Goal: Information Seeking & Learning: Compare options

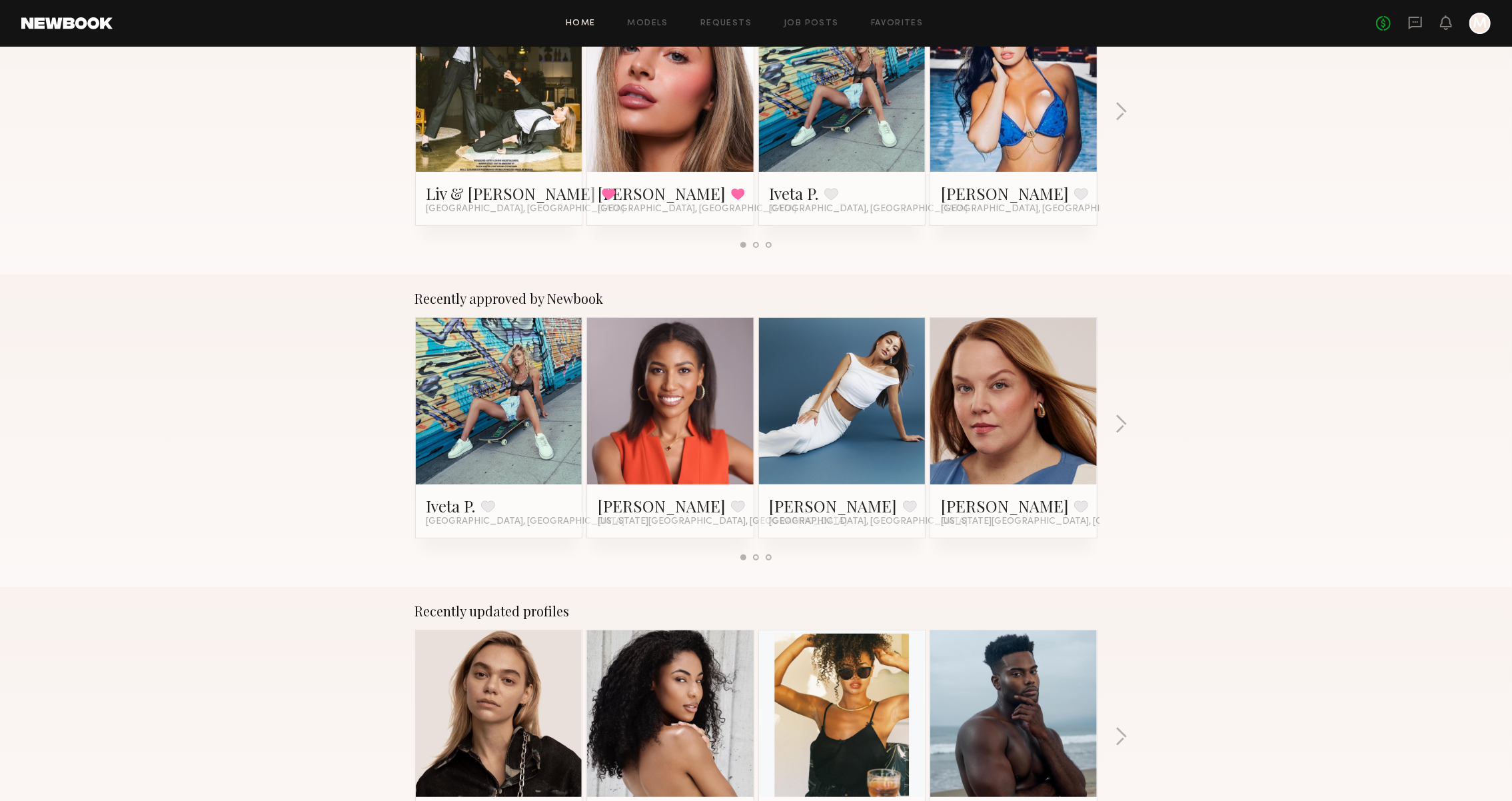
scroll to position [296, 0]
click at [1125, 419] on button "button" at bounding box center [1121, 425] width 13 height 22
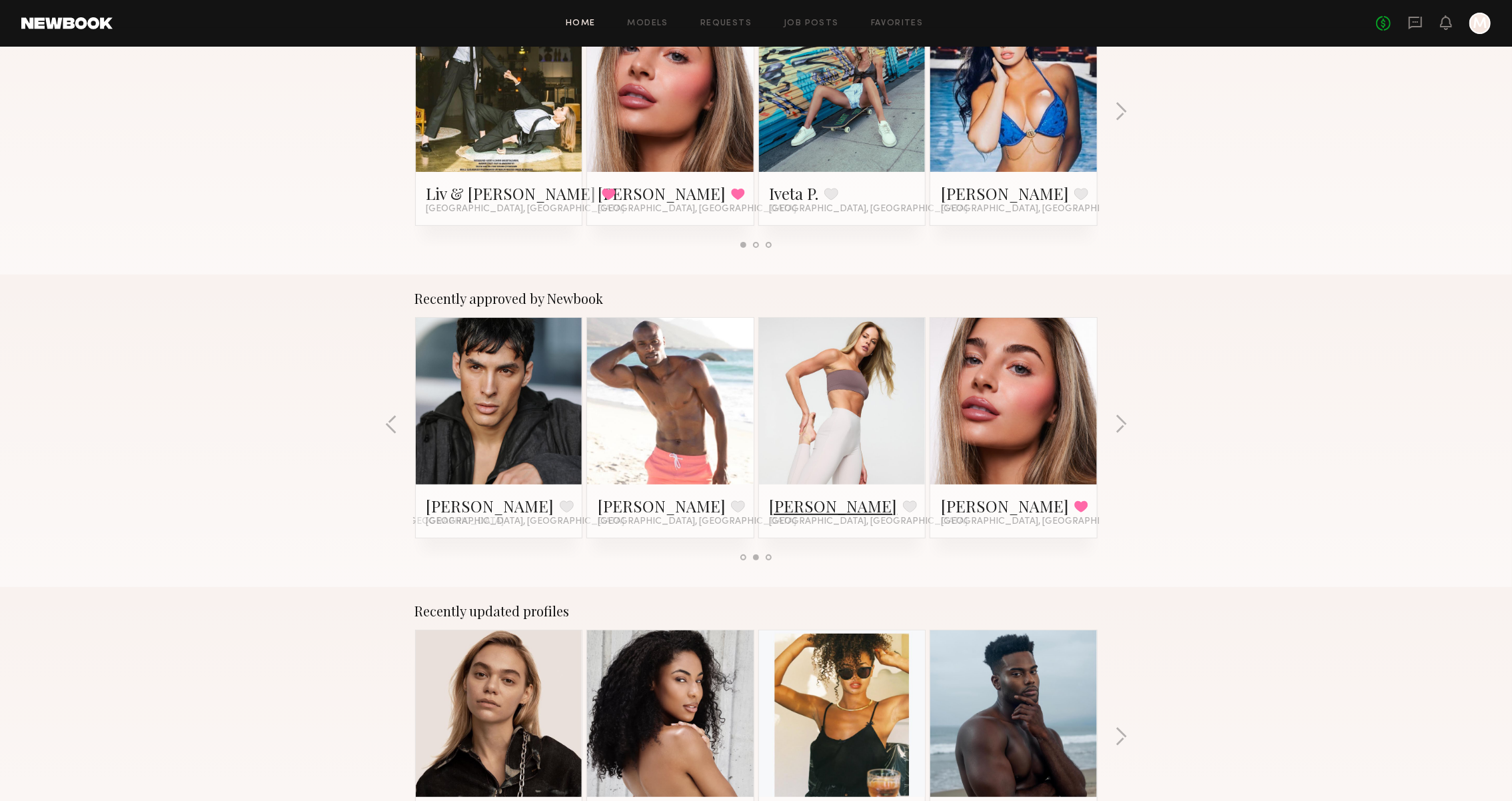
click at [795, 499] on link "Victoria R." at bounding box center [833, 506] width 128 height 21
click at [1124, 427] on button "button" at bounding box center [1121, 425] width 13 height 22
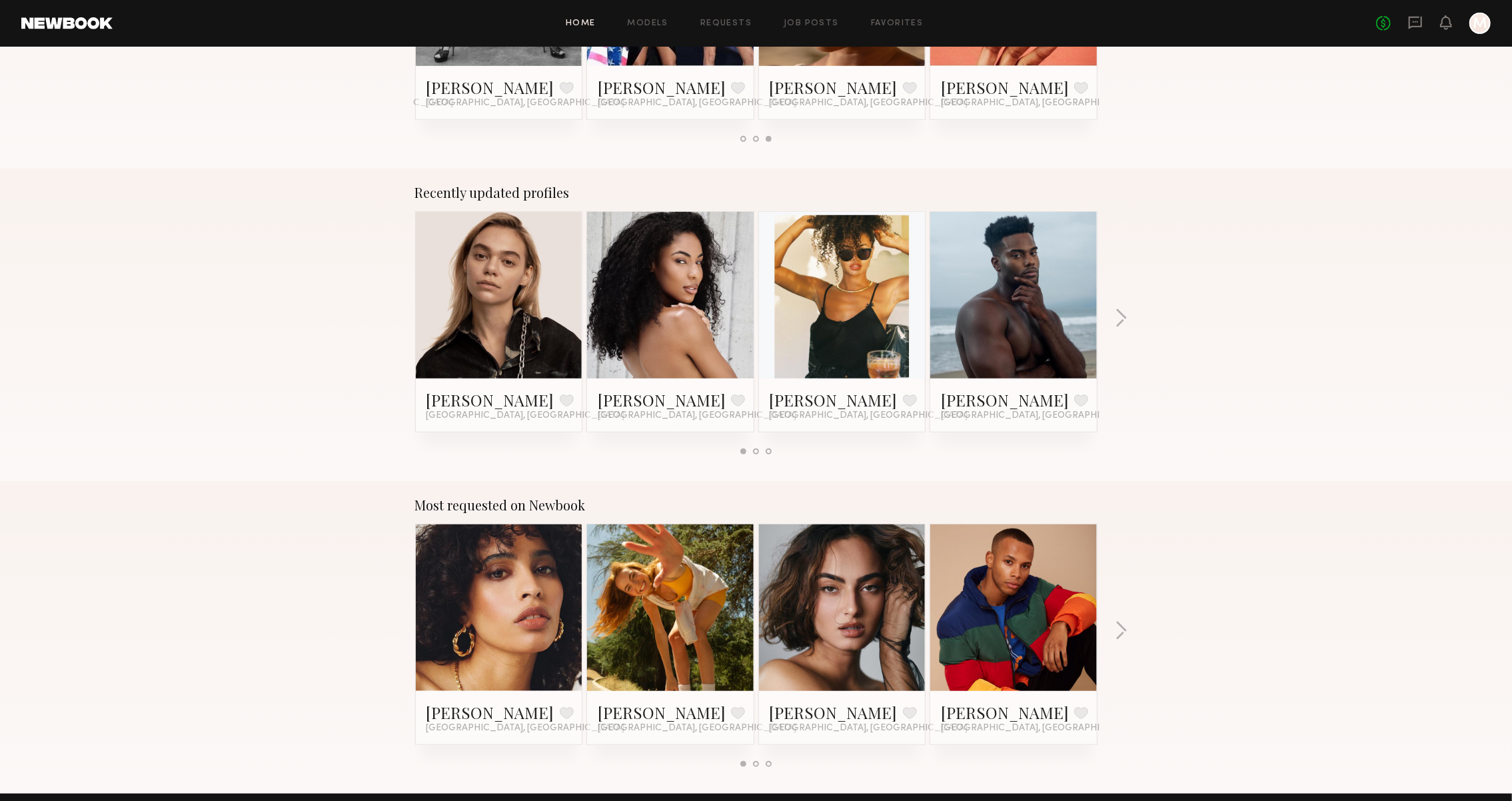
scroll to position [702, 0]
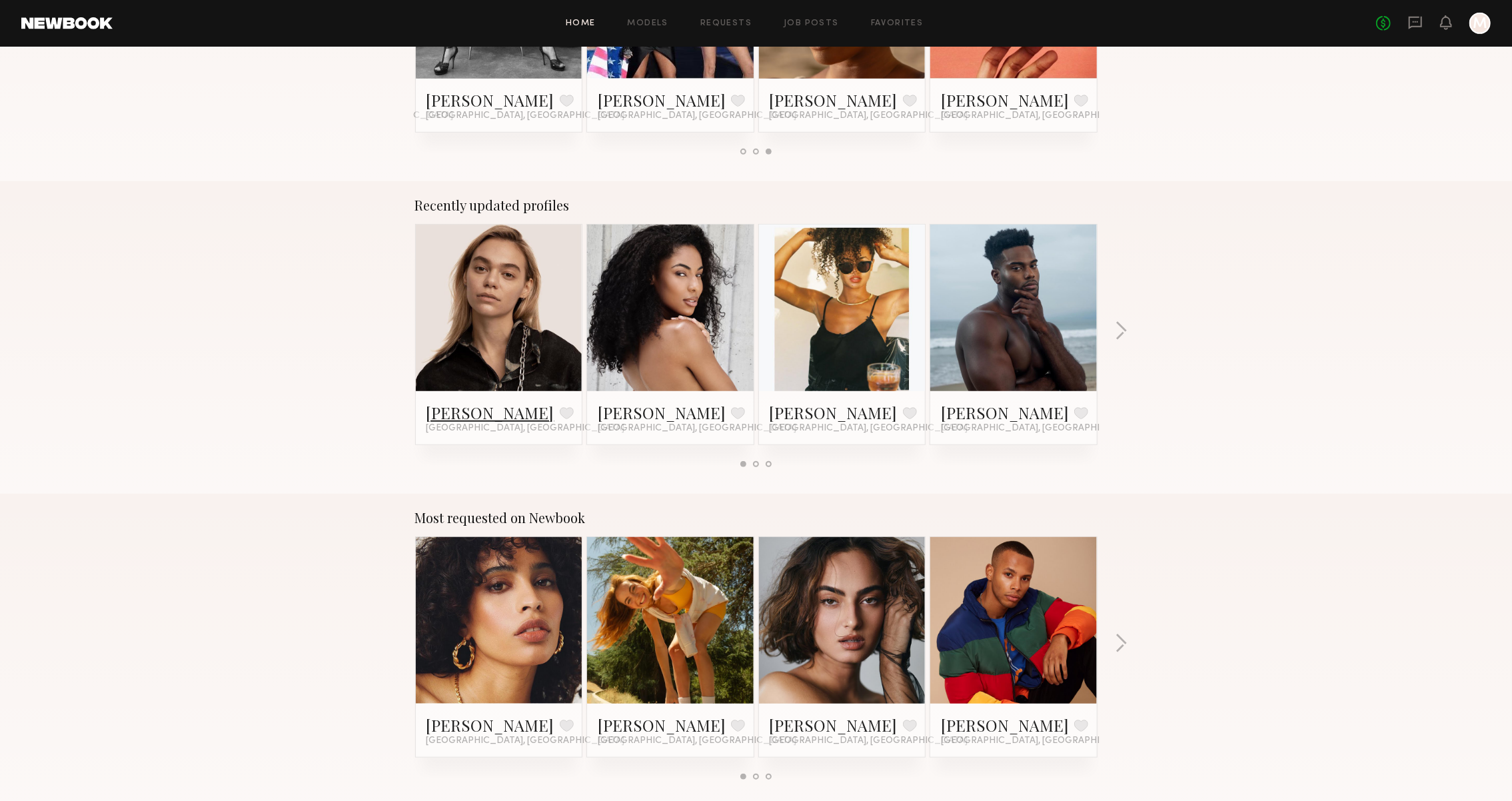
click at [475, 406] on link "Morgan A." at bounding box center [490, 412] width 128 height 21
click at [1115, 327] on button "button" at bounding box center [1121, 332] width 13 height 22
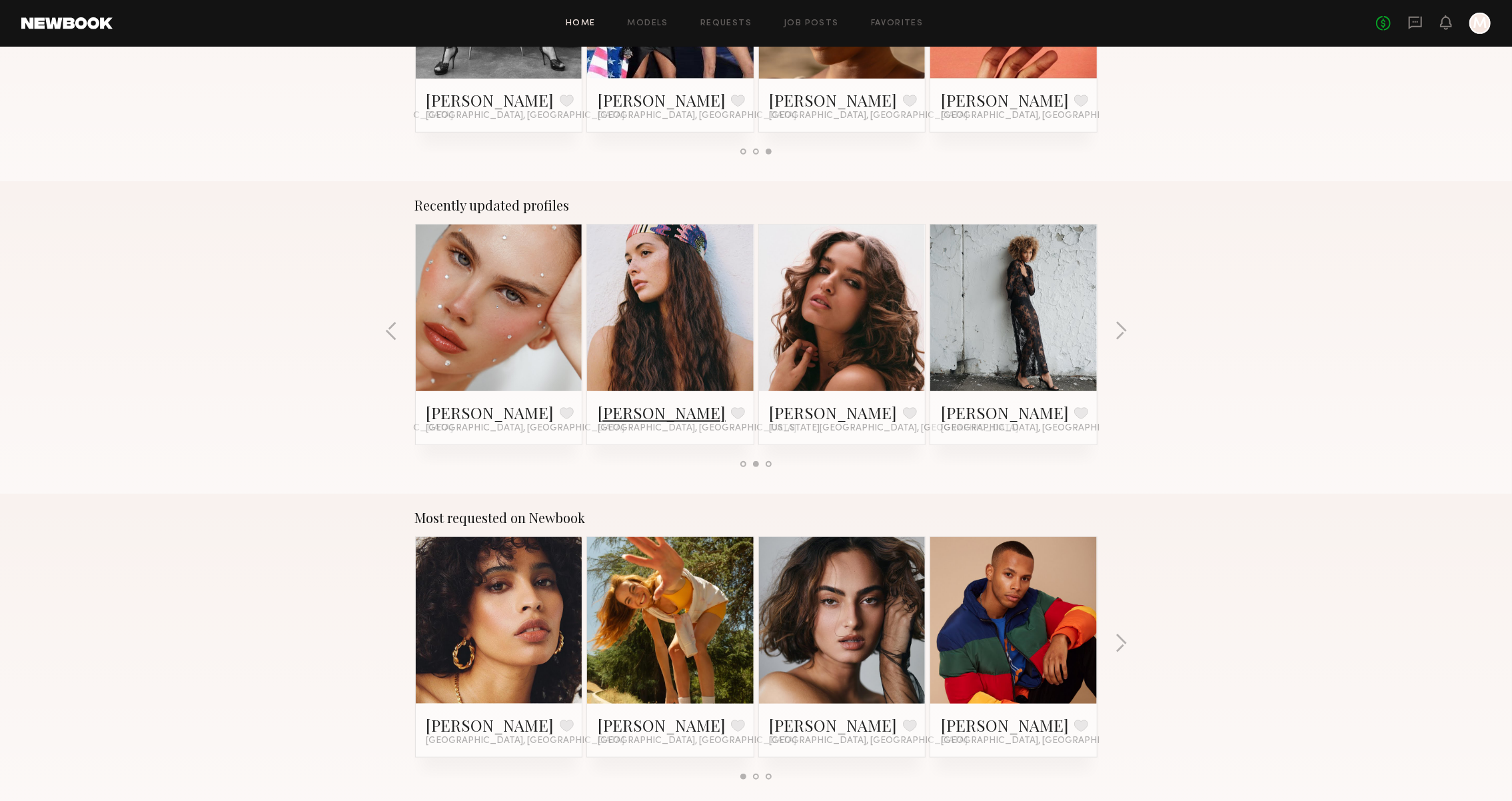
click at [632, 412] on link "Jasmine G." at bounding box center [662, 412] width 128 height 21
click at [451, 406] on link "[PERSON_NAME]" at bounding box center [490, 412] width 128 height 21
click at [1124, 332] on button "button" at bounding box center [1121, 332] width 13 height 22
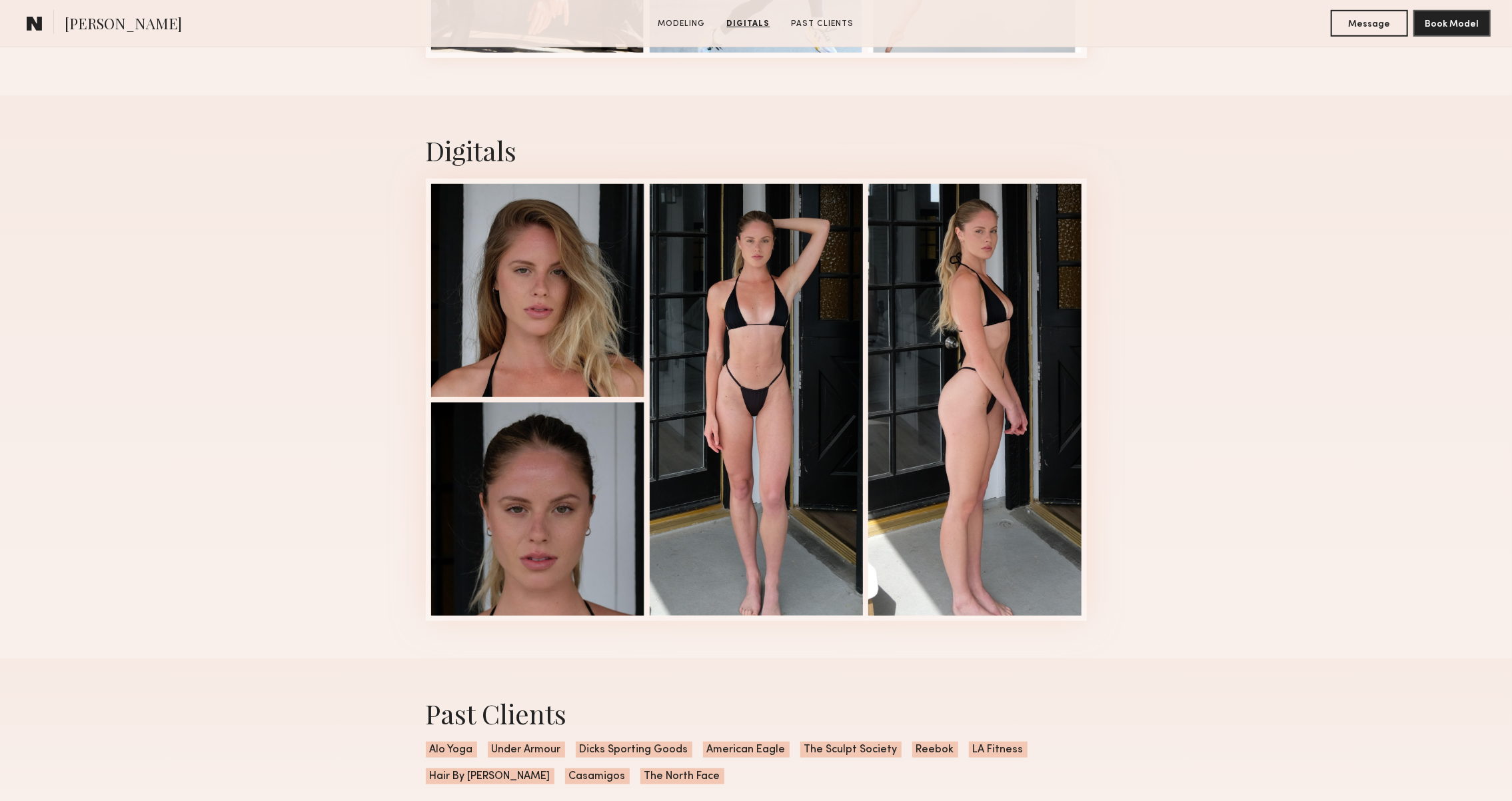
scroll to position [776, 0]
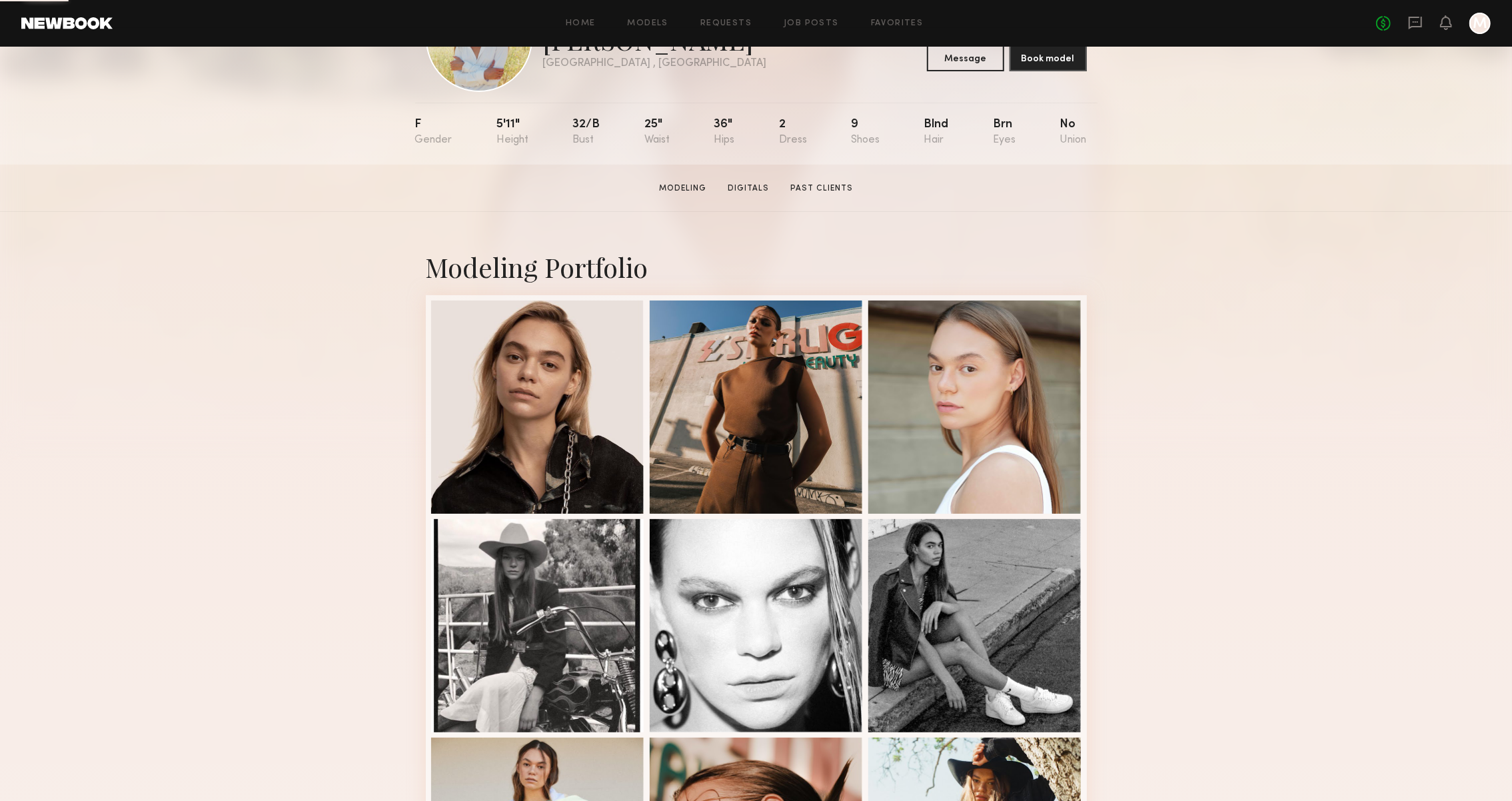
scroll to position [92, 0]
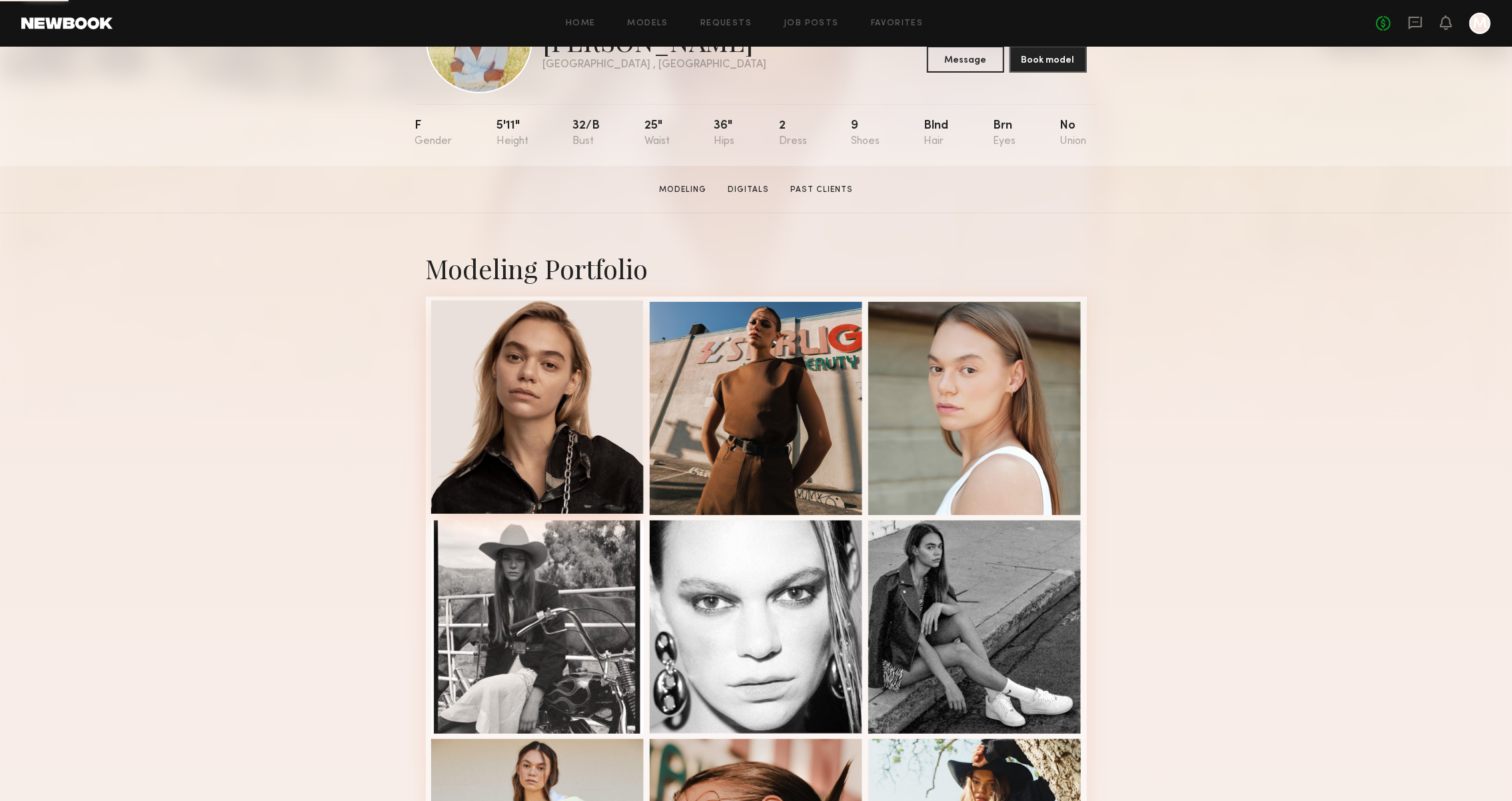
click at [598, 388] on div at bounding box center [537, 407] width 213 height 213
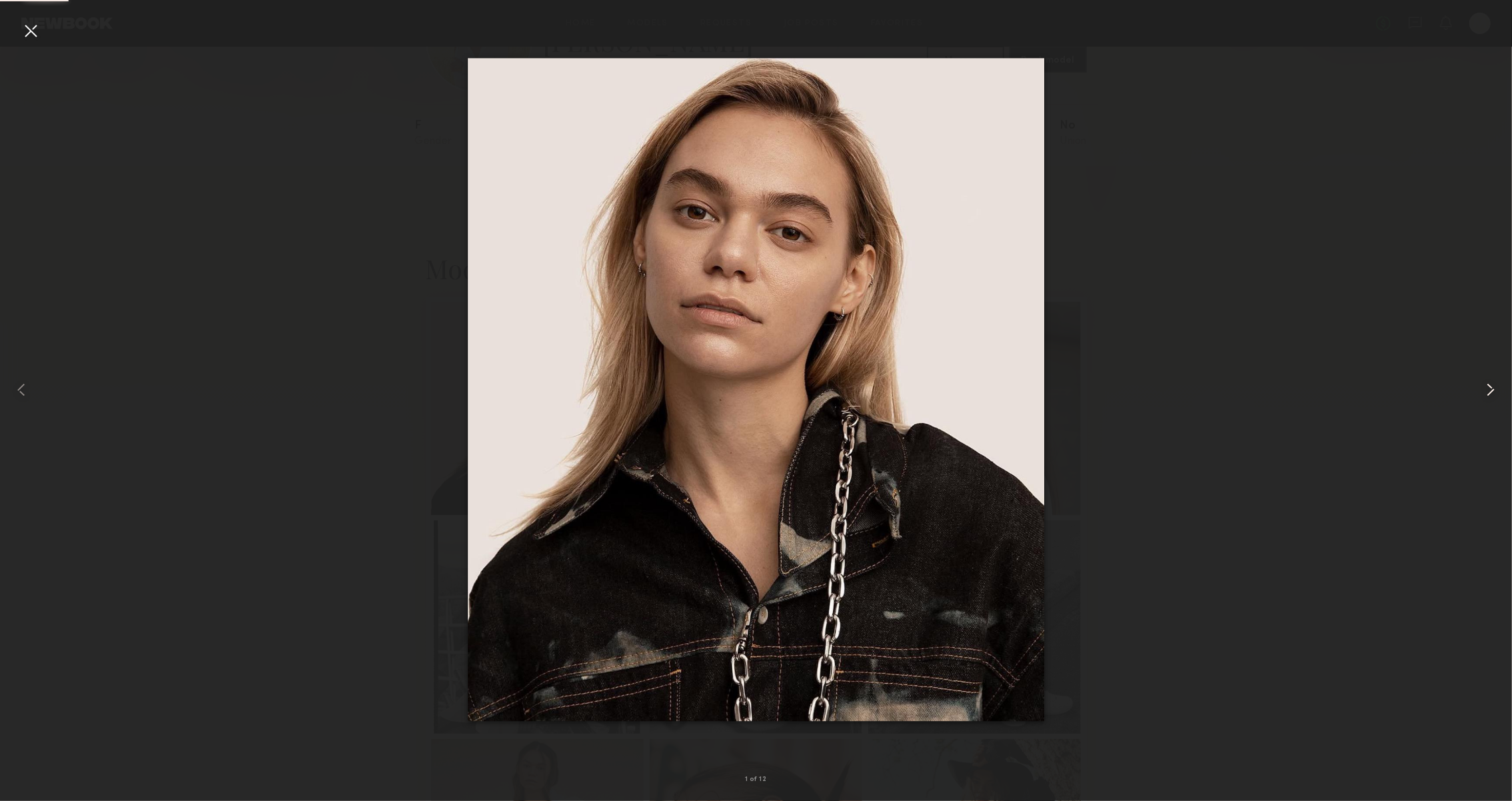
click at [1482, 388] on common-icon at bounding box center [1491, 390] width 21 height 21
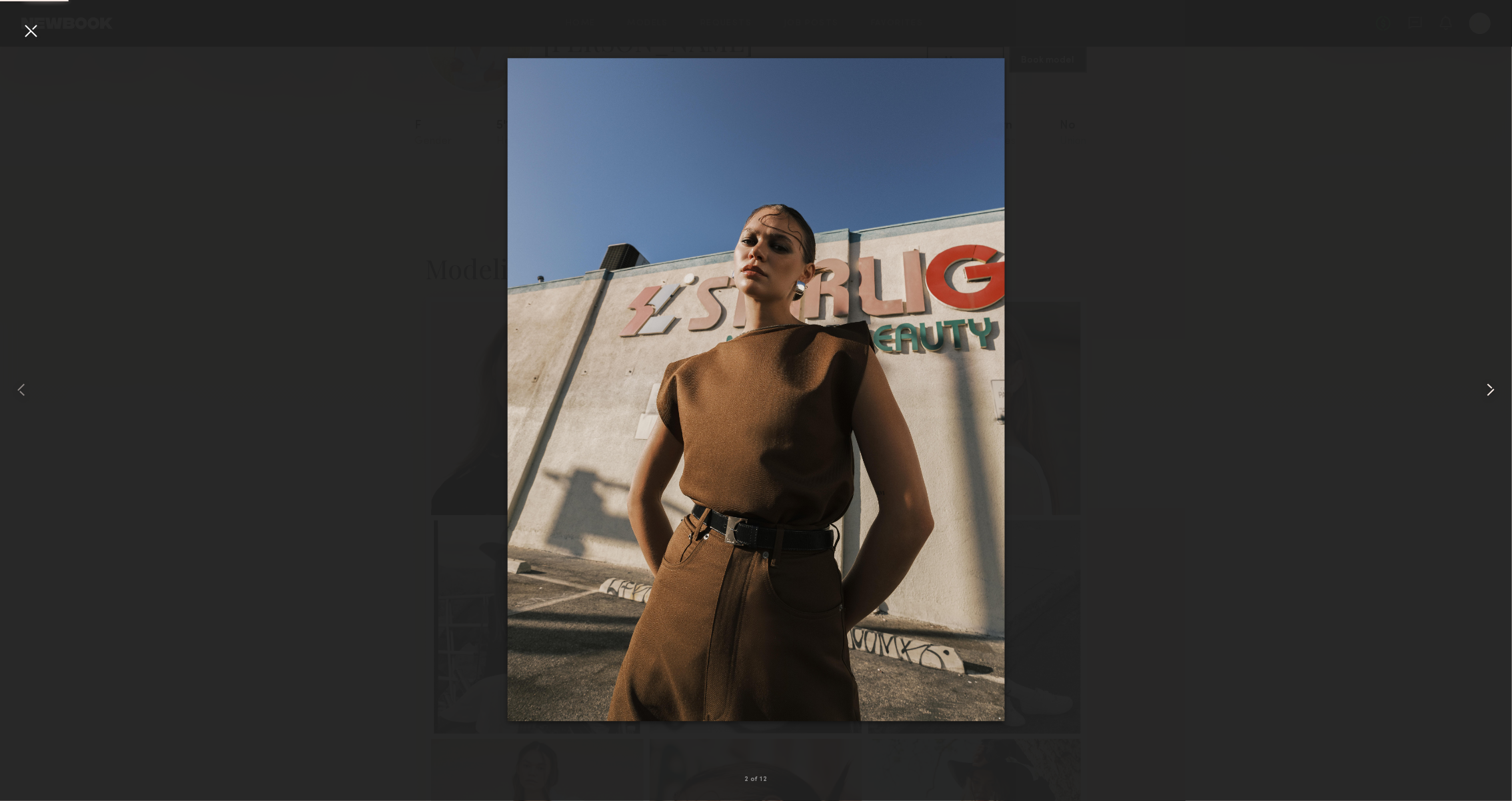
click at [1482, 388] on common-icon at bounding box center [1491, 390] width 21 height 21
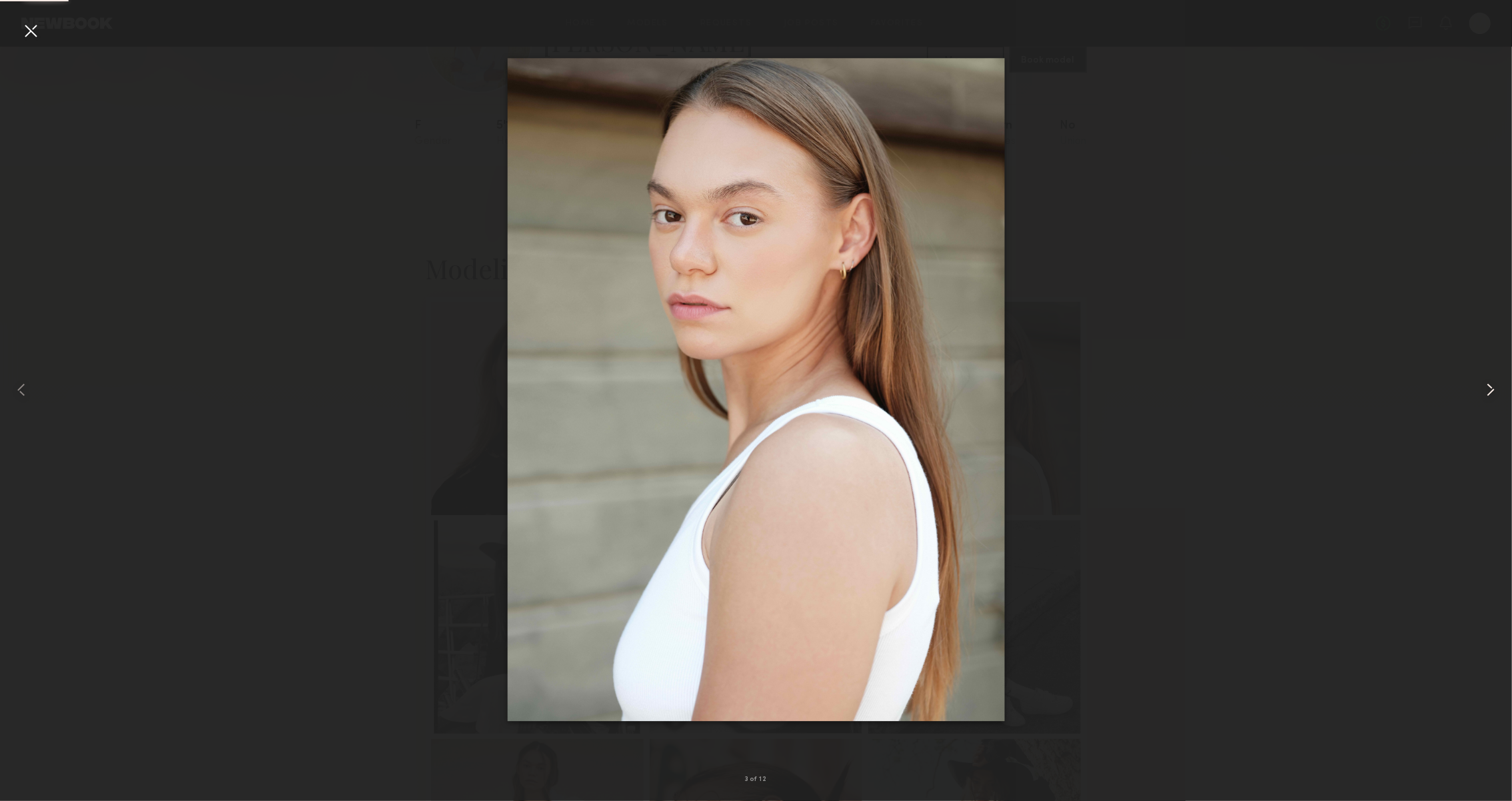
click at [1482, 388] on common-icon at bounding box center [1491, 390] width 21 height 21
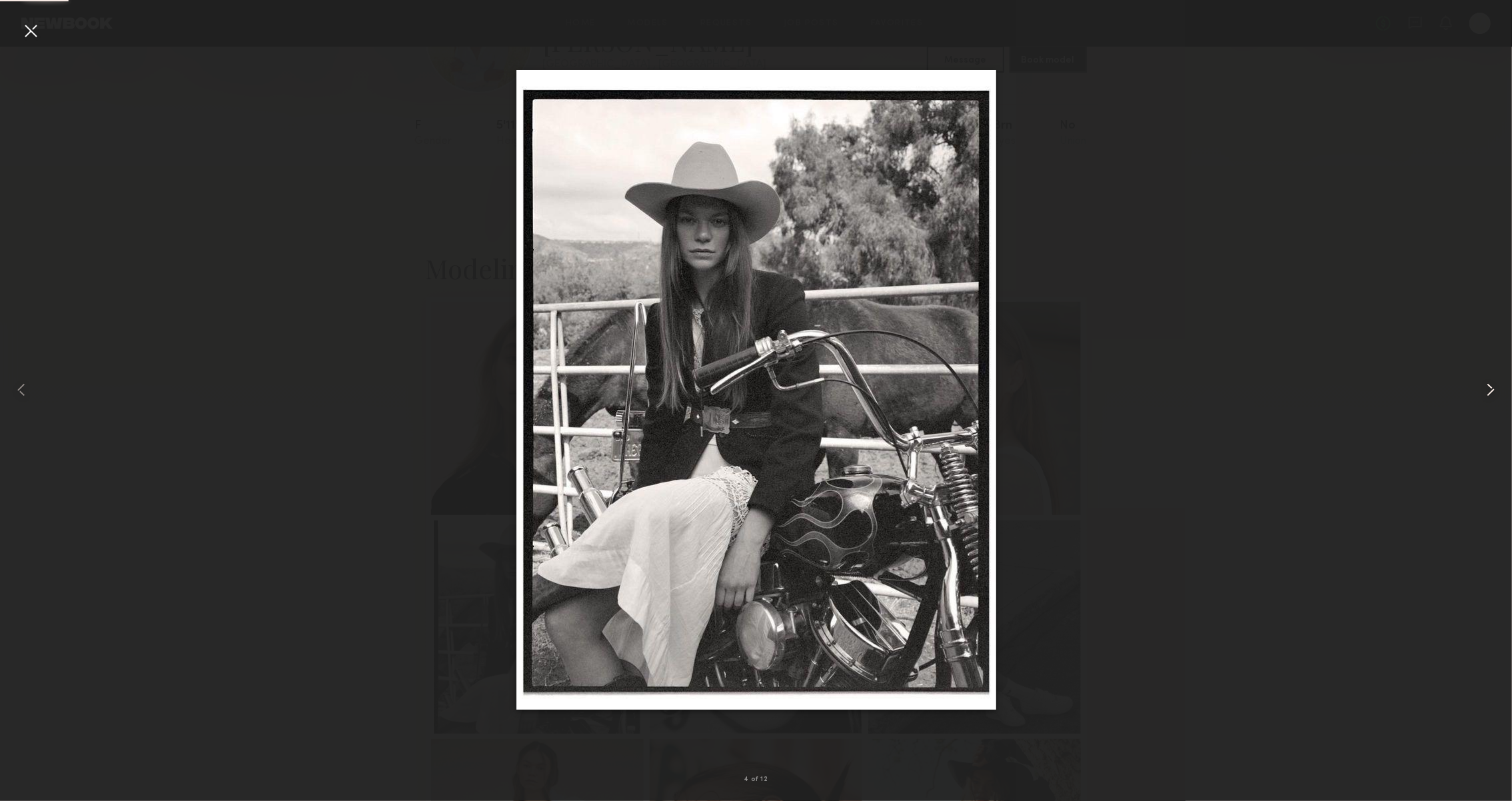
click at [1482, 388] on common-icon at bounding box center [1491, 390] width 21 height 21
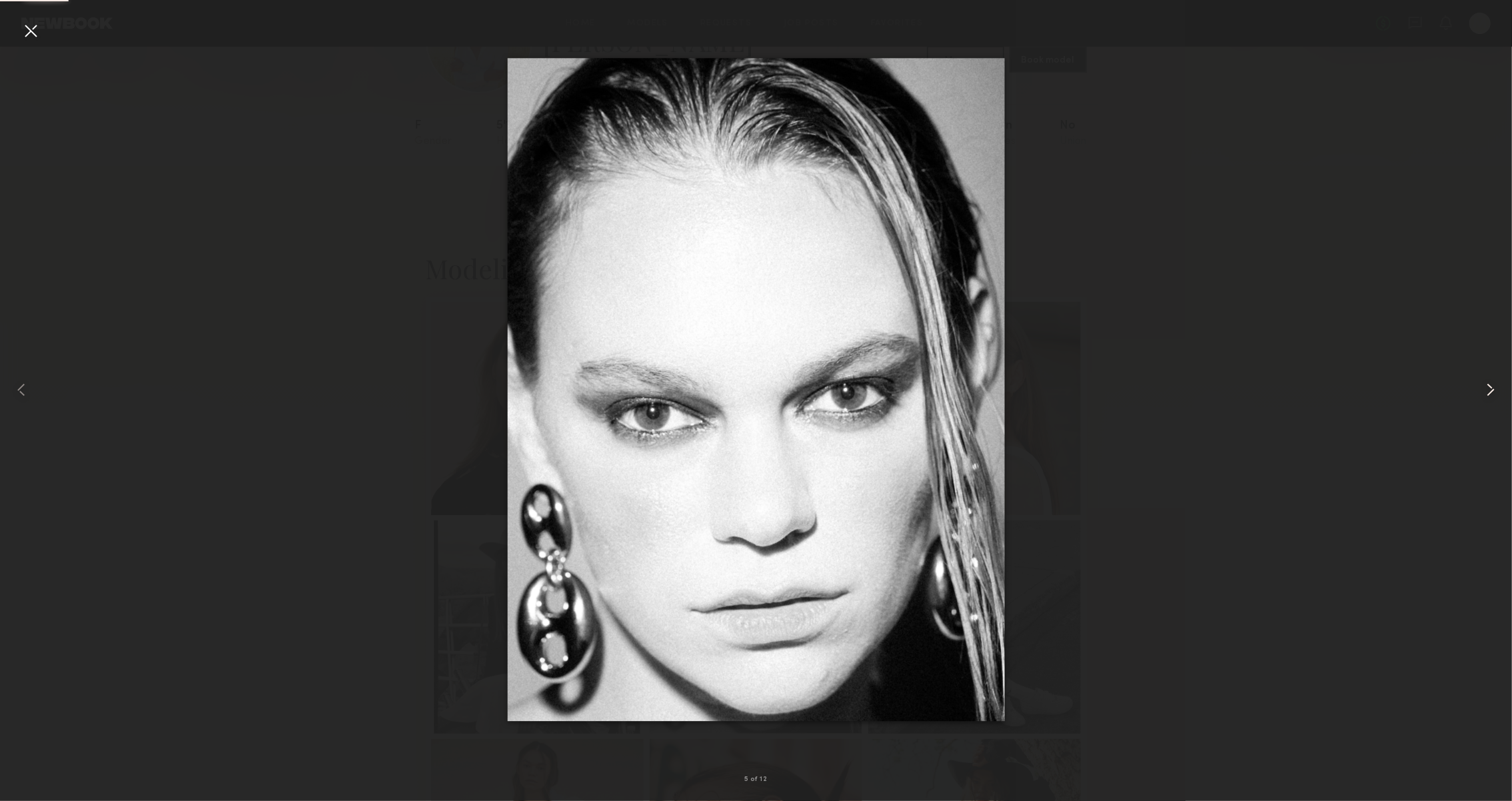
click at [1482, 388] on common-icon at bounding box center [1491, 390] width 21 height 21
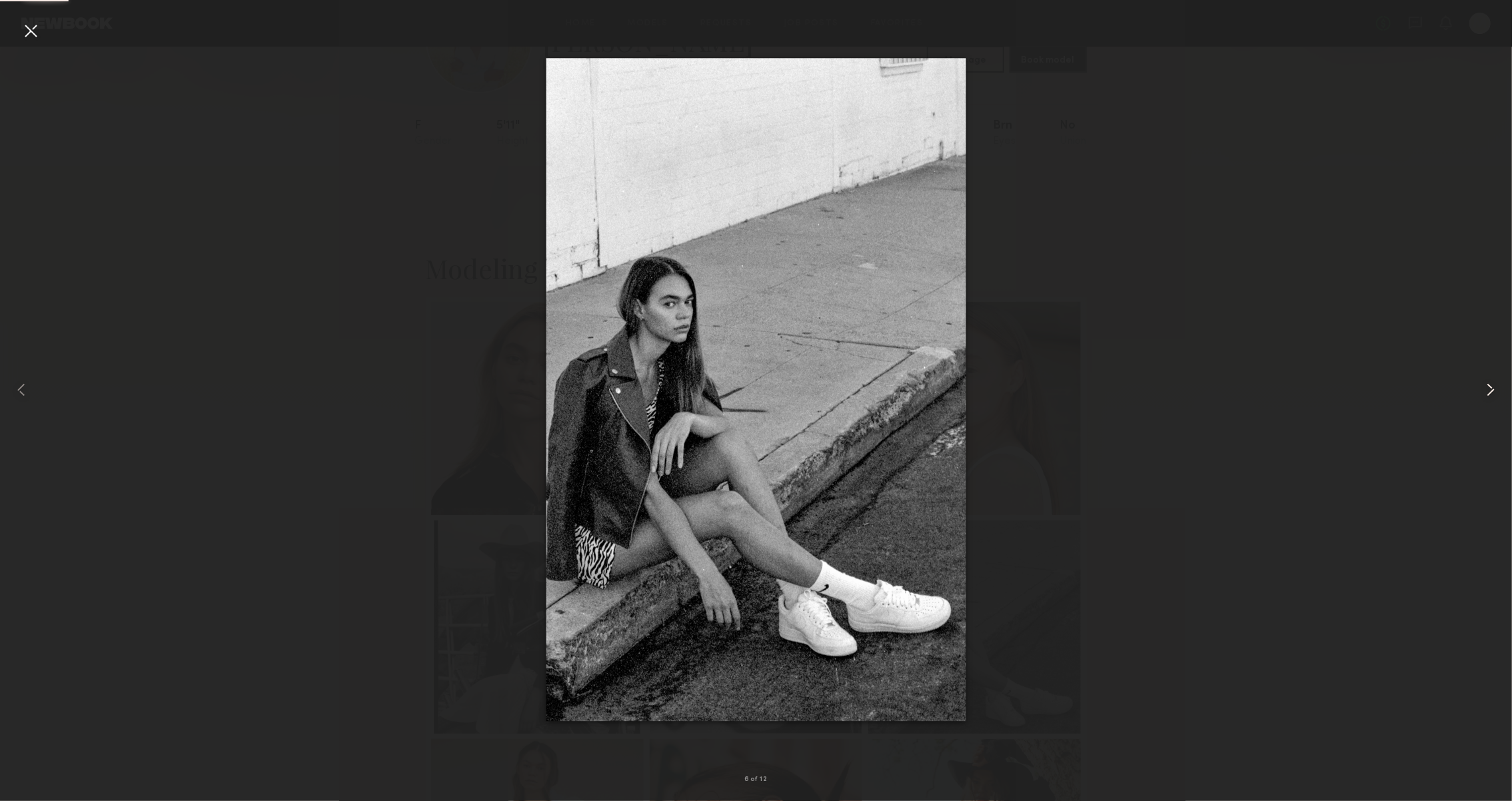
click at [1482, 388] on common-icon at bounding box center [1491, 390] width 21 height 21
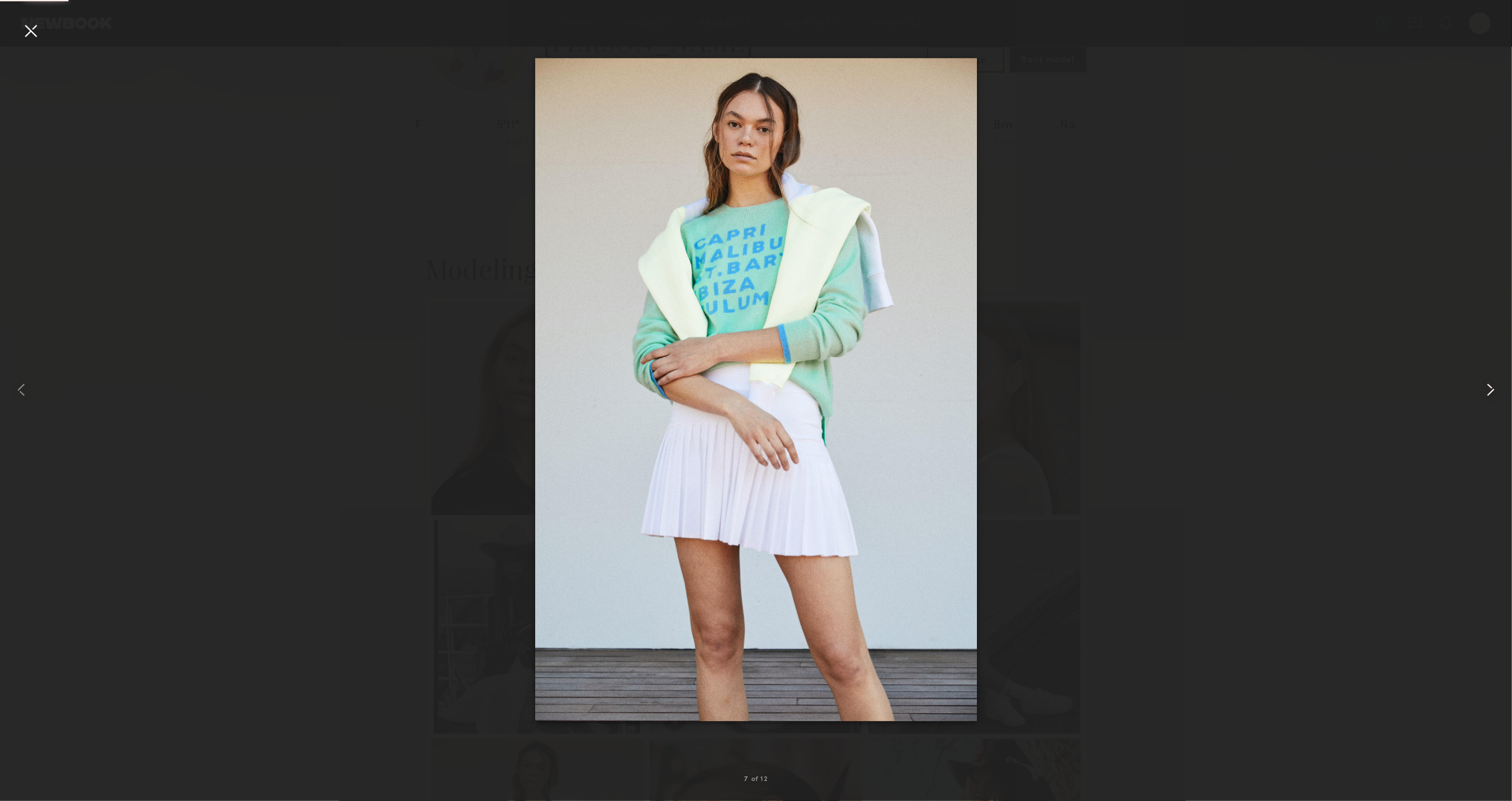
click at [1482, 388] on common-icon at bounding box center [1491, 390] width 21 height 21
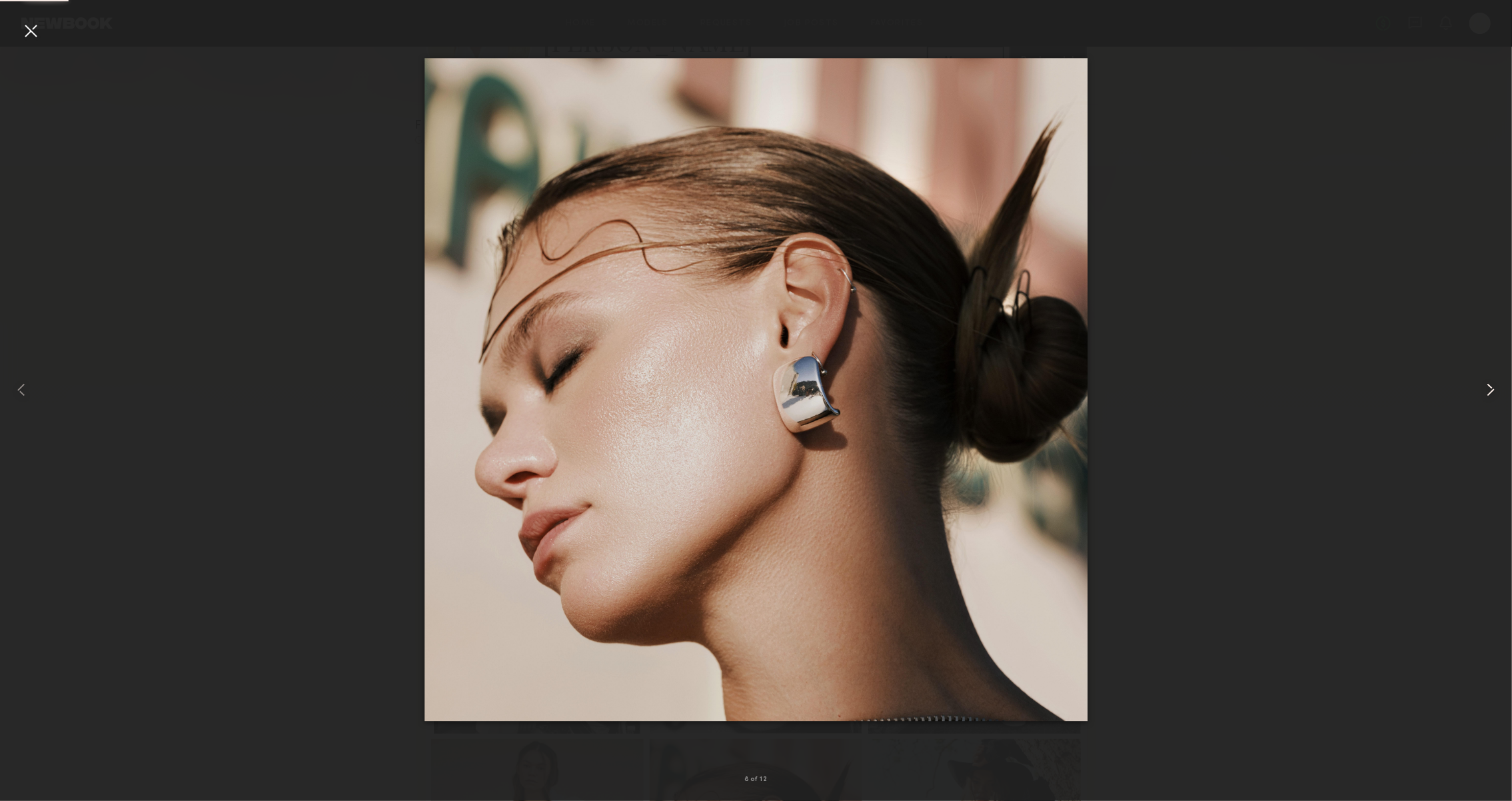
click at [1482, 388] on common-icon at bounding box center [1491, 390] width 21 height 21
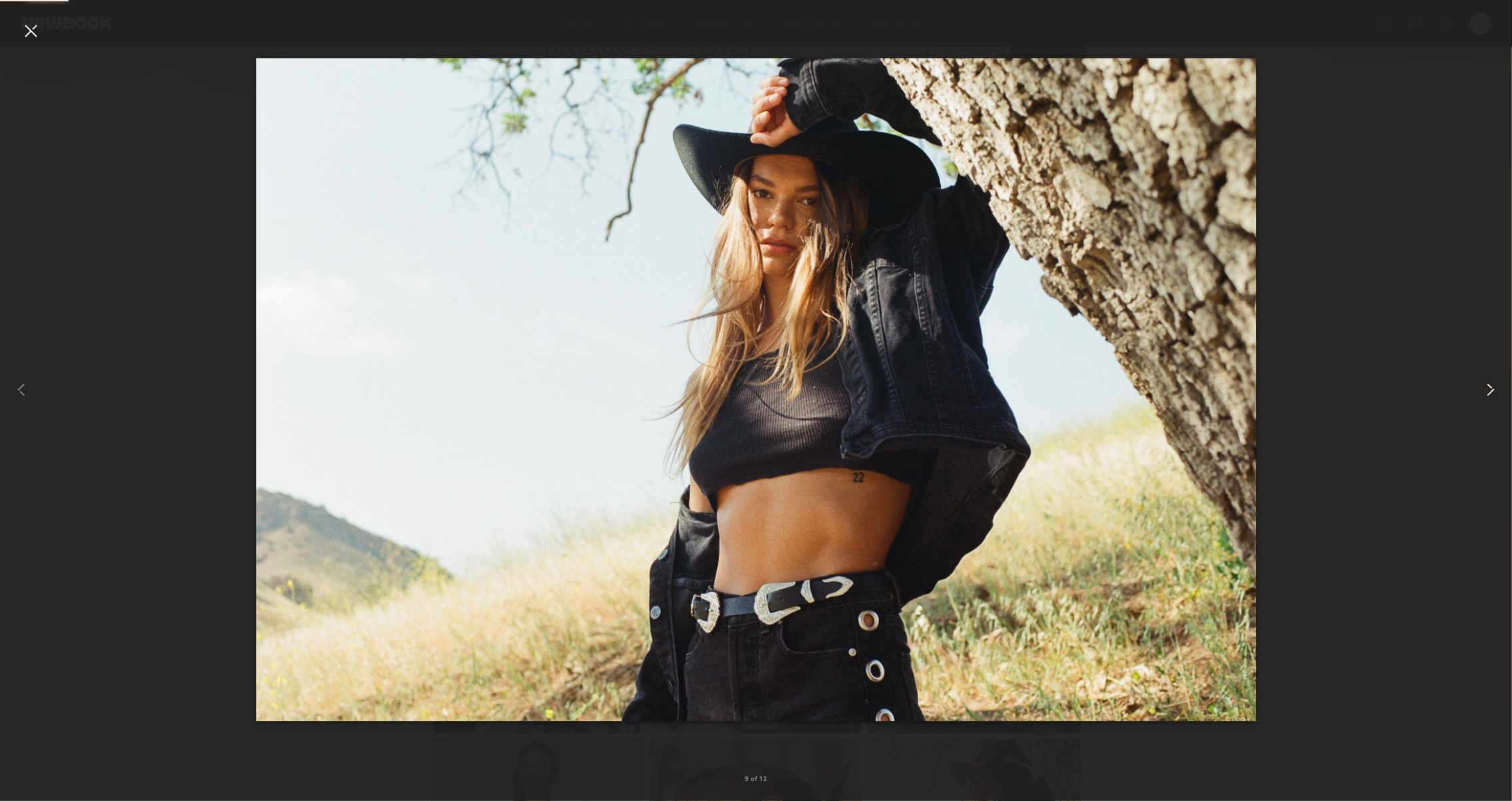
click at [1482, 388] on common-icon at bounding box center [1491, 390] width 21 height 21
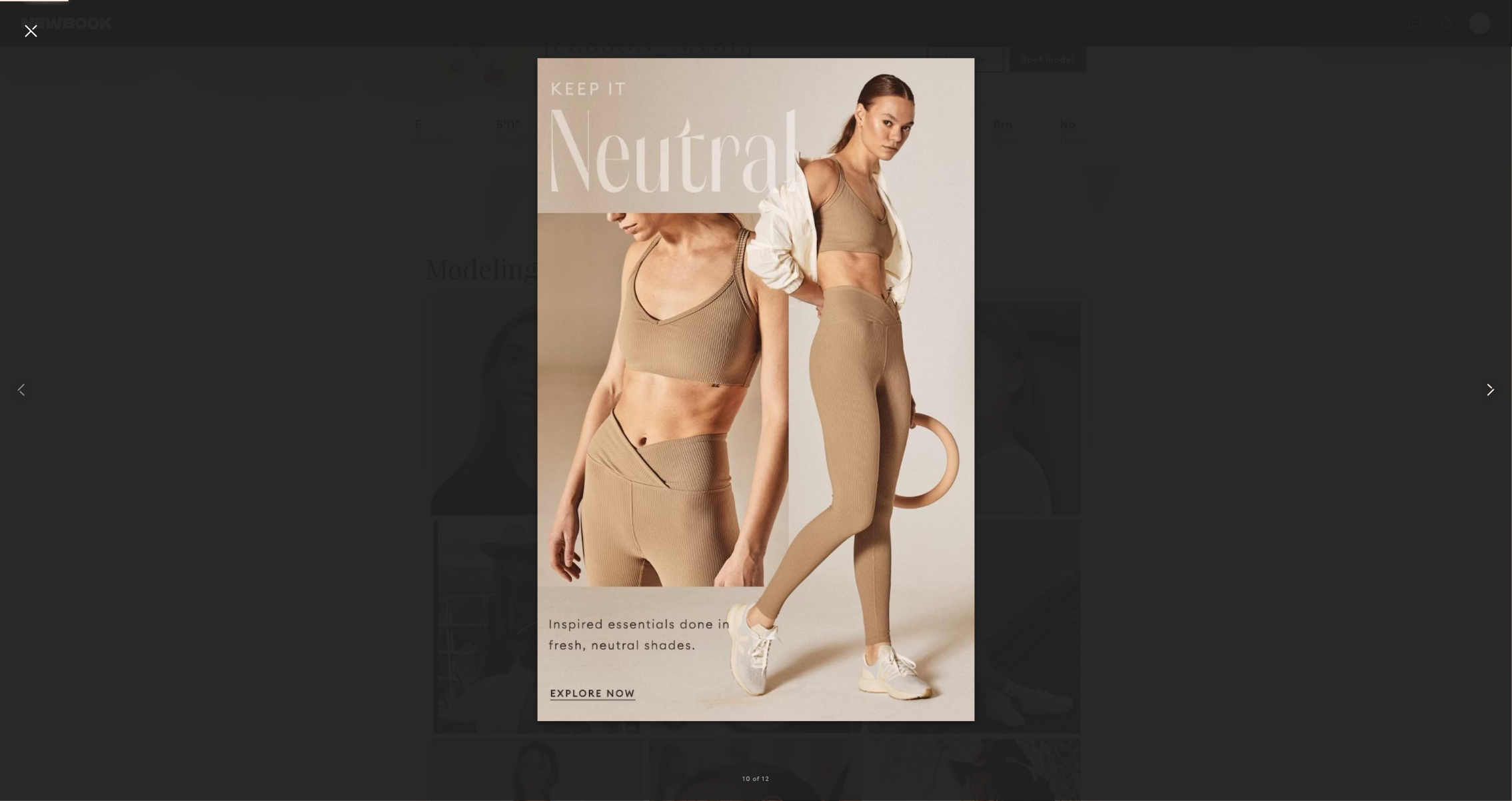
click at [1482, 388] on common-icon at bounding box center [1491, 390] width 21 height 21
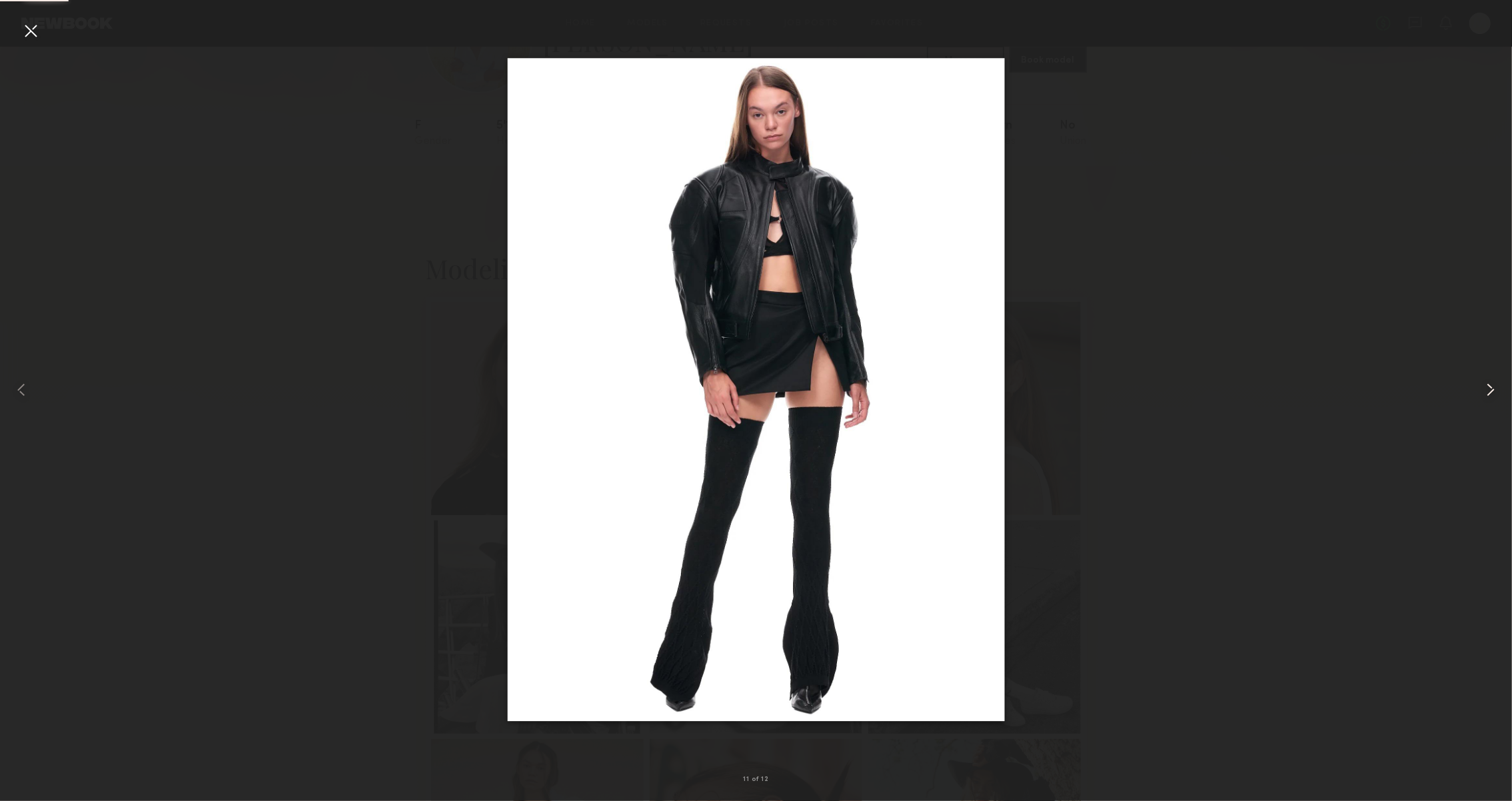
click at [1482, 388] on common-icon at bounding box center [1491, 390] width 21 height 21
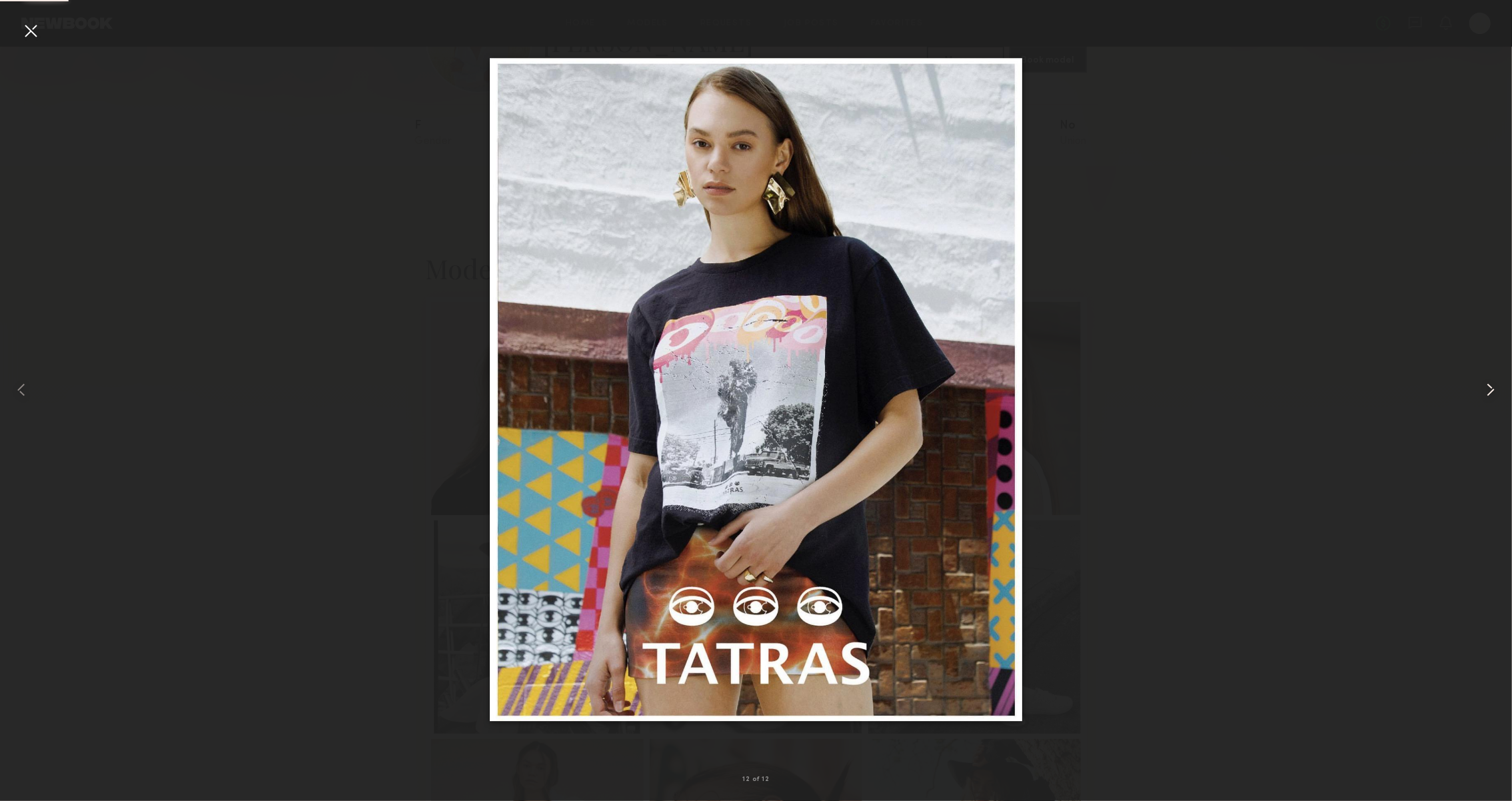
click at [1482, 388] on common-icon at bounding box center [1491, 390] width 21 height 21
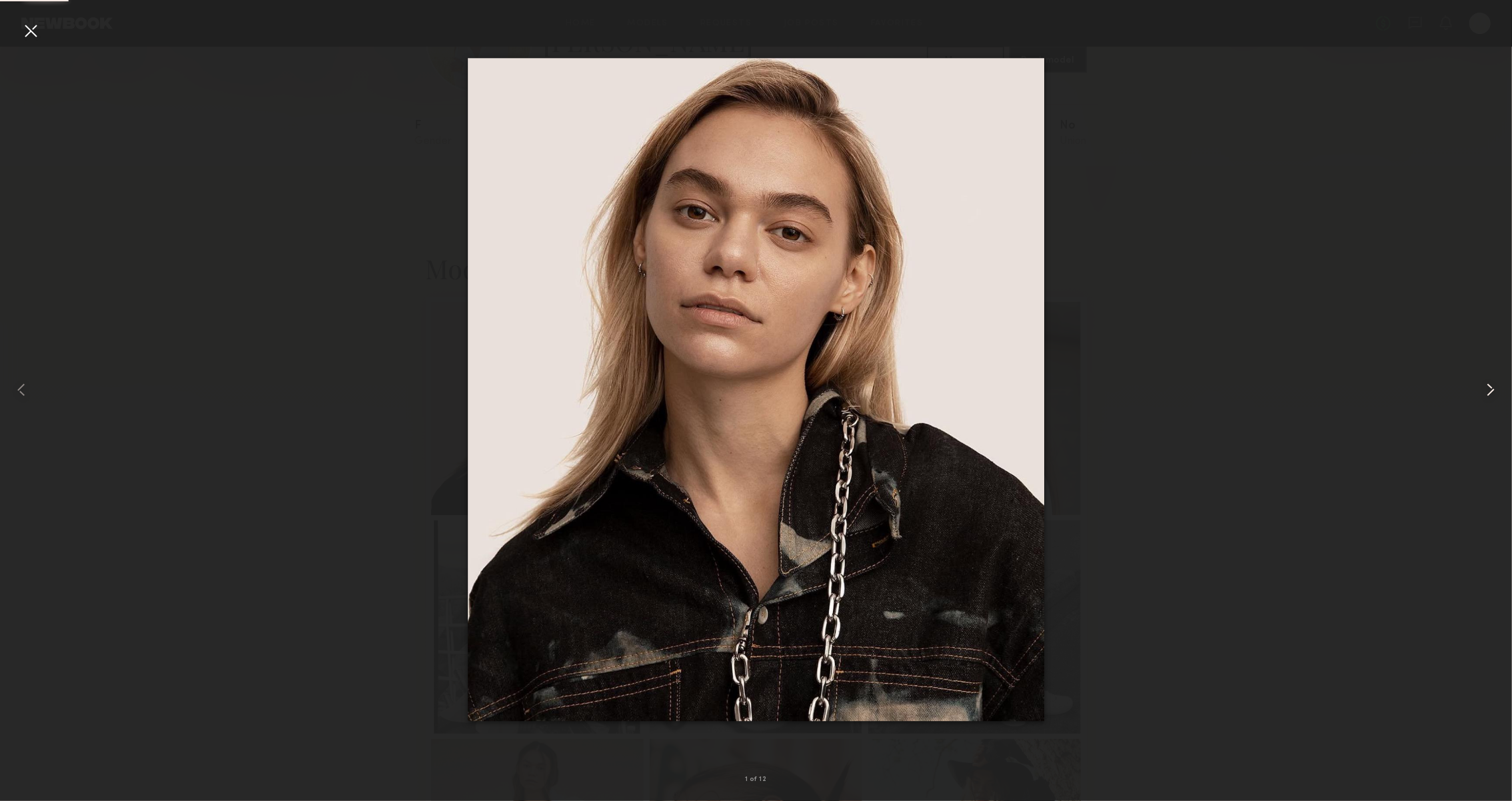
click at [1482, 388] on common-icon at bounding box center [1491, 390] width 21 height 21
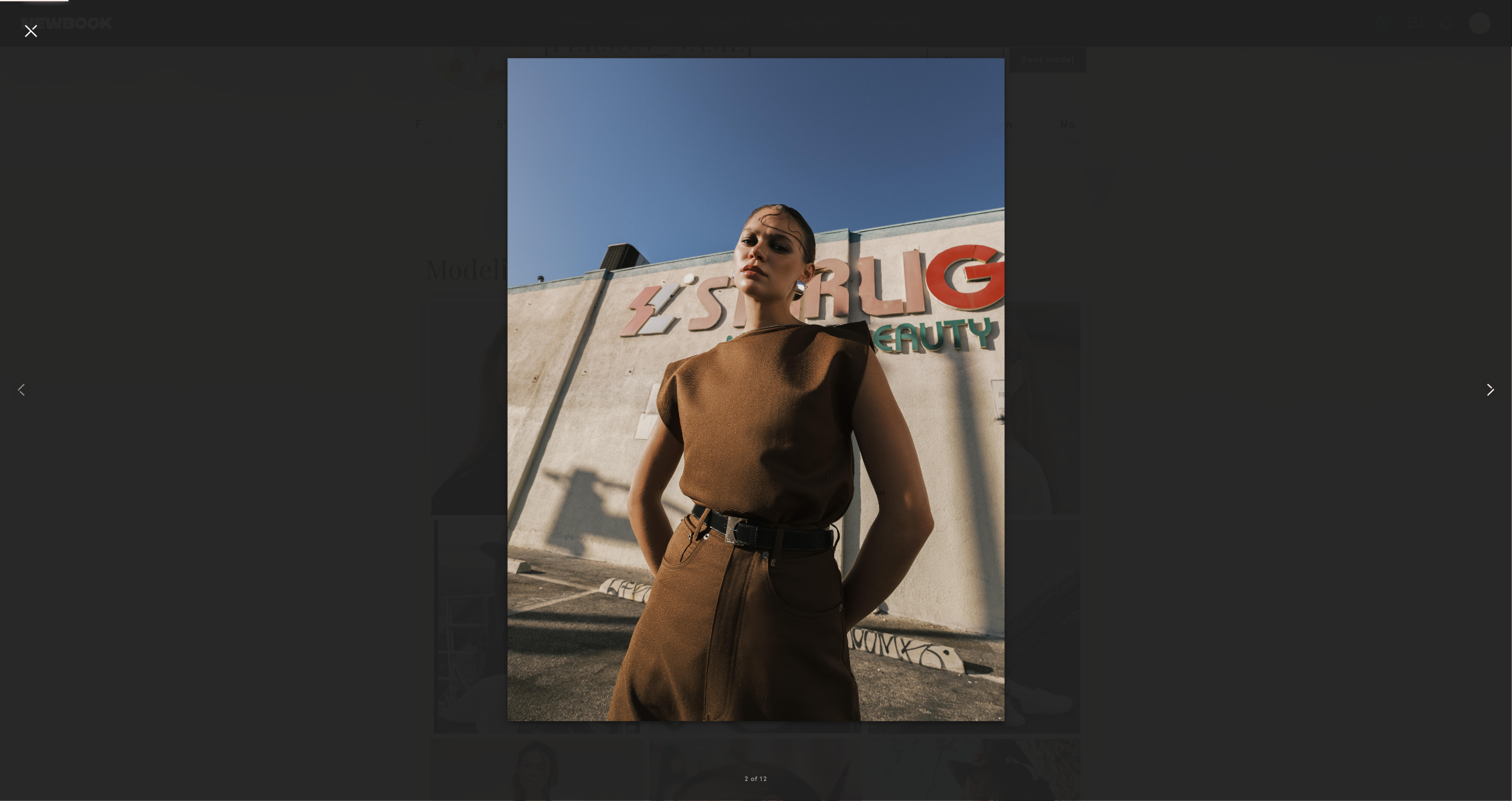
click at [1482, 388] on common-icon at bounding box center [1491, 390] width 21 height 21
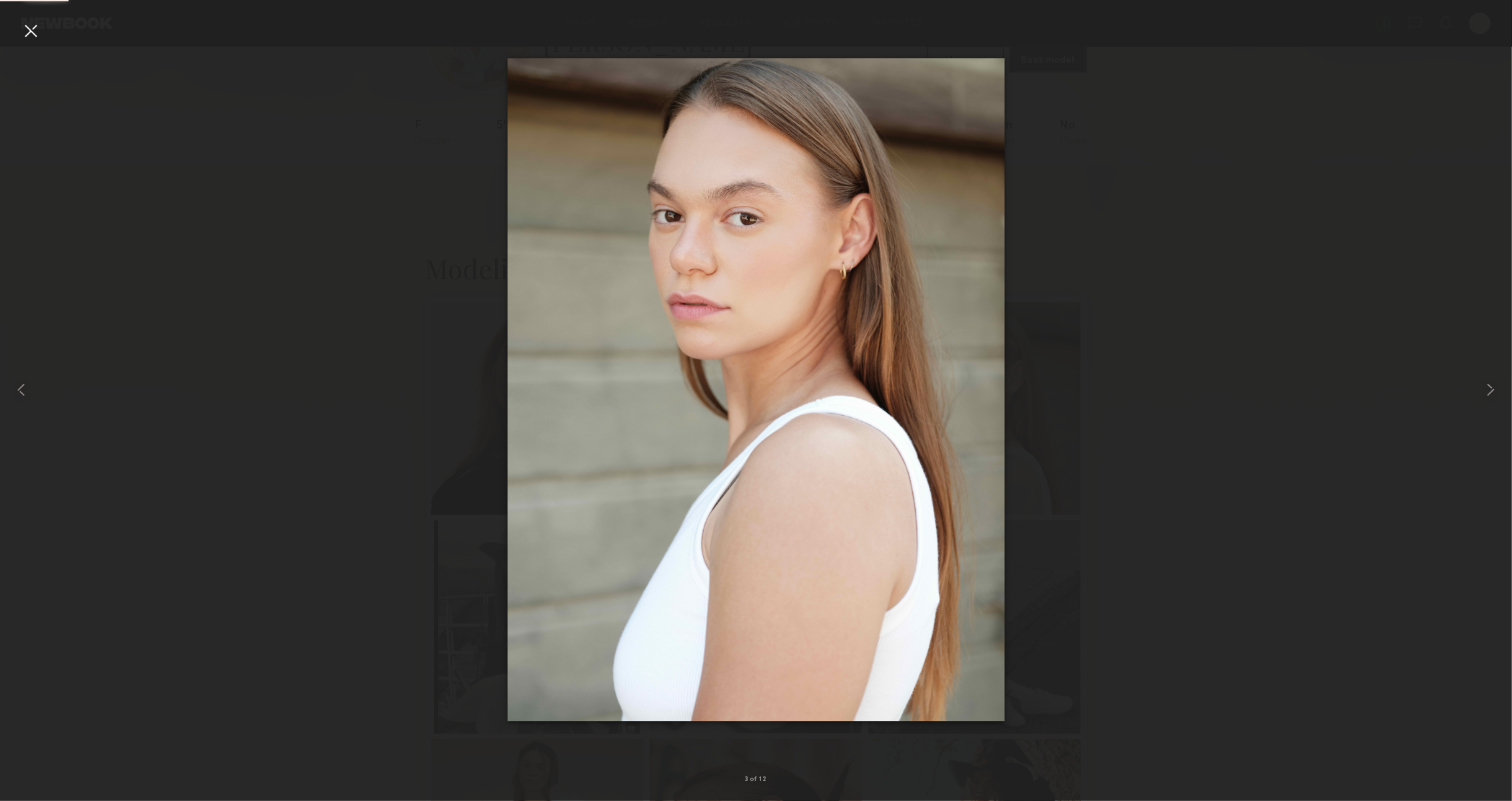
click at [13, 20] on nb-gallery-light "3 of 12" at bounding box center [756, 400] width 1512 height 801
click at [25, 28] on div at bounding box center [31, 31] width 21 height 21
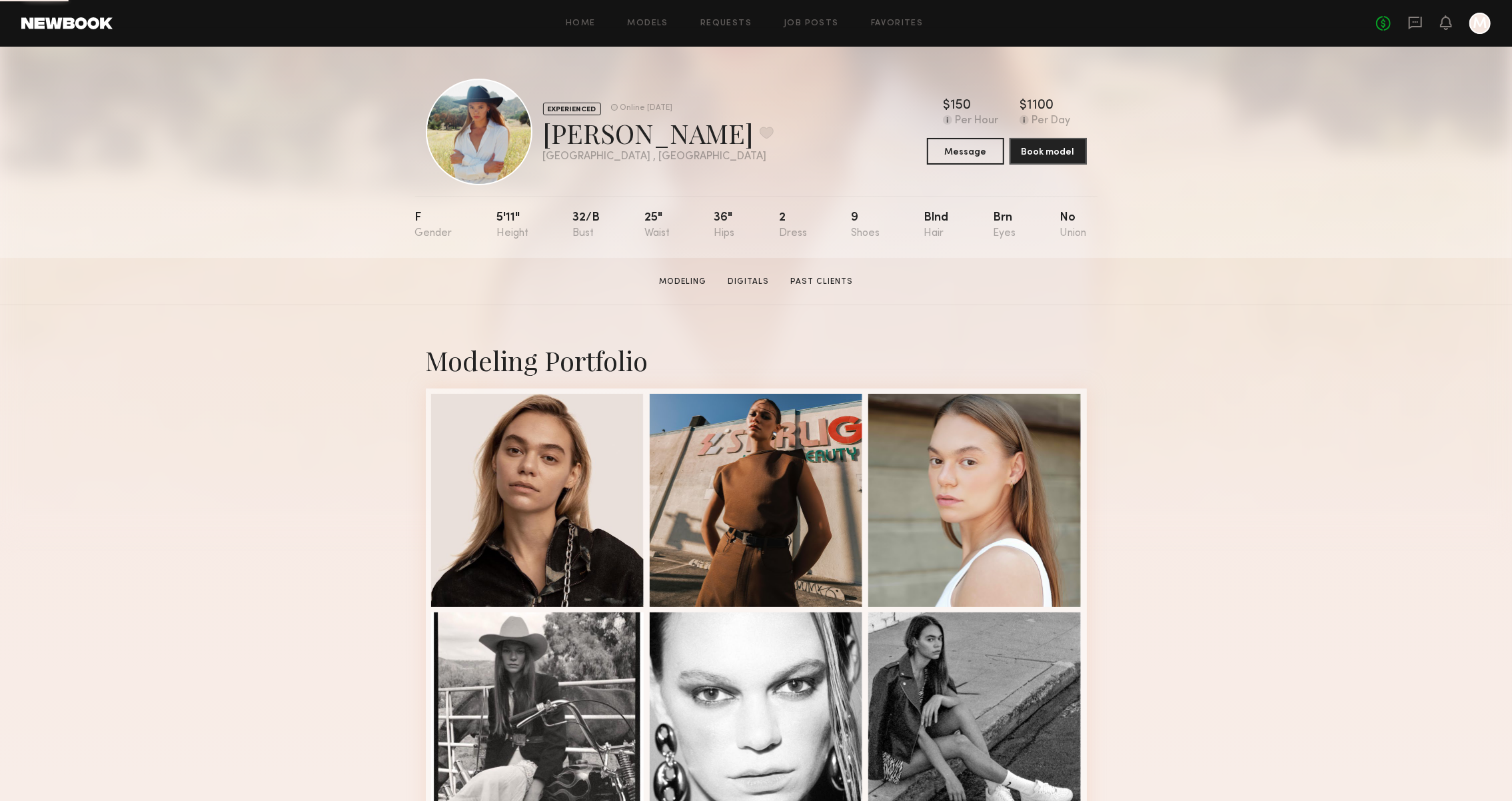
scroll to position [0, 0]
click at [760, 129] on button at bounding box center [766, 133] width 14 height 12
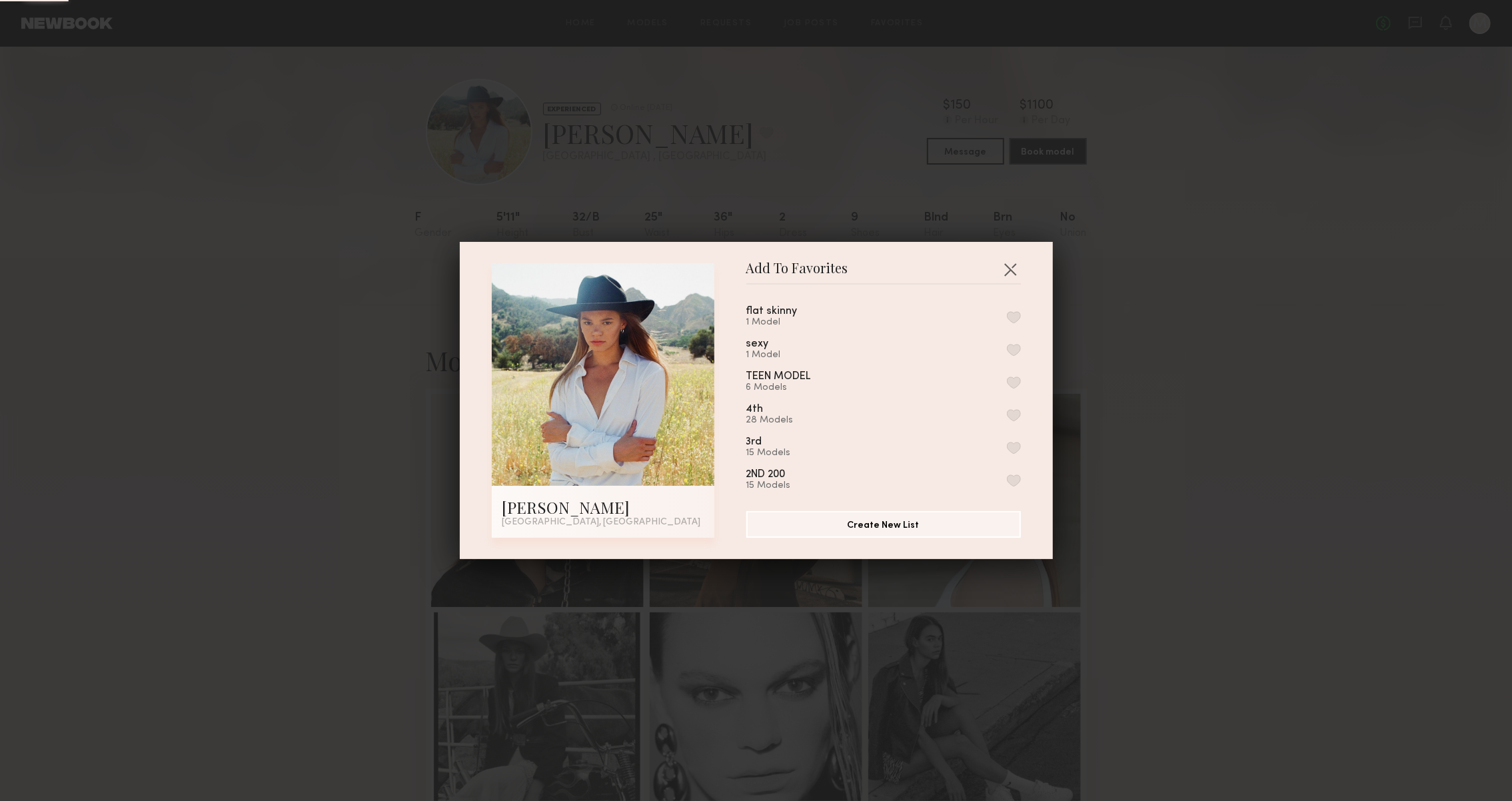
click at [1019, 314] on button "button" at bounding box center [1013, 317] width 14 height 12
click at [1012, 273] on button "button" at bounding box center [1010, 269] width 21 height 21
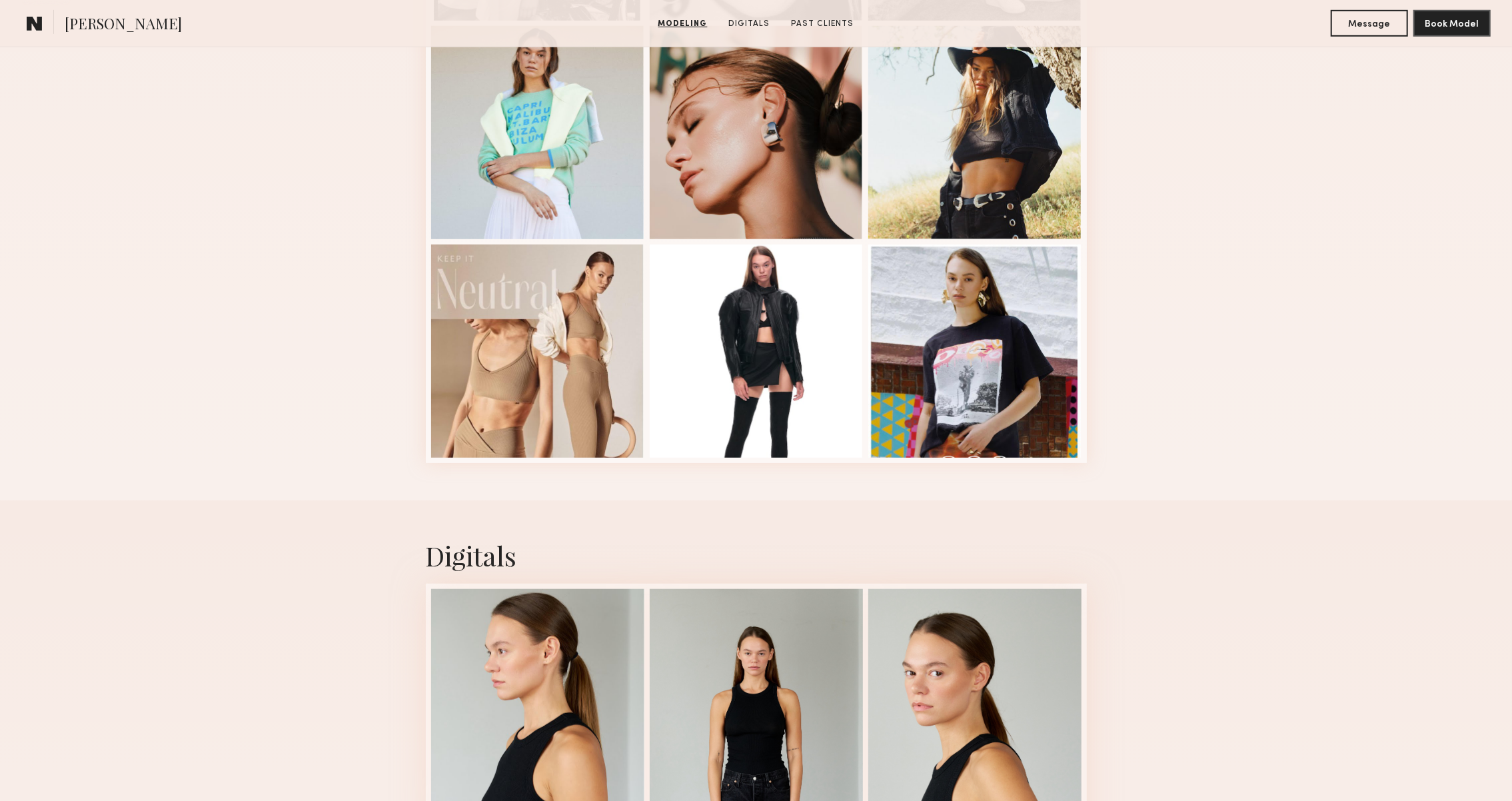
scroll to position [1048, 0]
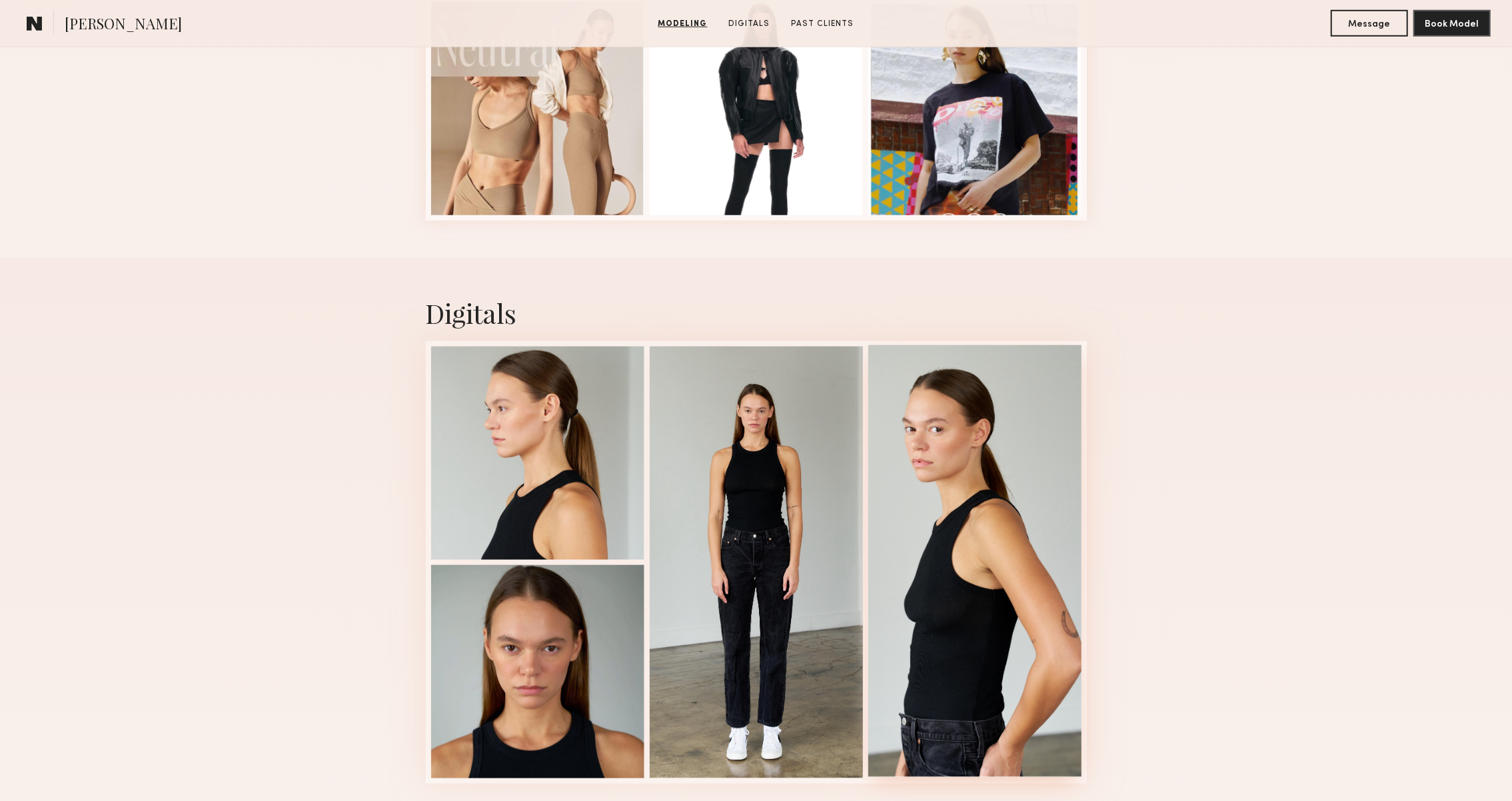
click at [984, 577] on div at bounding box center [975, 561] width 213 height 432
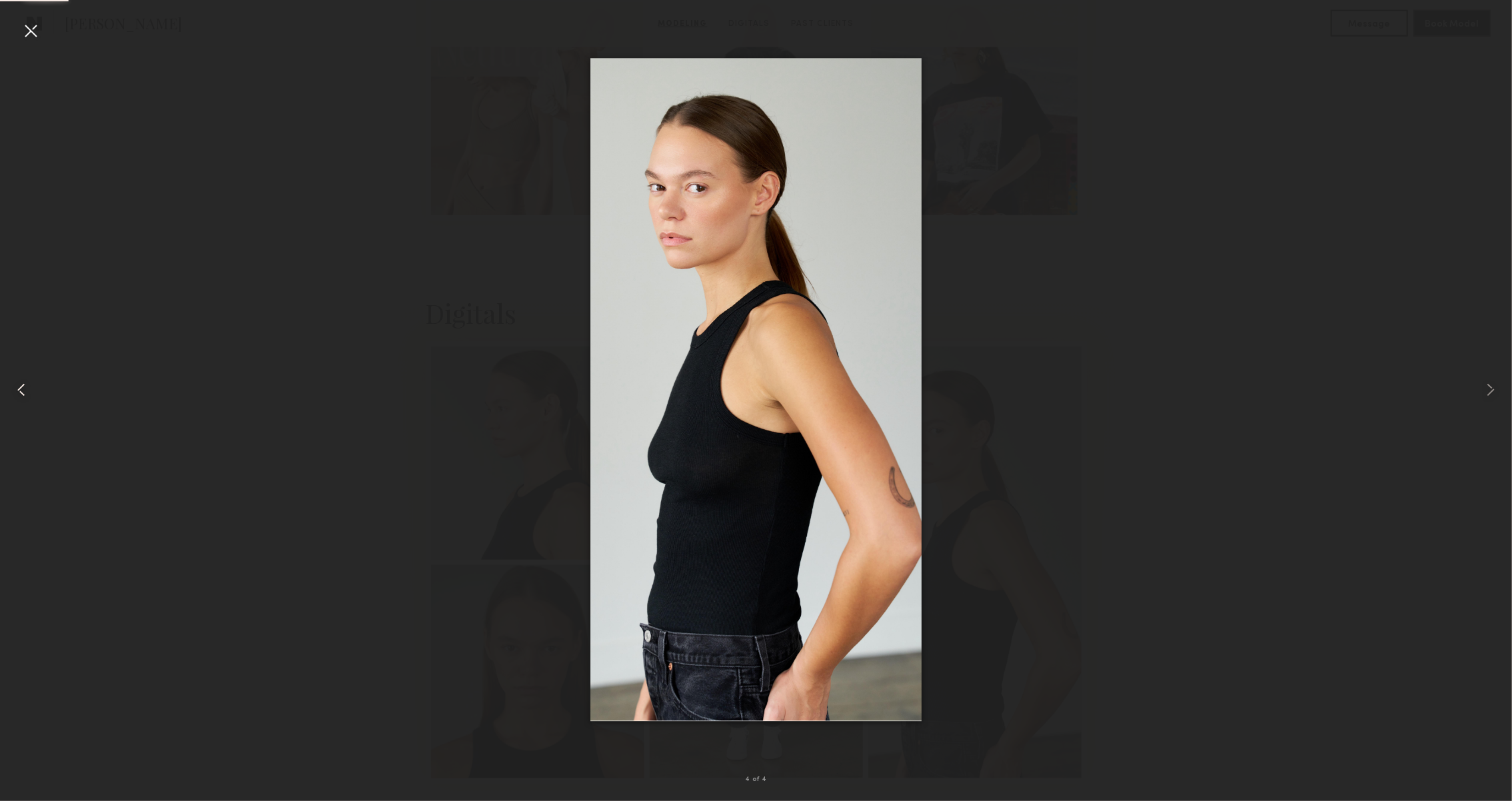
click at [34, 393] on div at bounding box center [30, 389] width 61 height 737
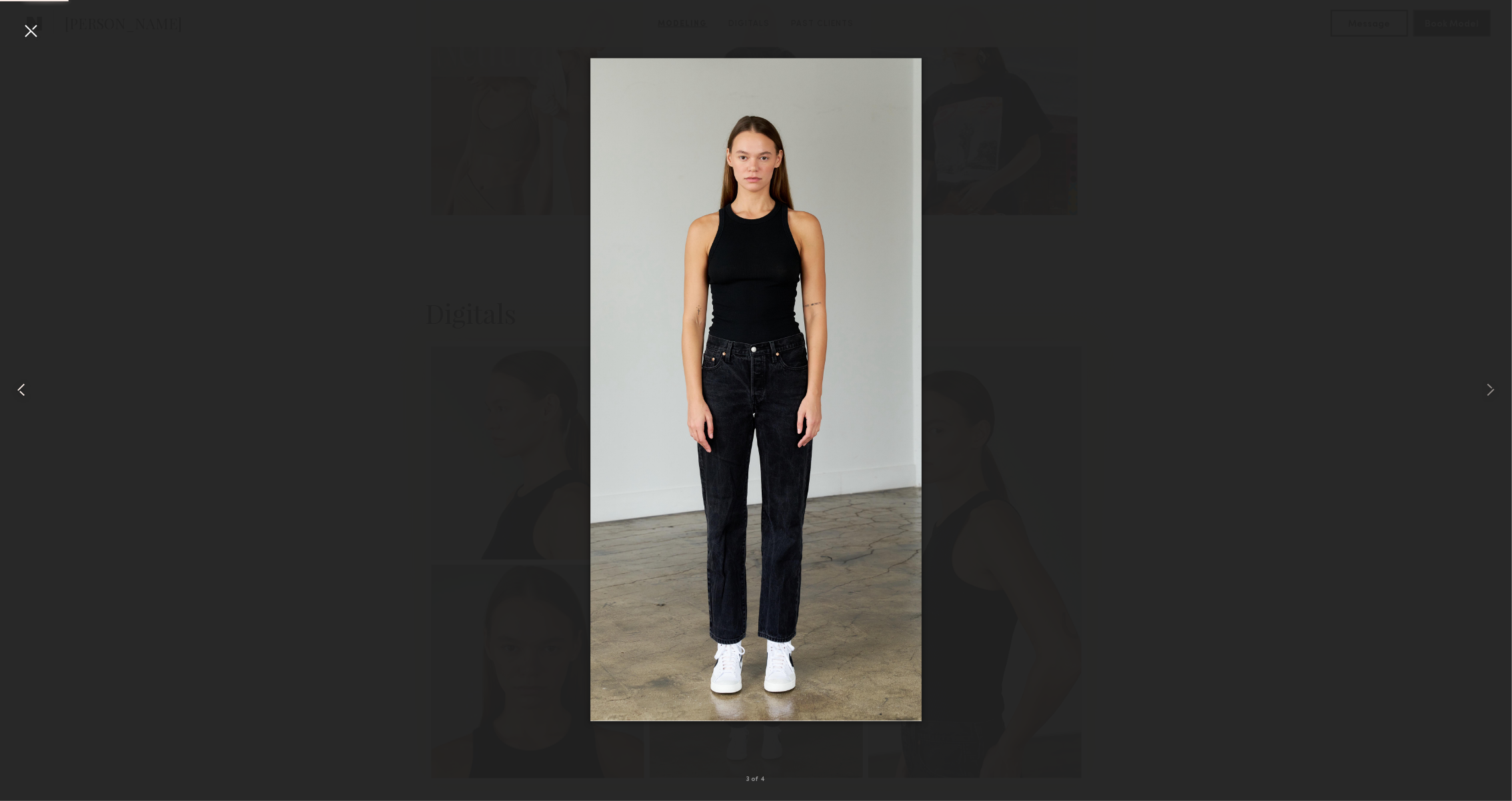
click at [34, 393] on div at bounding box center [30, 389] width 61 height 737
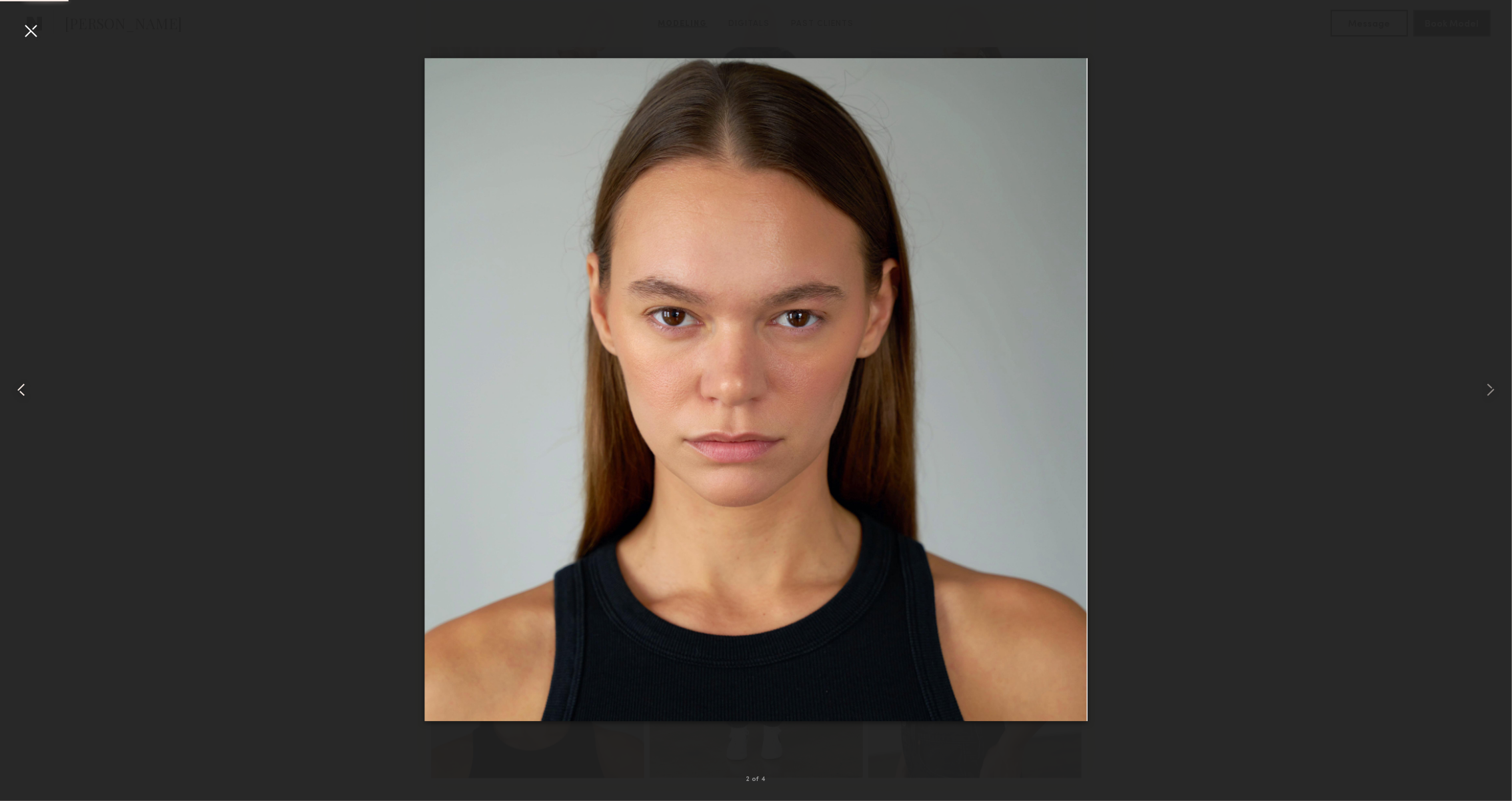
click at [34, 393] on div at bounding box center [30, 389] width 61 height 737
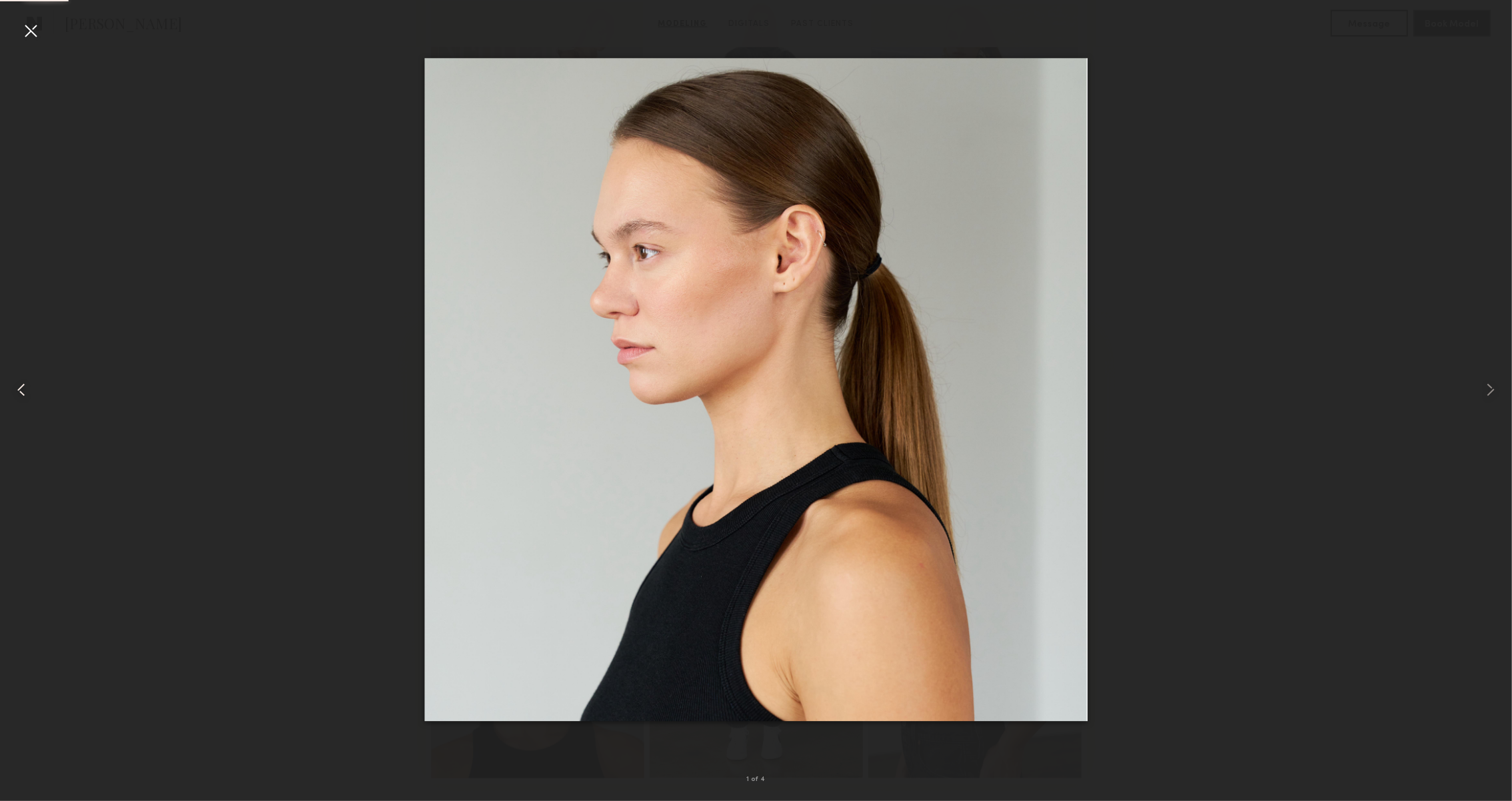
click at [34, 393] on div at bounding box center [30, 389] width 61 height 737
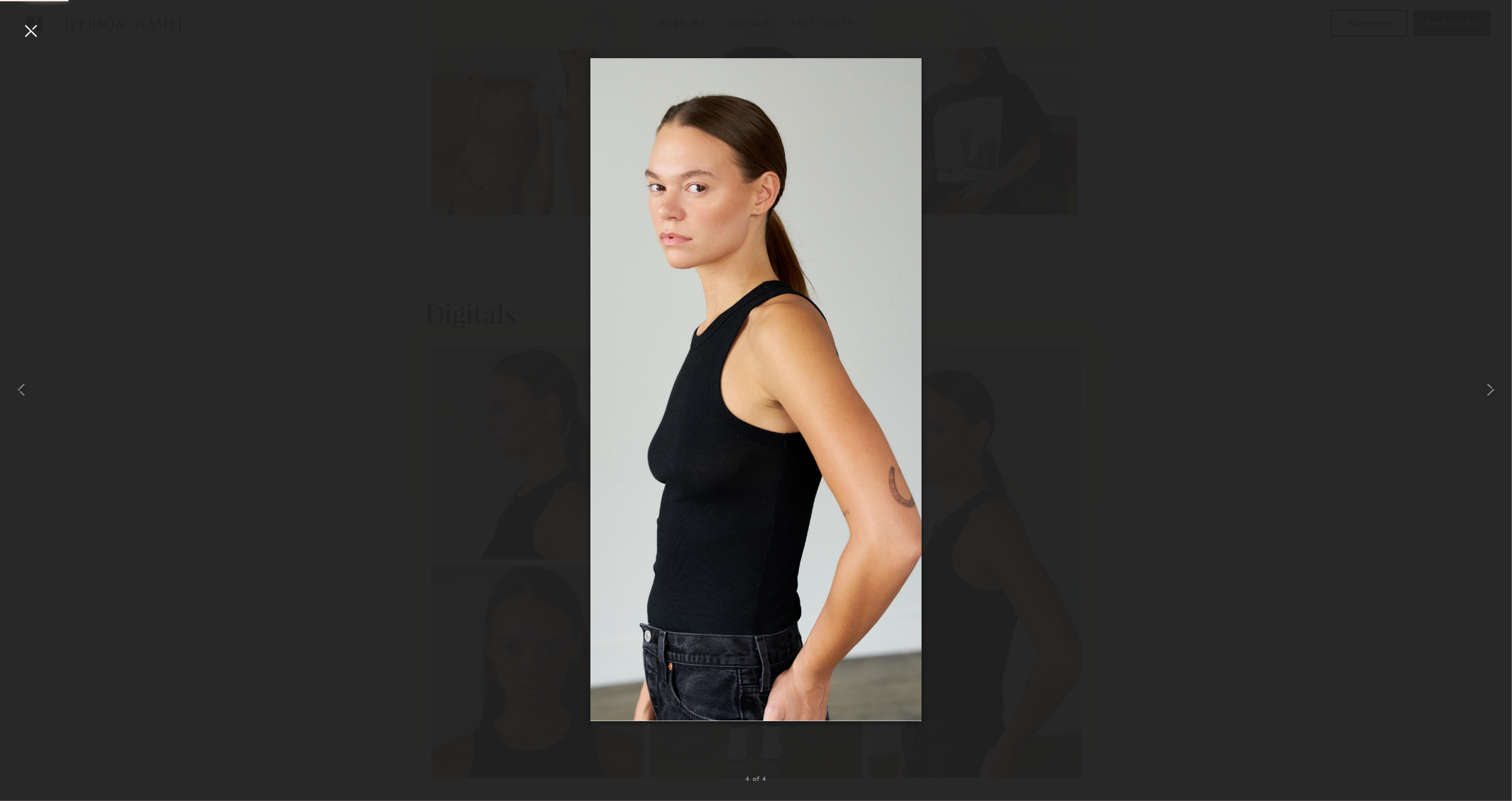
click at [1384, 307] on div at bounding box center [756, 389] width 1512 height 737
click at [33, 36] on div at bounding box center [31, 31] width 21 height 21
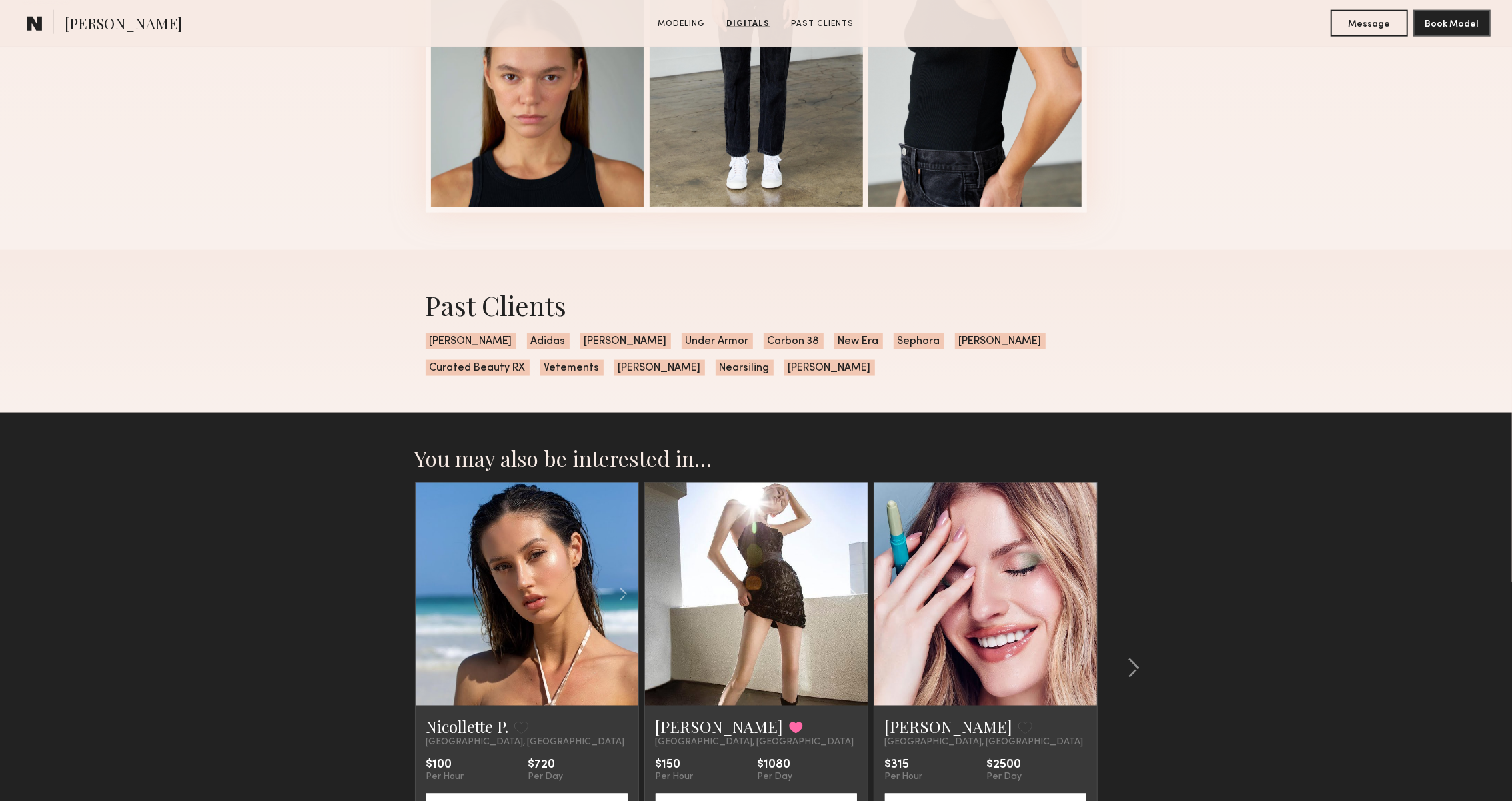
scroll to position [1616, 0]
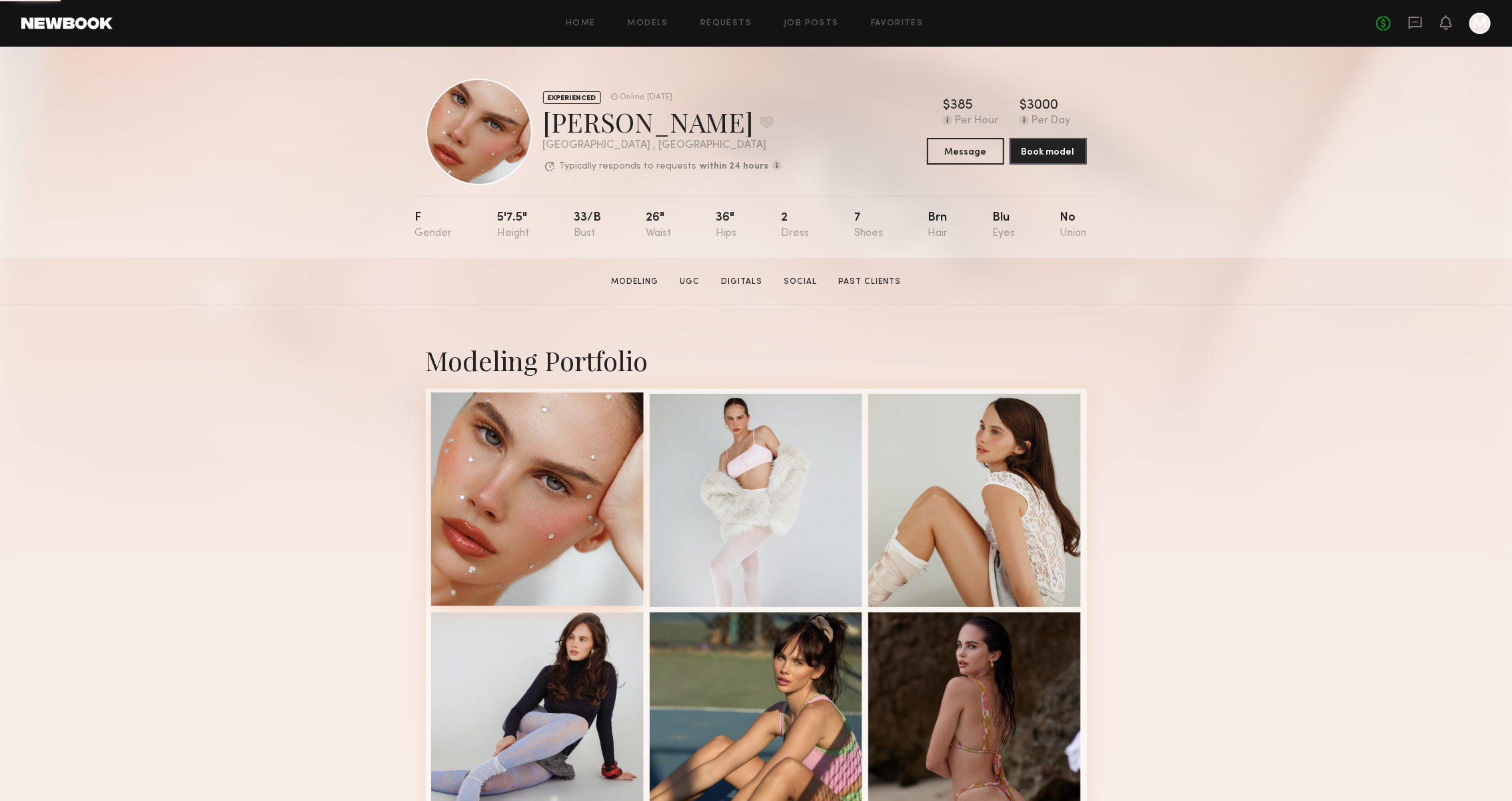
click at [561, 473] on div at bounding box center [537, 499] width 213 height 213
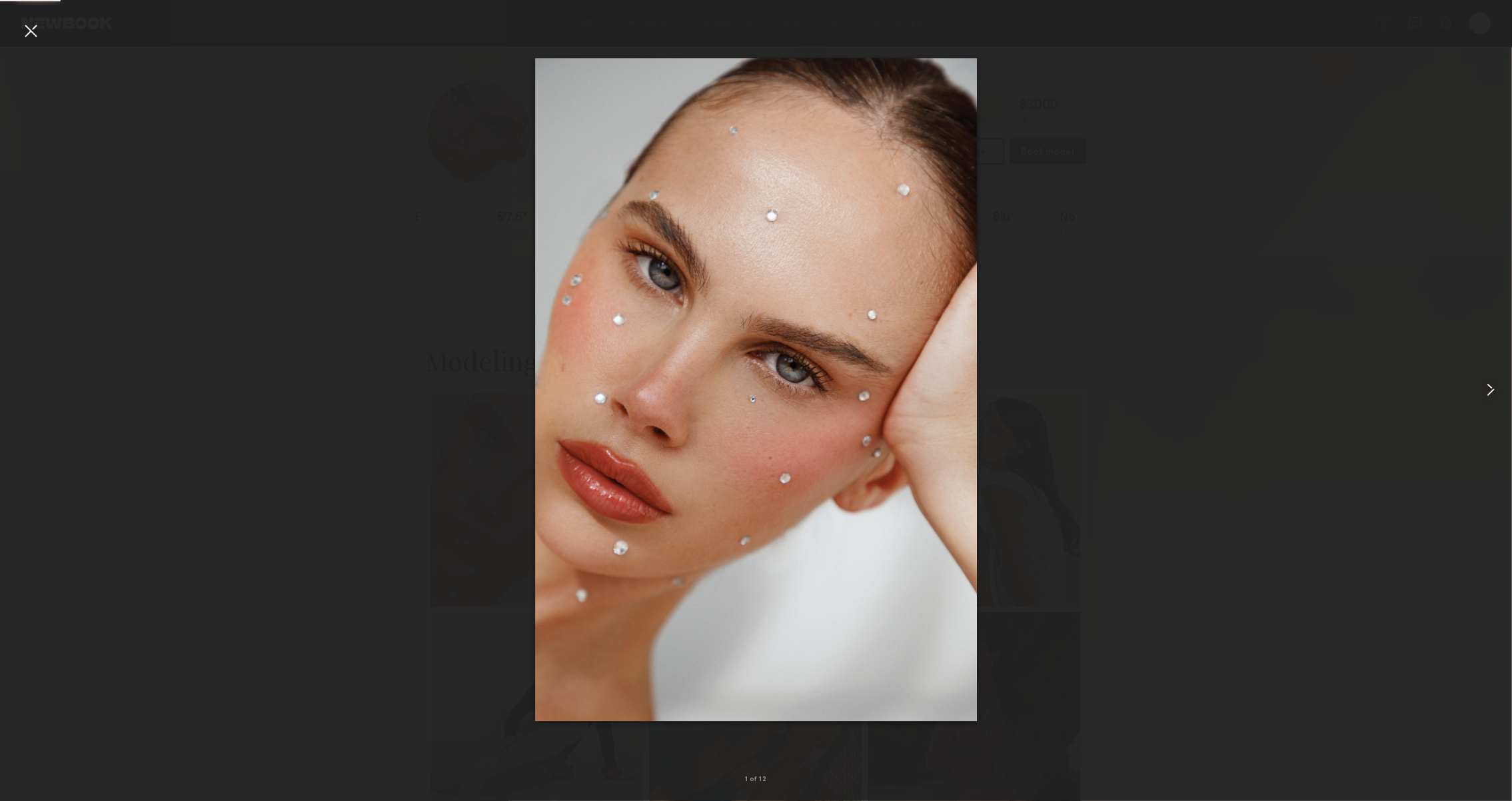
click at [1481, 386] on common-icon at bounding box center [1491, 390] width 21 height 21
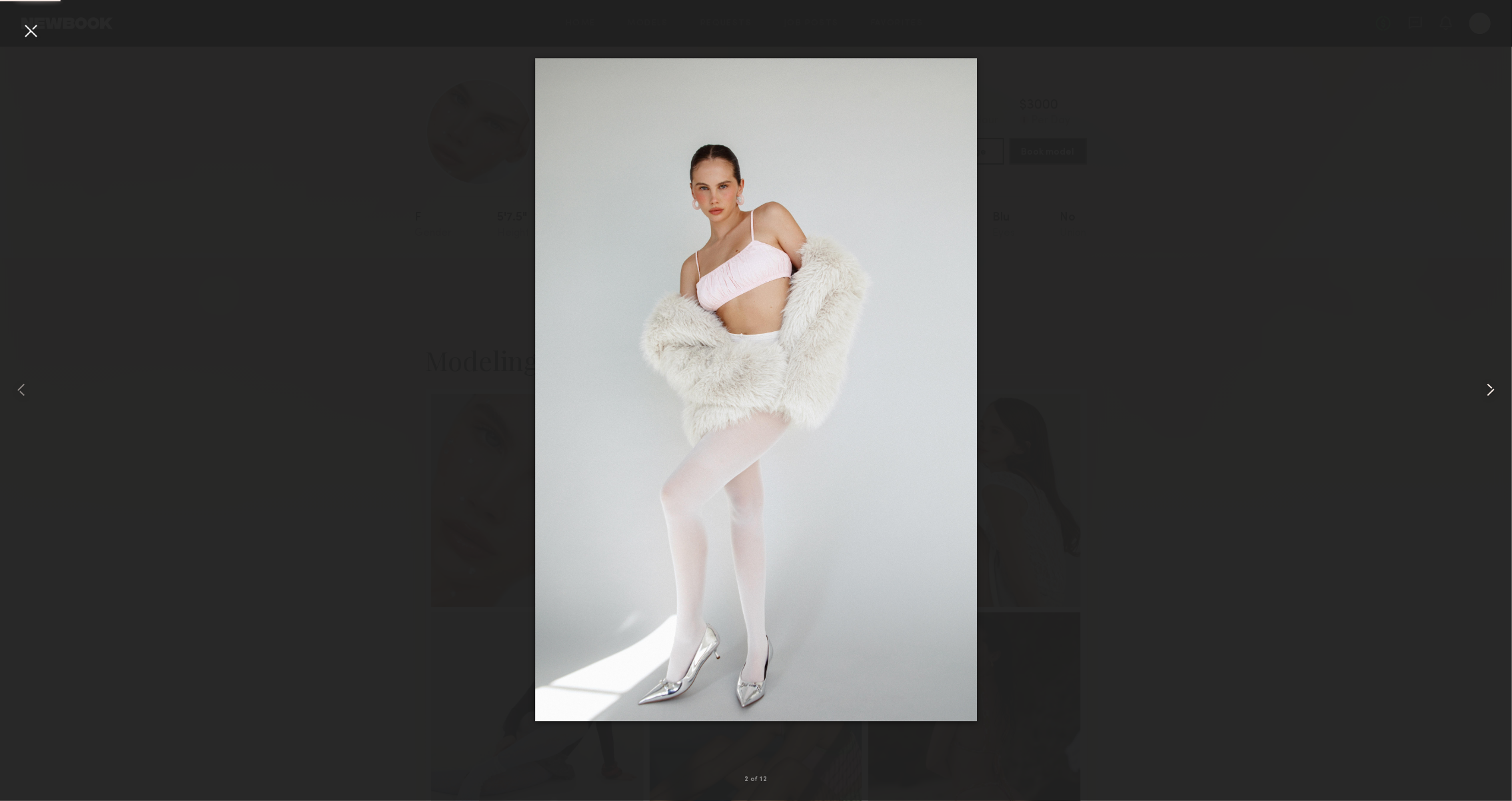
click at [1480, 387] on div at bounding box center [1481, 389] width 61 height 737
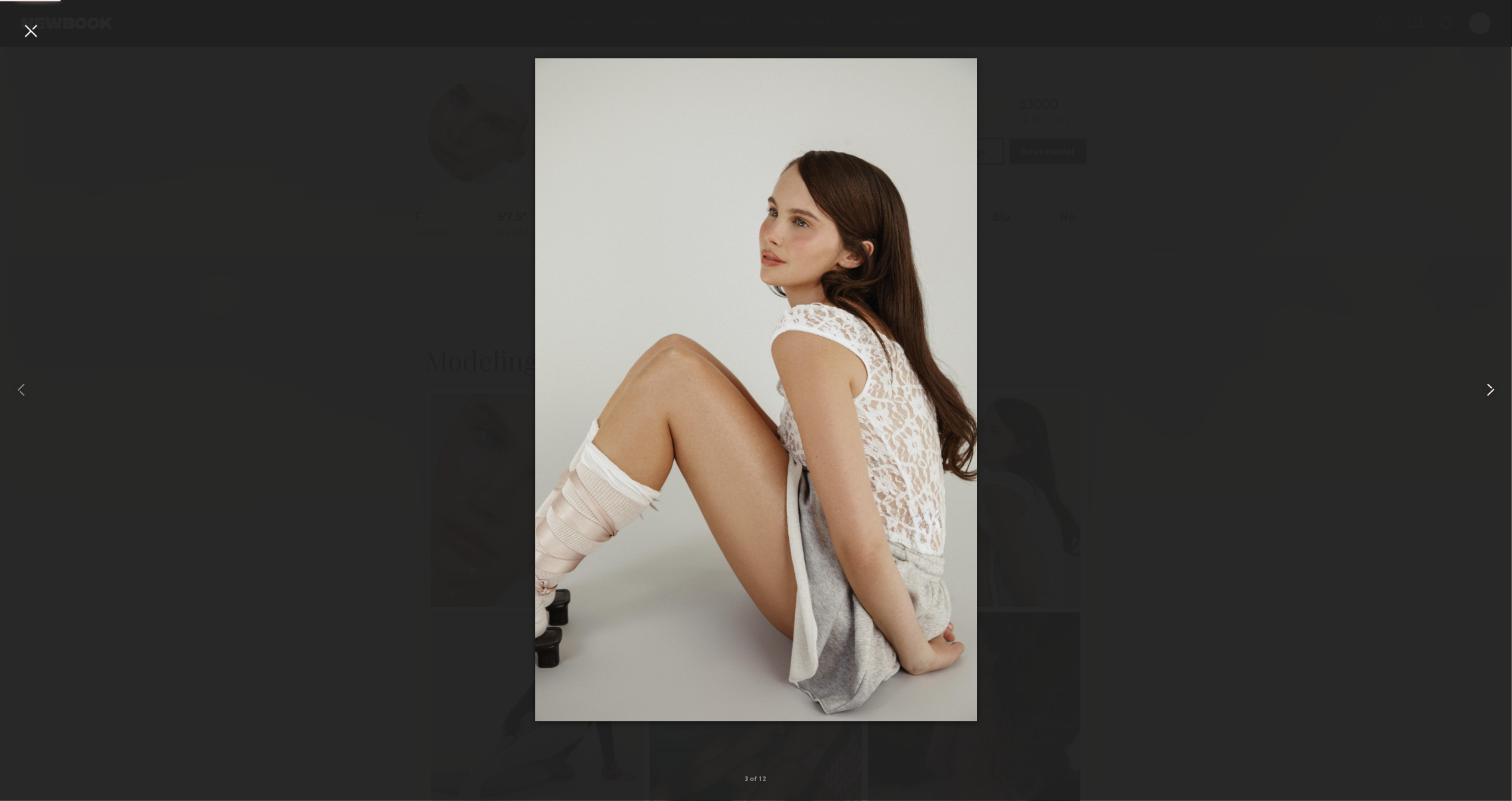
click at [1478, 388] on div at bounding box center [1481, 389] width 61 height 737
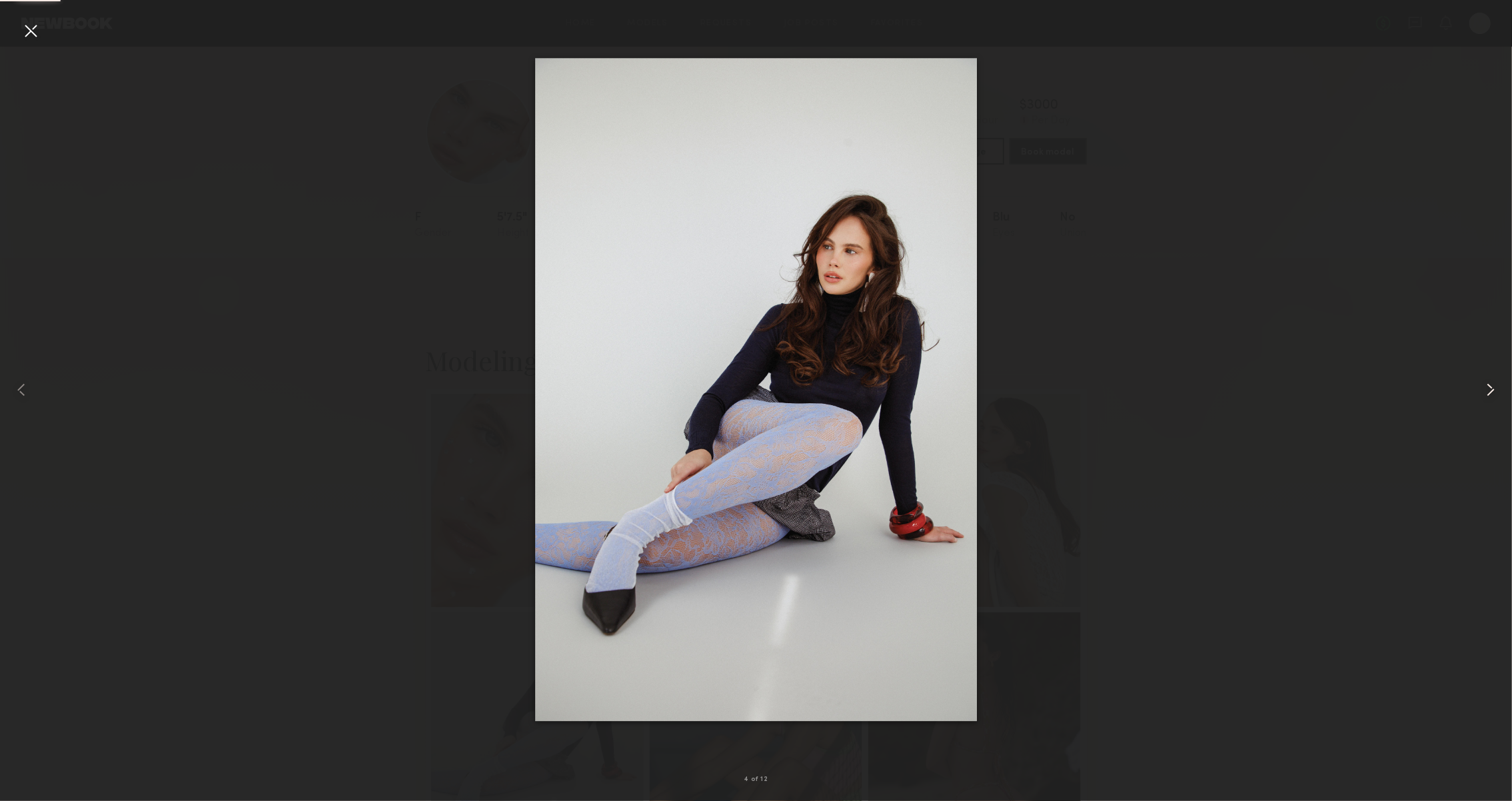
click at [1477, 390] on div at bounding box center [1481, 389] width 61 height 737
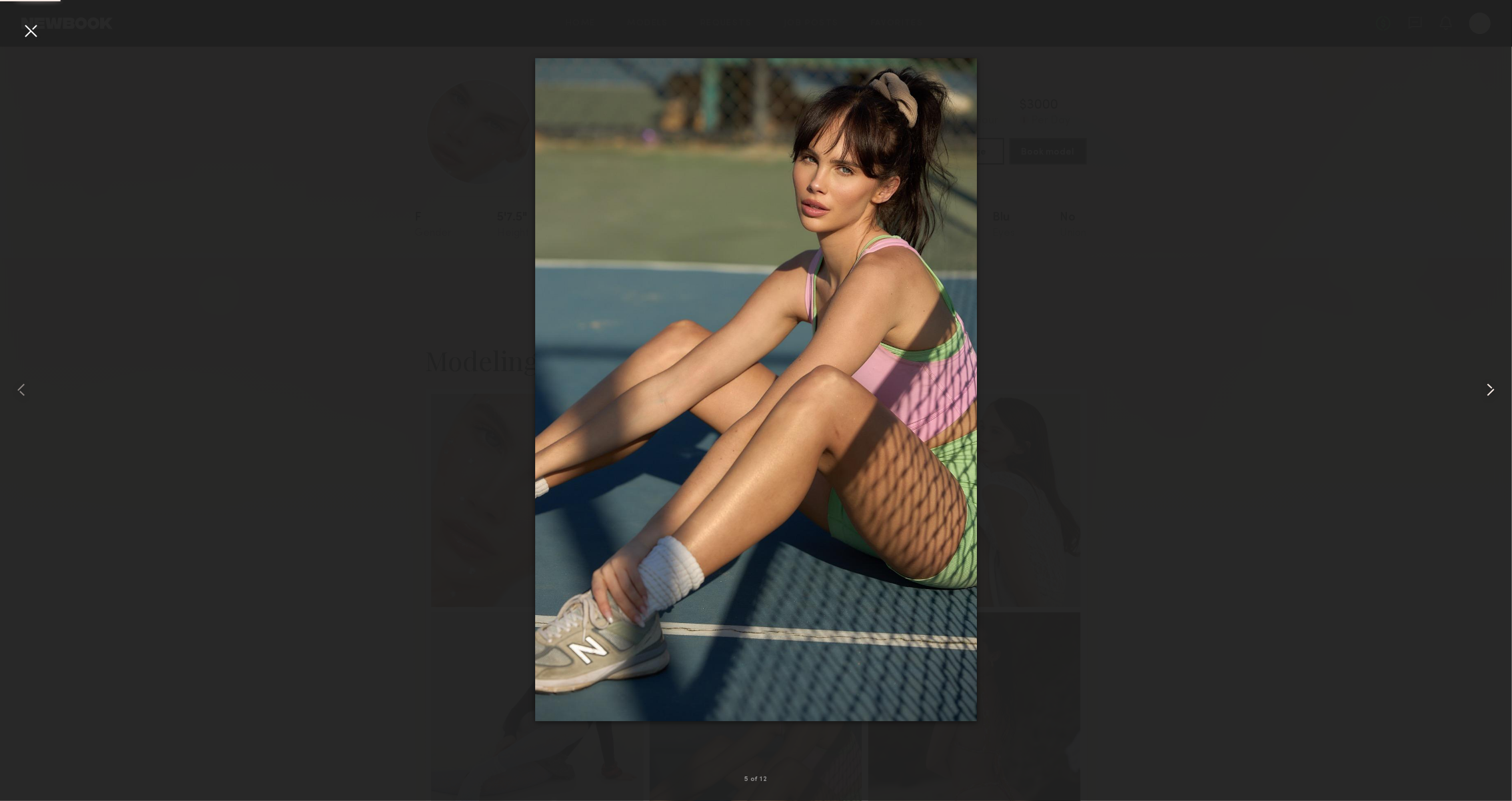
click at [1475, 391] on div at bounding box center [1481, 389] width 61 height 737
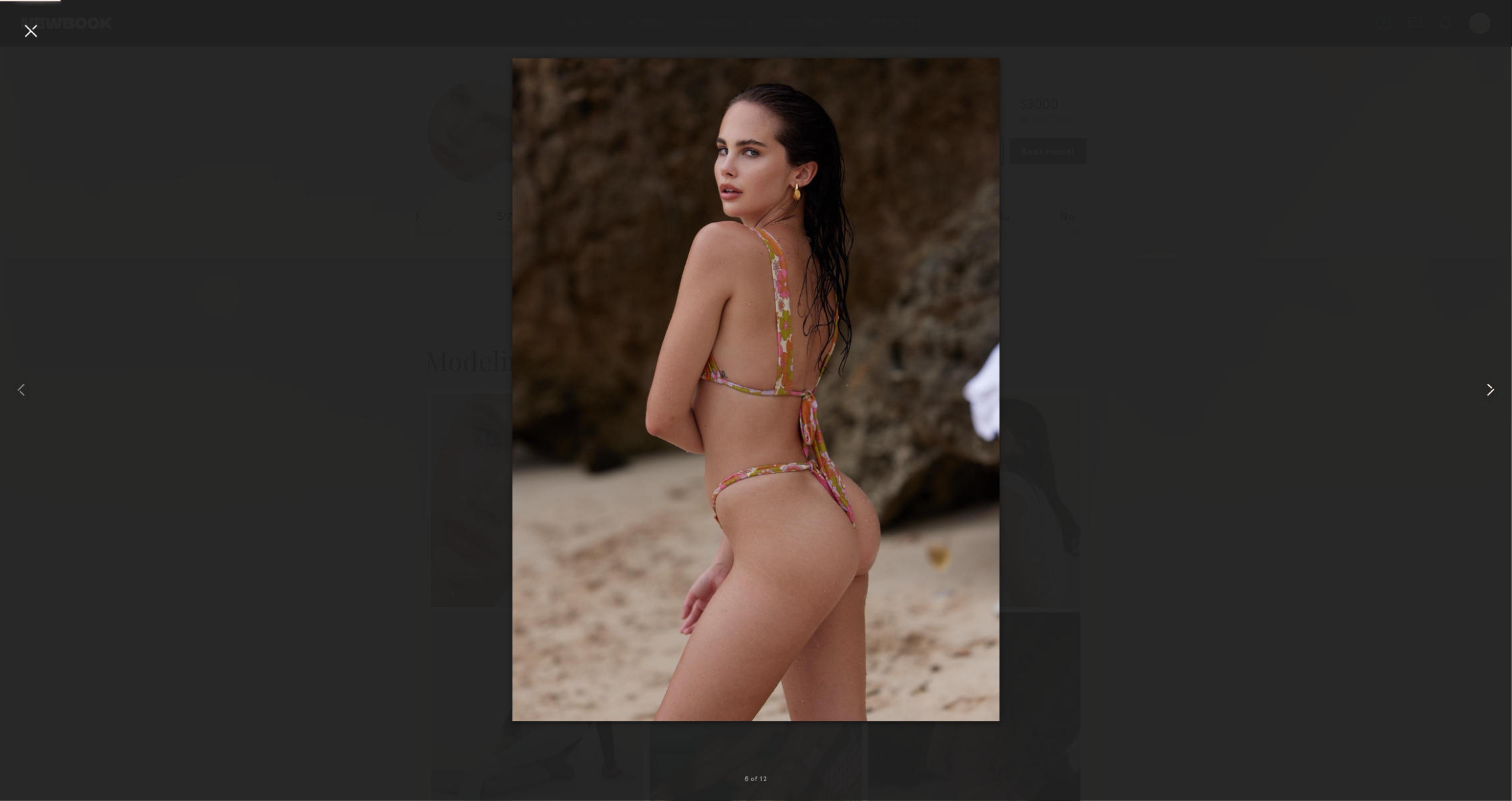
click at [1475, 391] on div at bounding box center [1481, 389] width 61 height 737
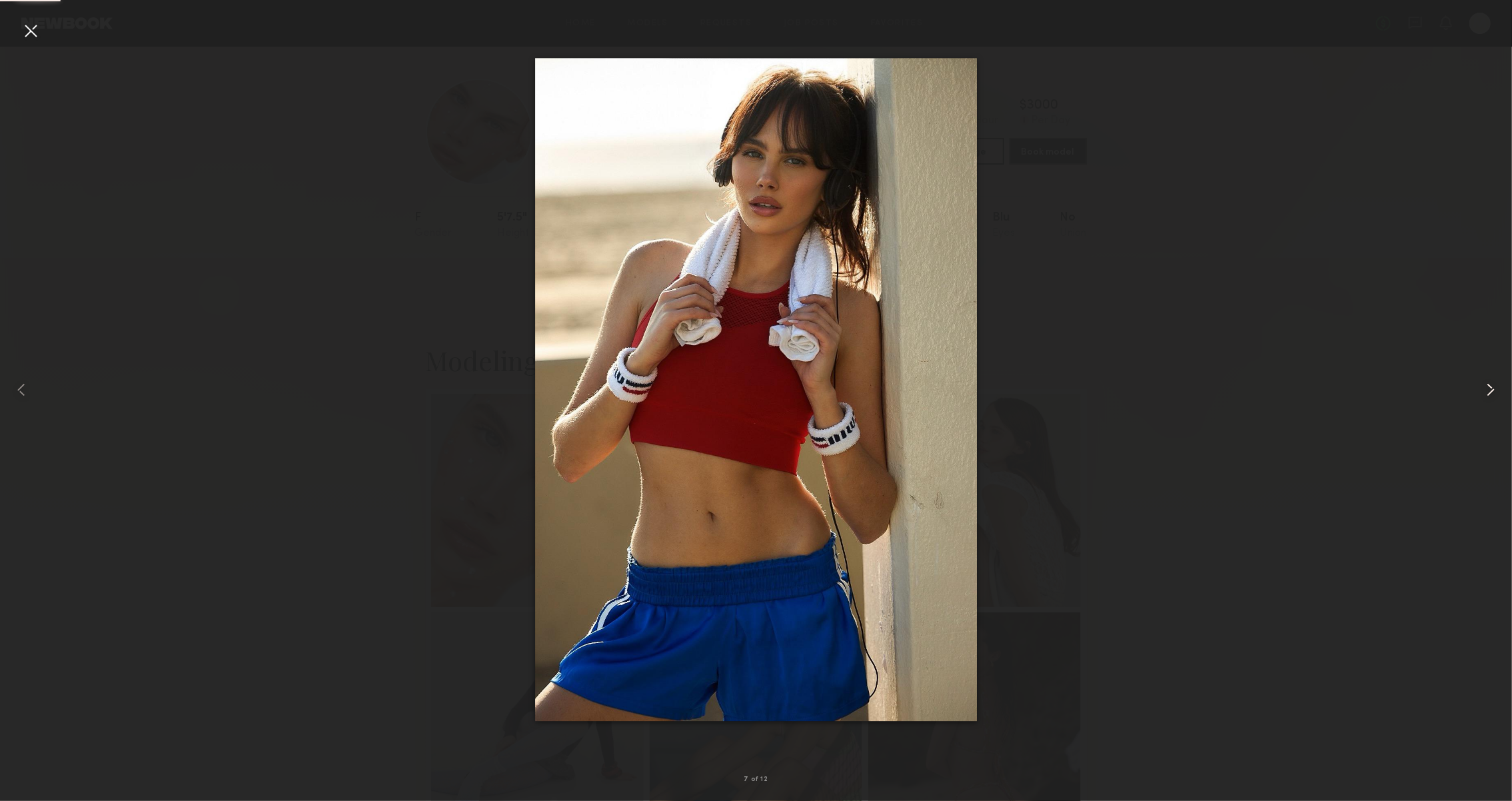
click at [1475, 392] on div at bounding box center [1481, 389] width 61 height 737
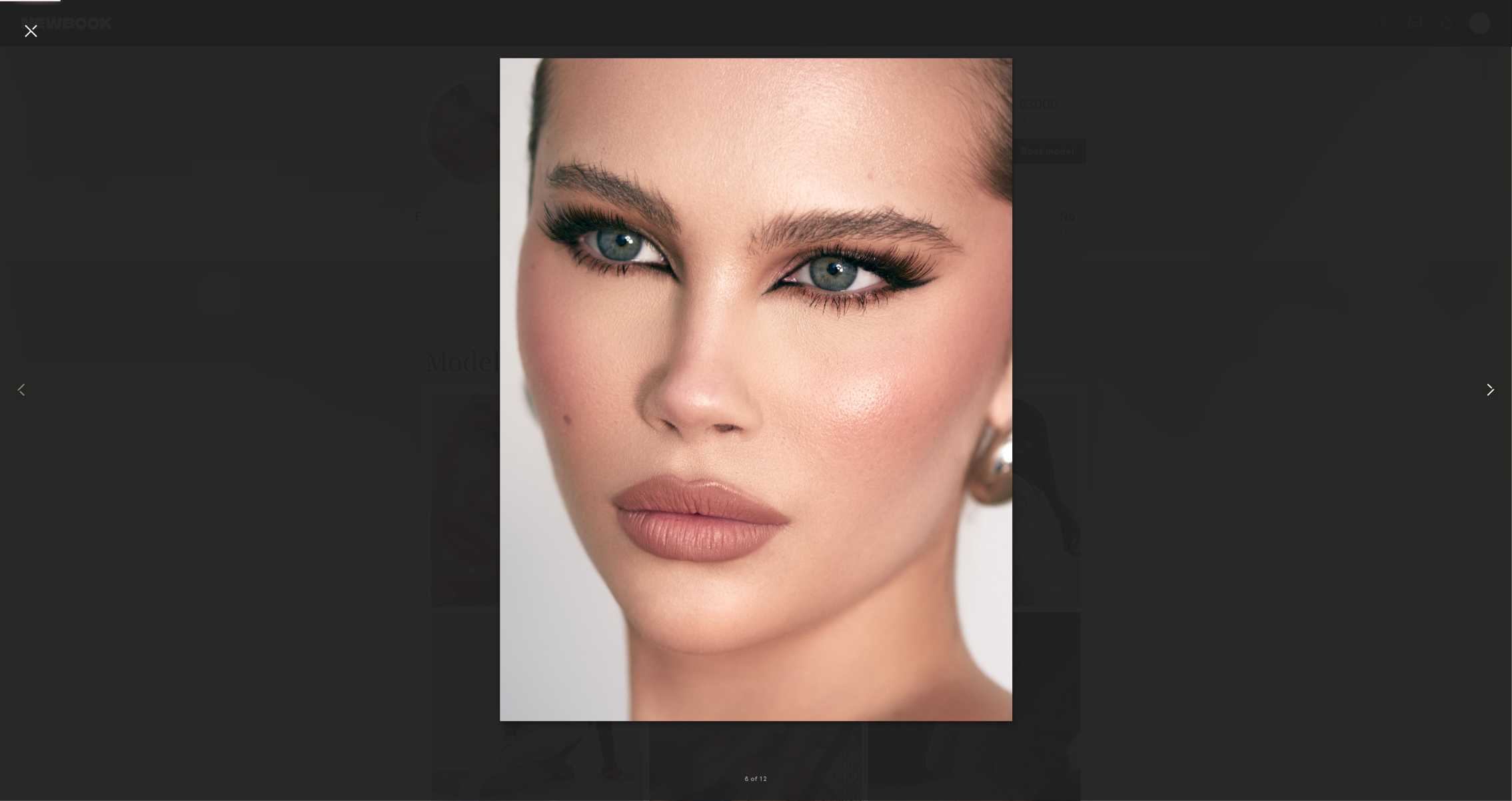
click at [1475, 392] on div at bounding box center [1481, 389] width 61 height 737
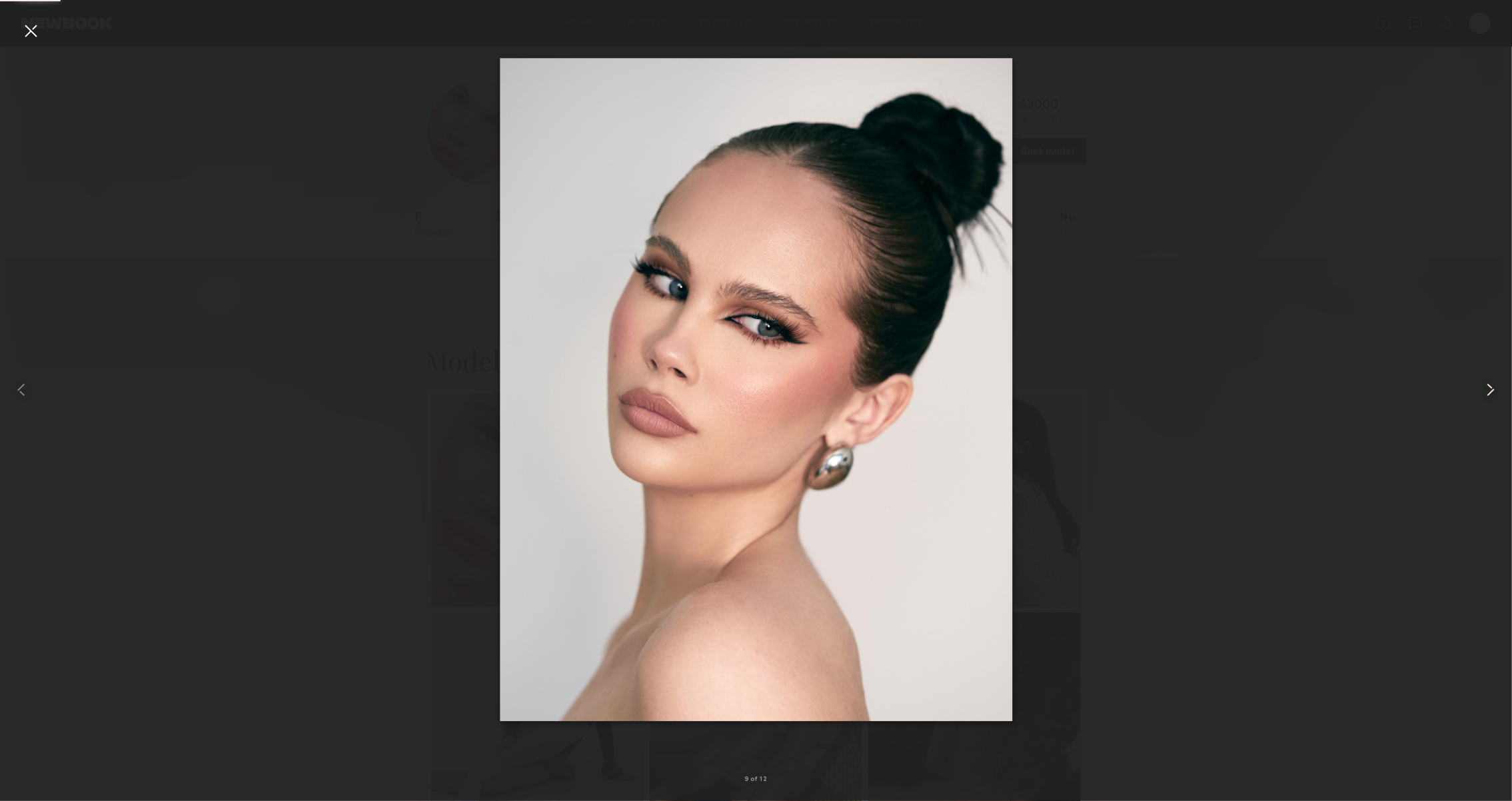
click at [1473, 392] on div at bounding box center [1481, 389] width 61 height 737
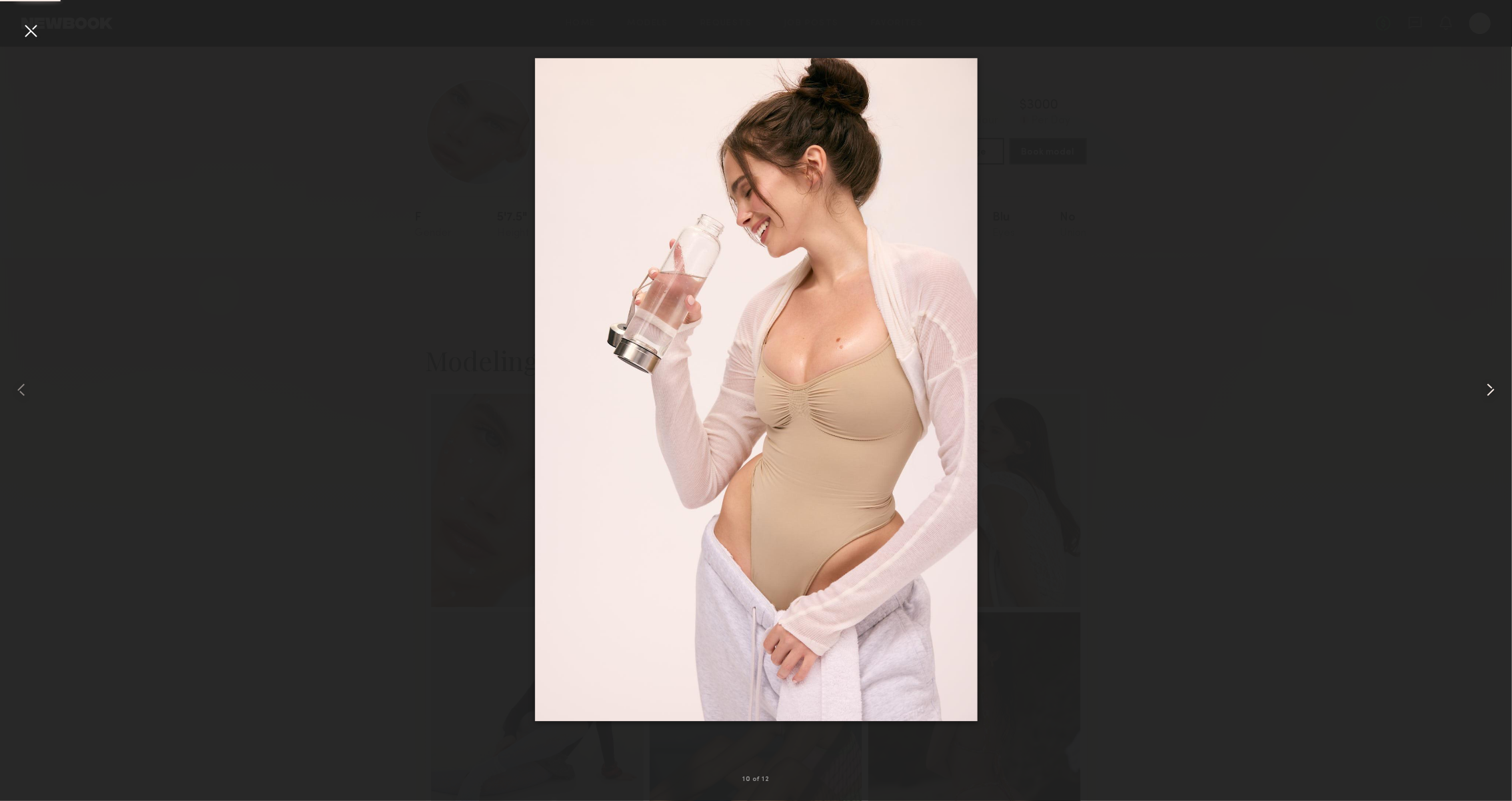
click at [1473, 392] on div at bounding box center [1481, 389] width 61 height 737
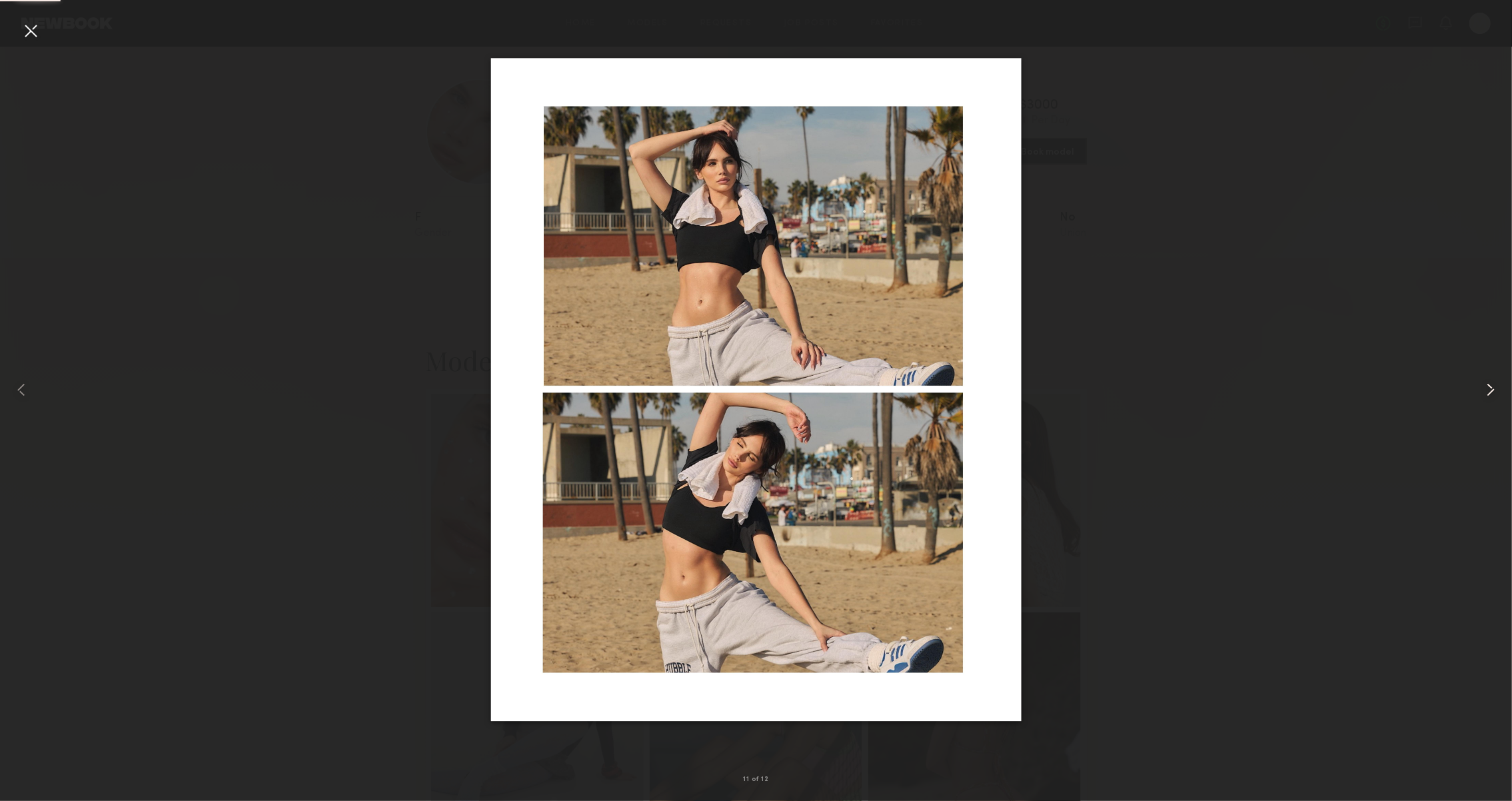
click at [1473, 392] on div at bounding box center [1481, 389] width 61 height 737
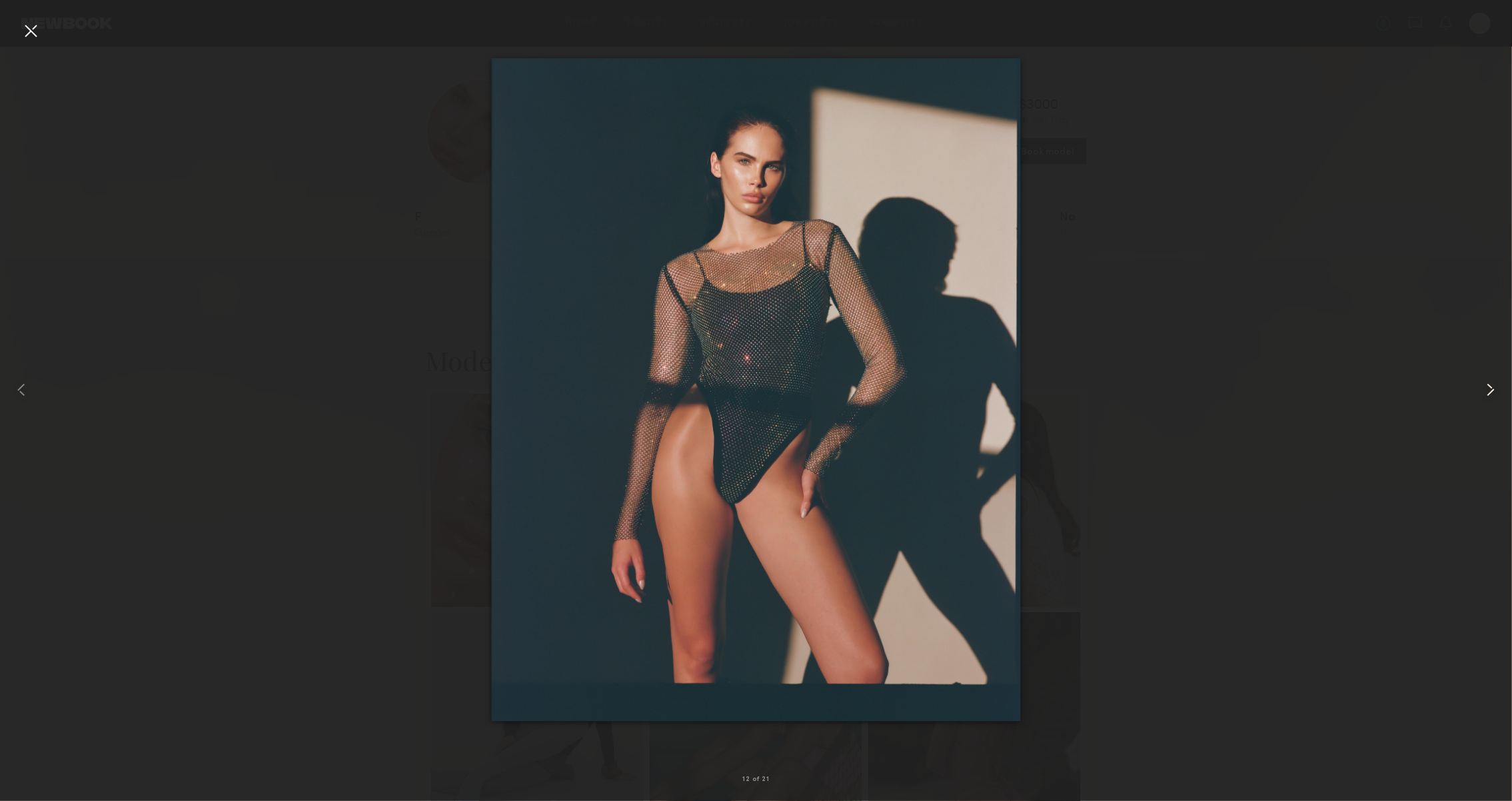
click at [1473, 392] on div at bounding box center [1481, 389] width 61 height 737
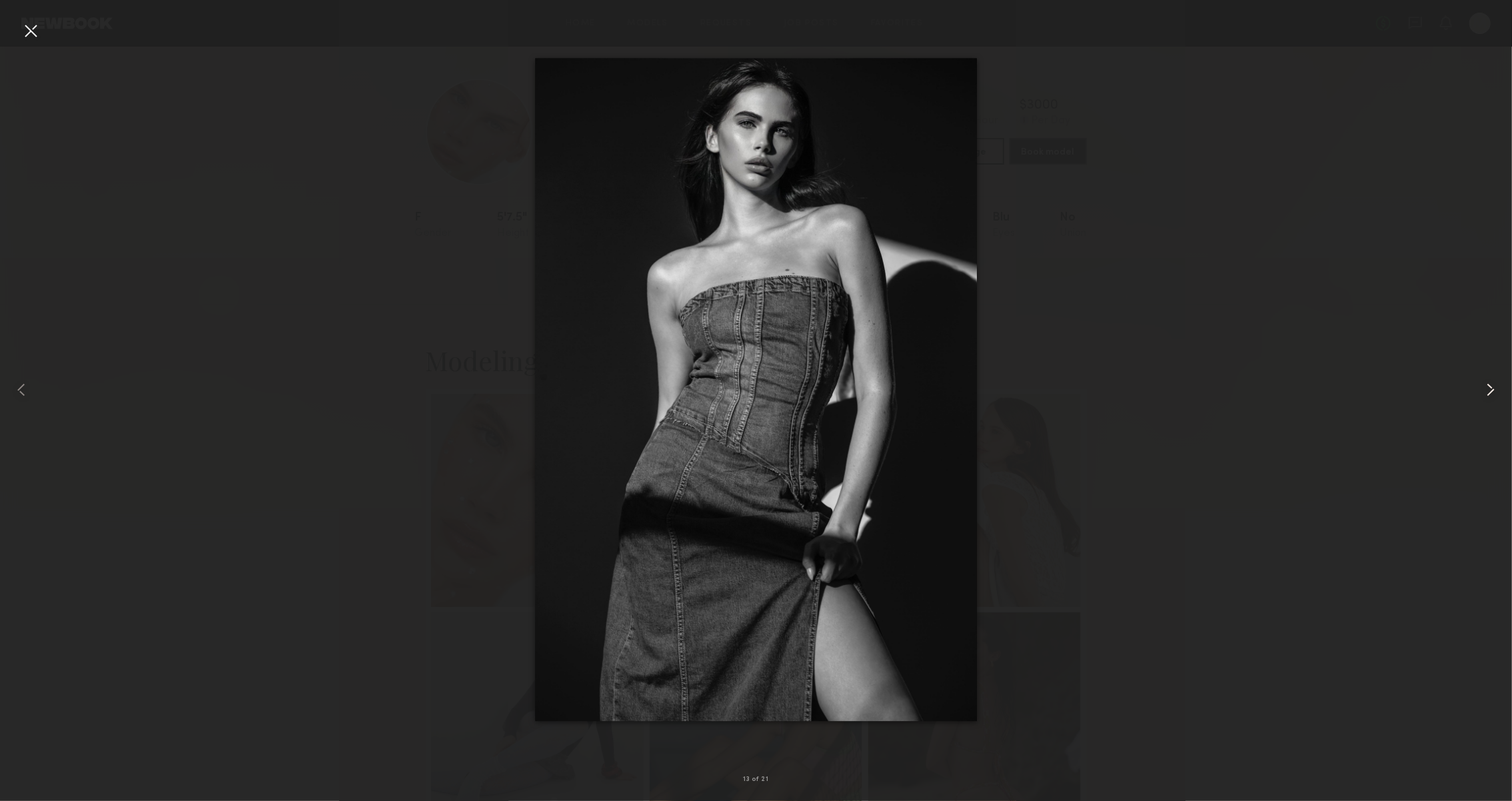
click at [1473, 392] on div at bounding box center [1481, 389] width 61 height 737
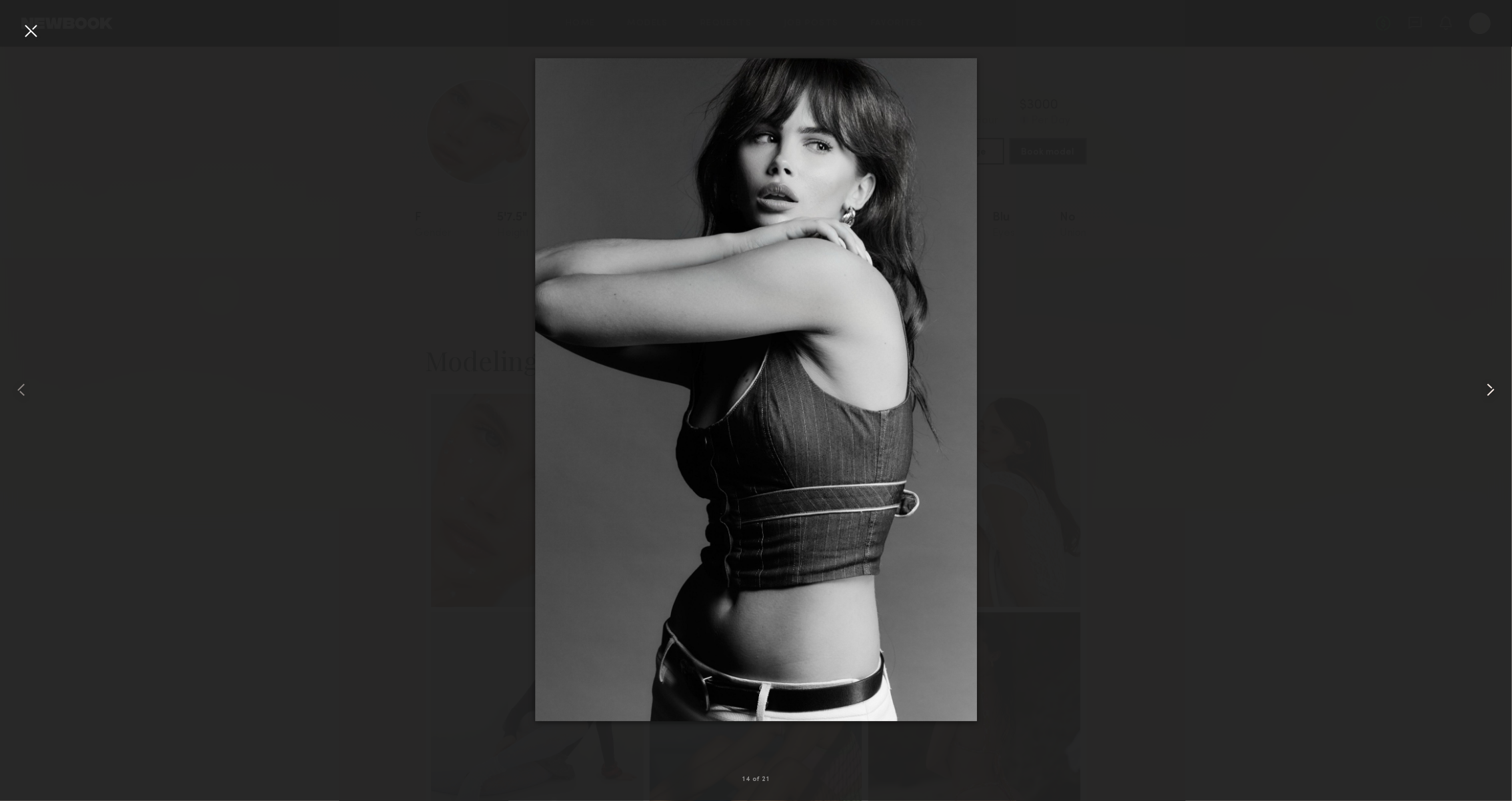
click at [1473, 392] on div at bounding box center [1481, 389] width 61 height 737
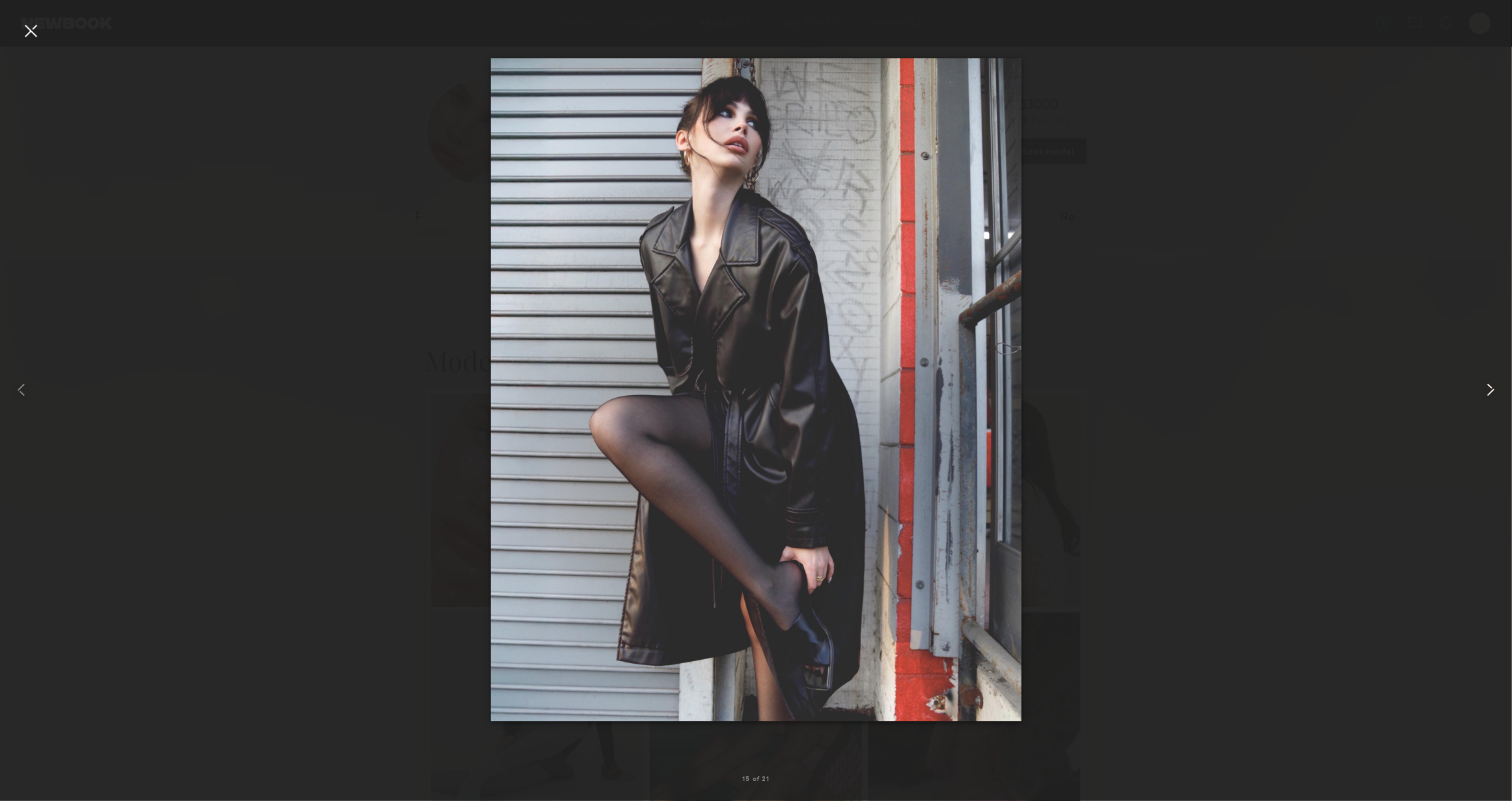
click at [1473, 392] on div at bounding box center [1481, 389] width 61 height 737
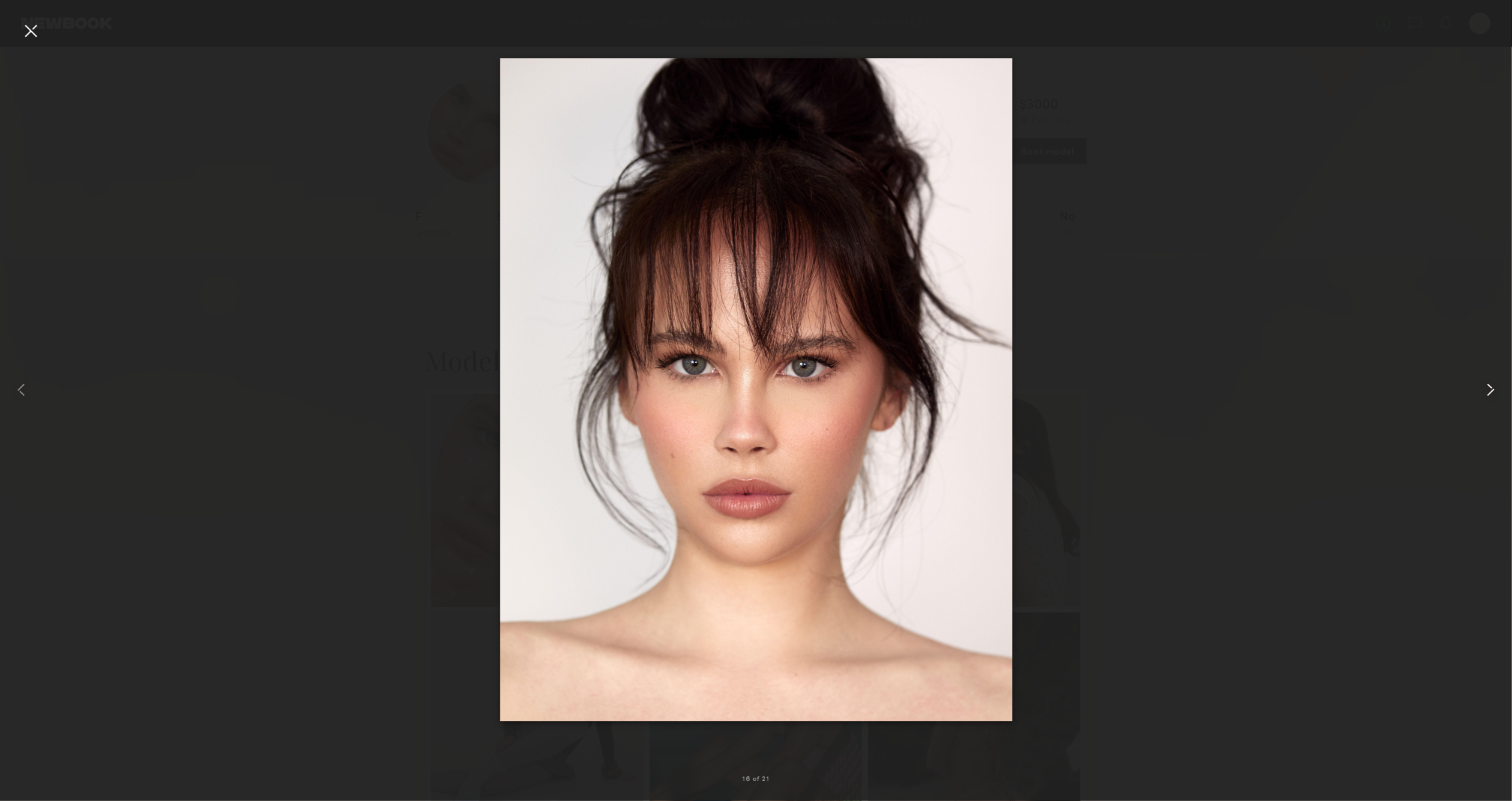
click at [1473, 392] on div at bounding box center [1481, 389] width 61 height 737
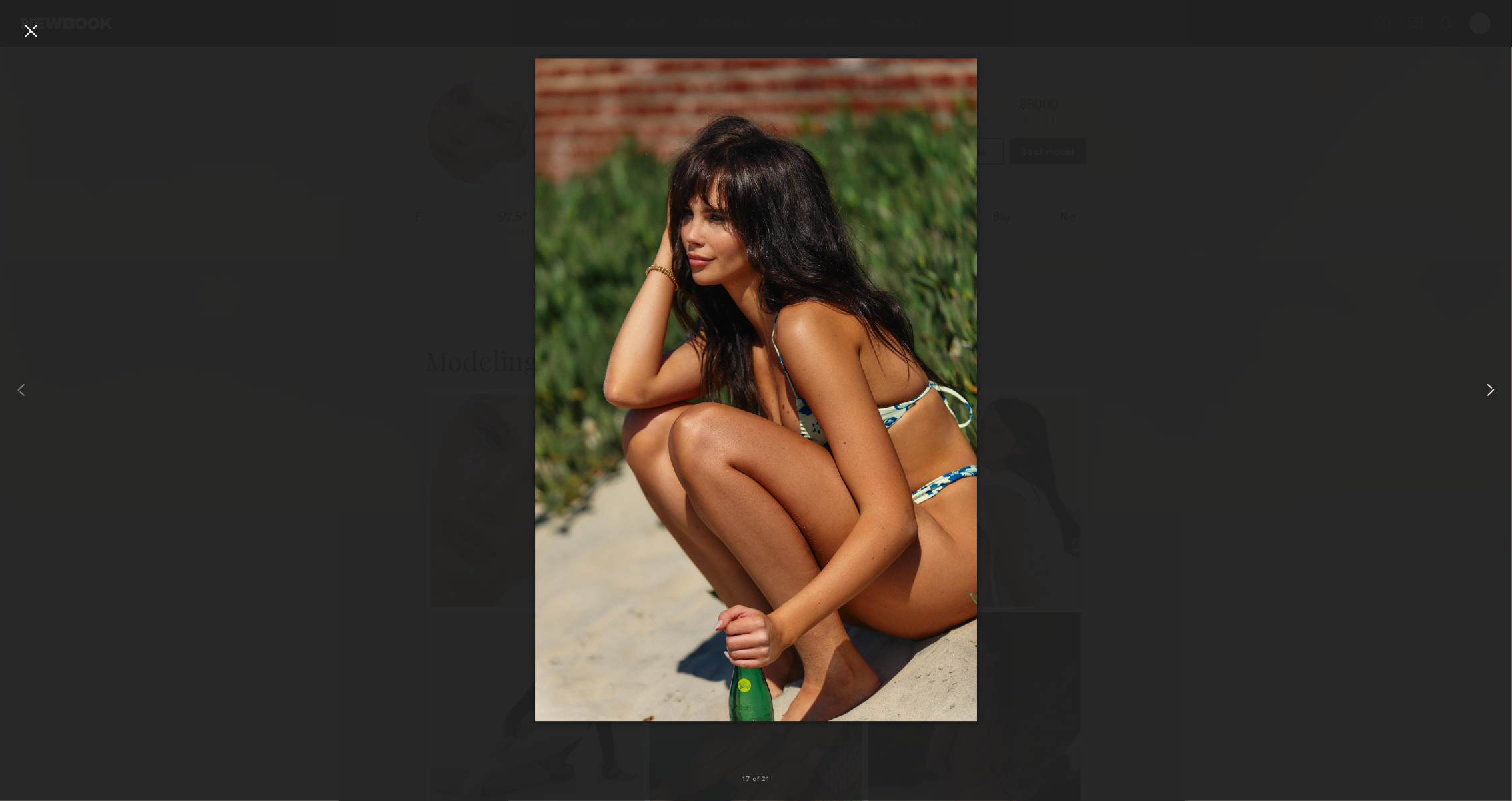
click at [1473, 392] on div at bounding box center [1481, 389] width 61 height 737
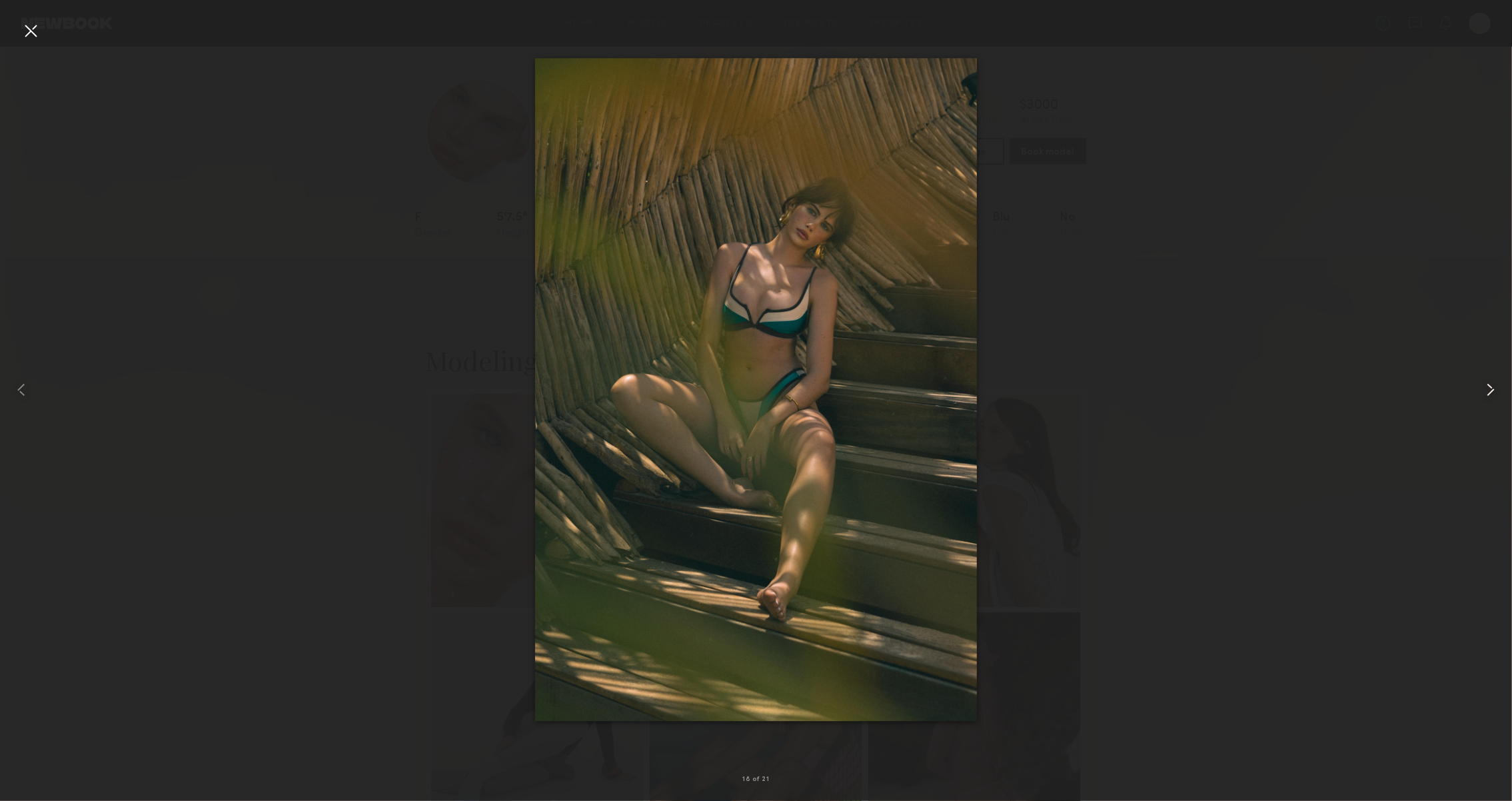
click at [1473, 392] on div at bounding box center [1481, 389] width 61 height 737
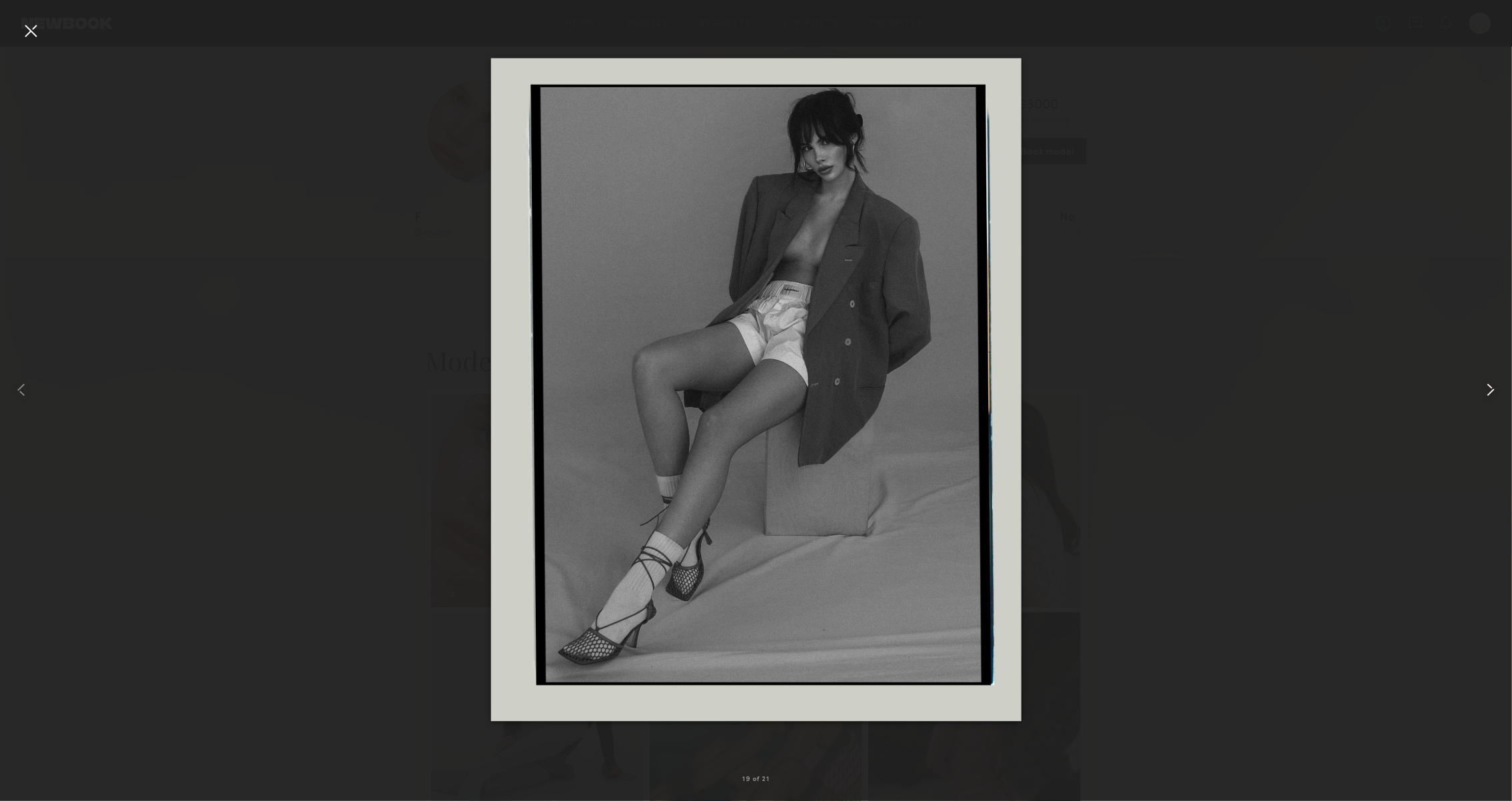
click at [1473, 392] on div at bounding box center [1481, 389] width 61 height 737
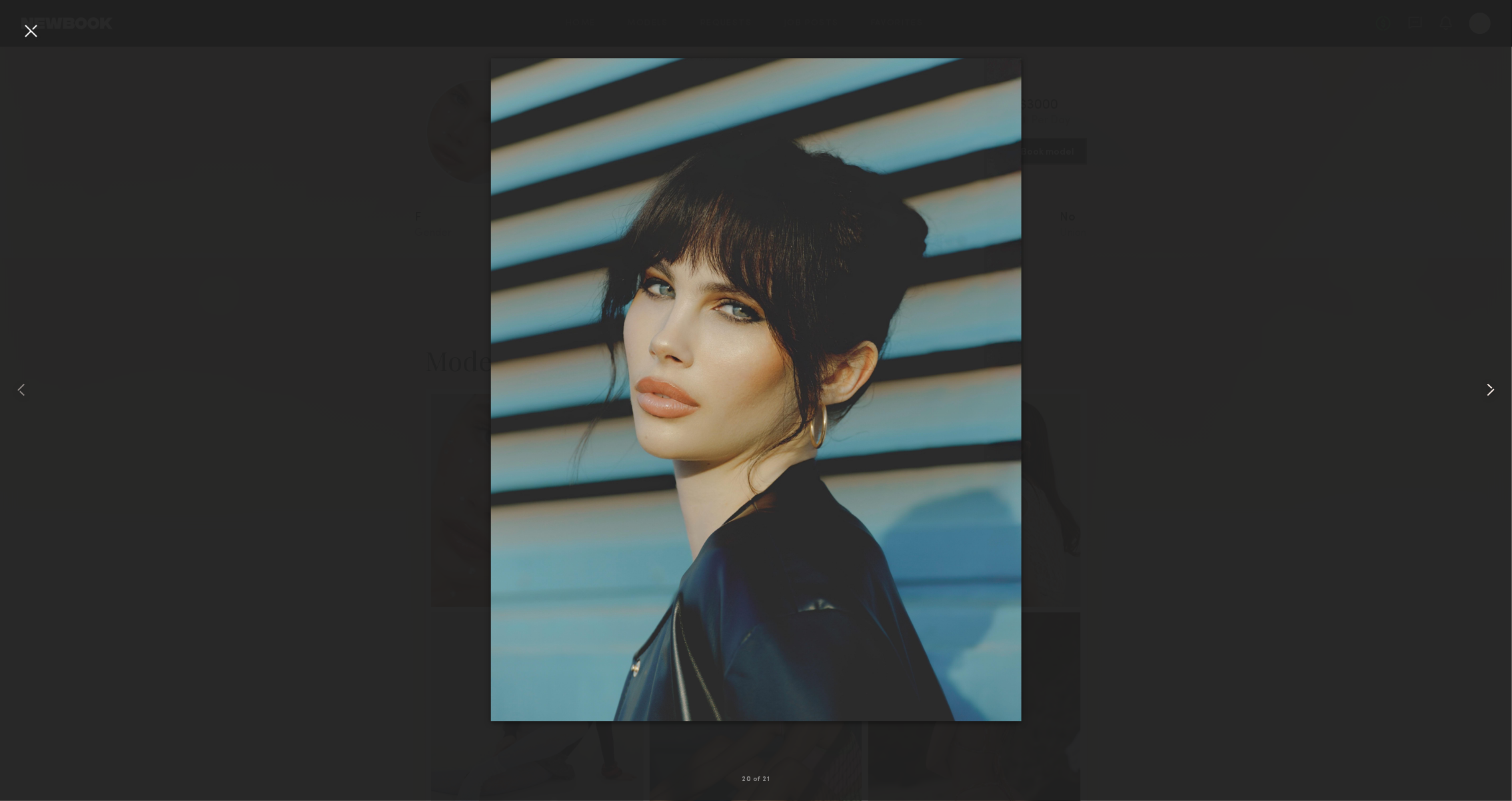
click at [1473, 392] on div at bounding box center [1481, 389] width 61 height 737
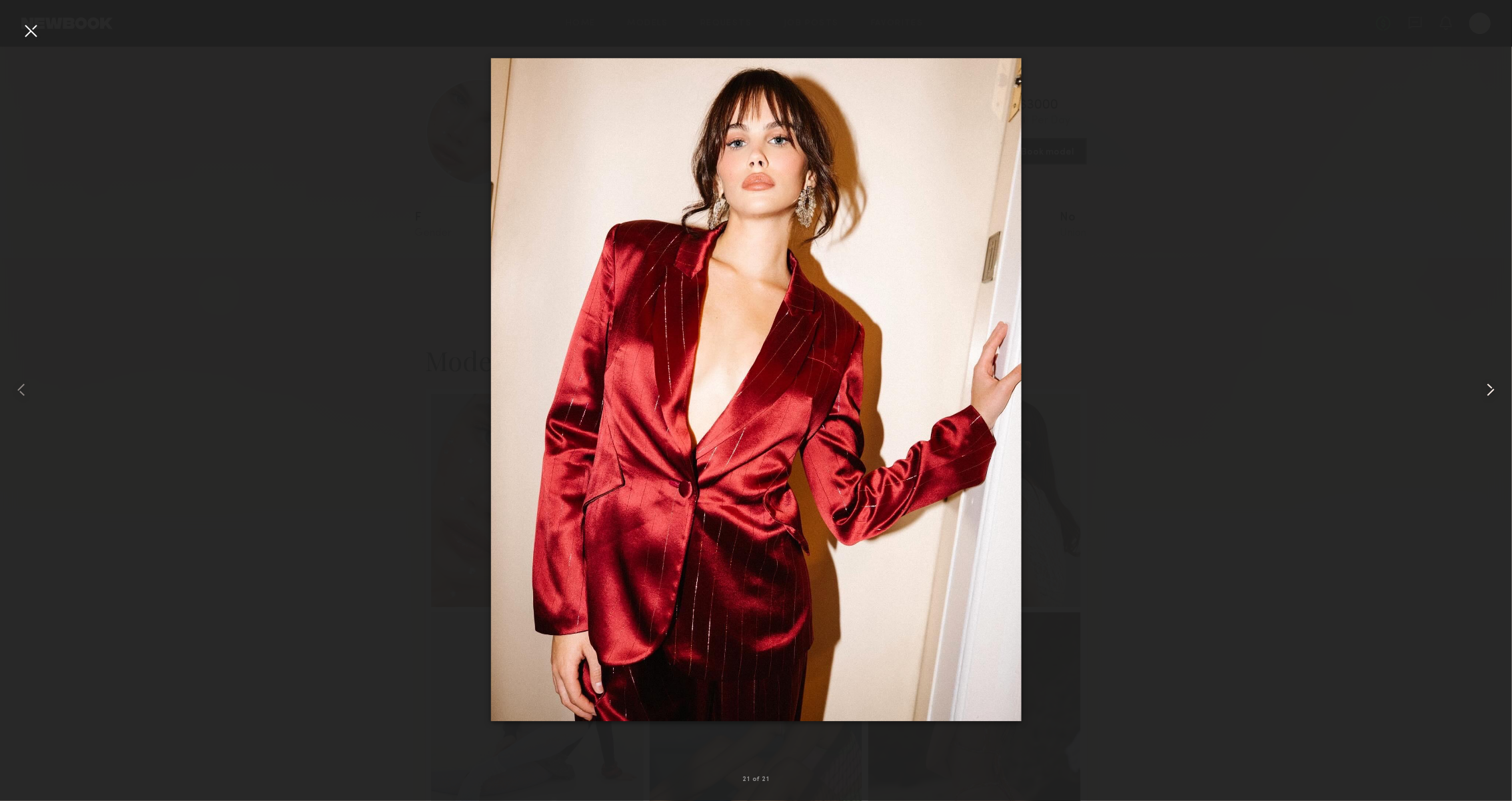
click at [1473, 392] on div at bounding box center [1481, 389] width 61 height 737
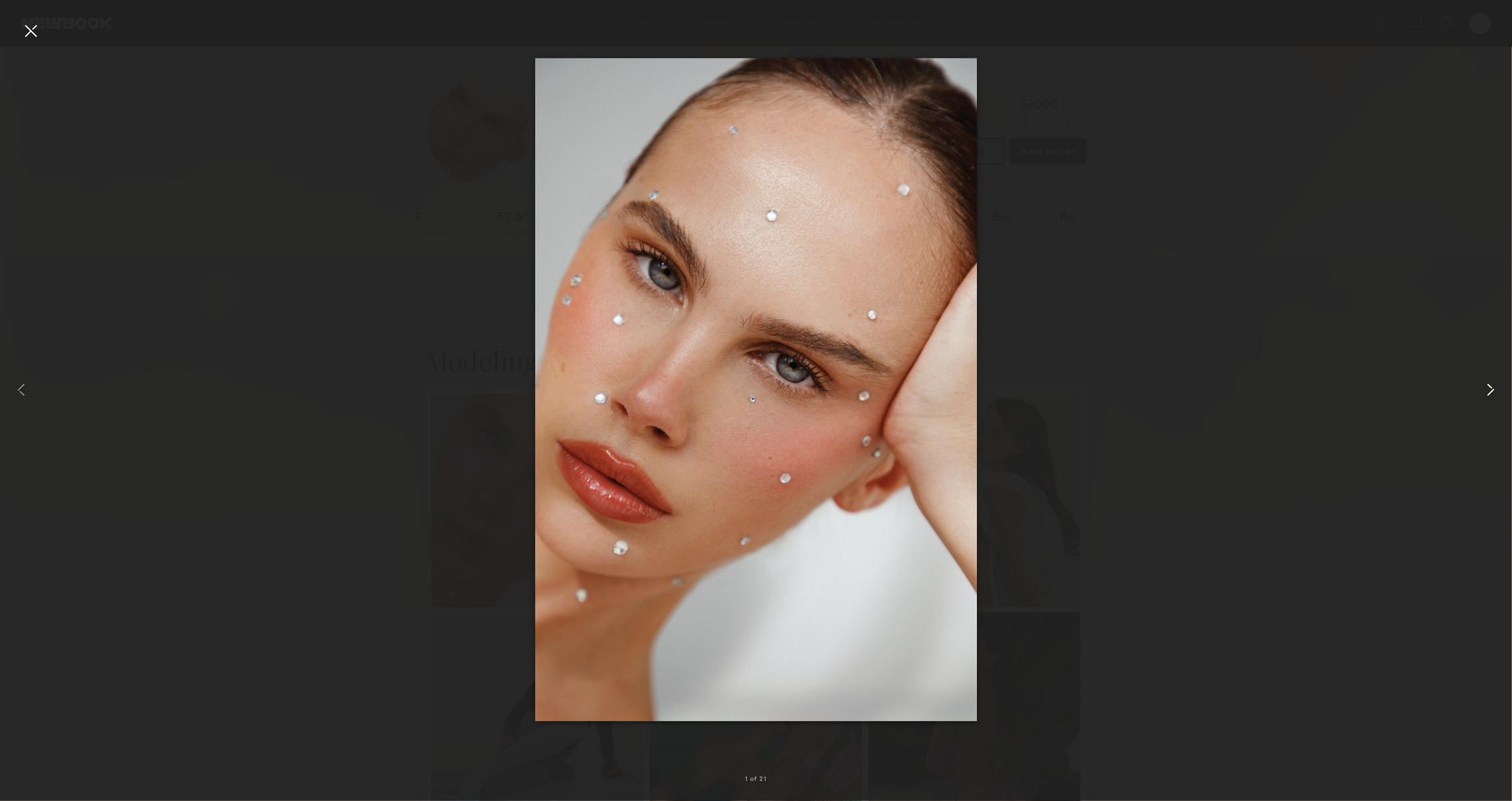
click at [1473, 392] on div at bounding box center [1481, 389] width 61 height 737
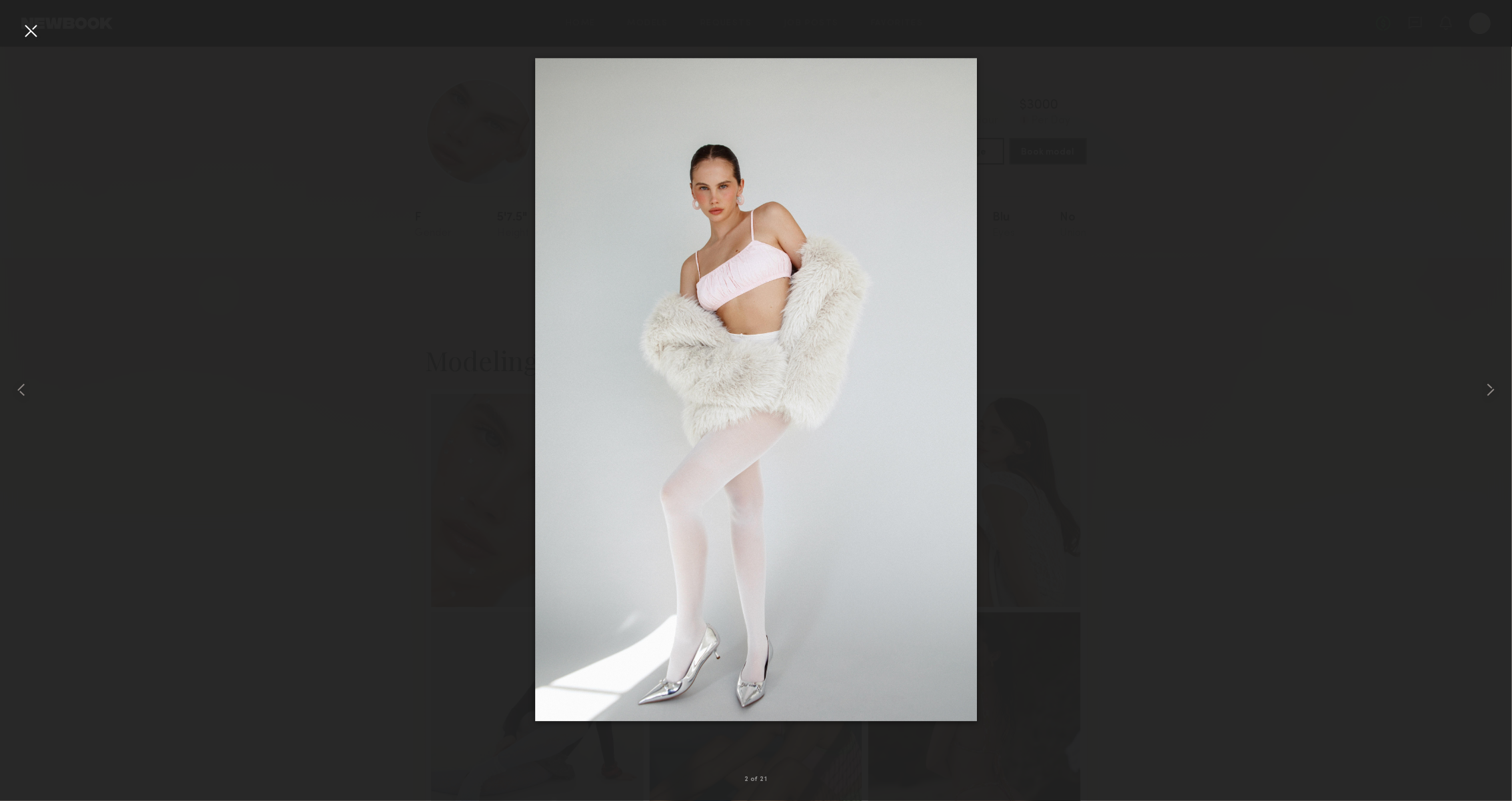
click at [31, 35] on div at bounding box center [31, 31] width 21 height 21
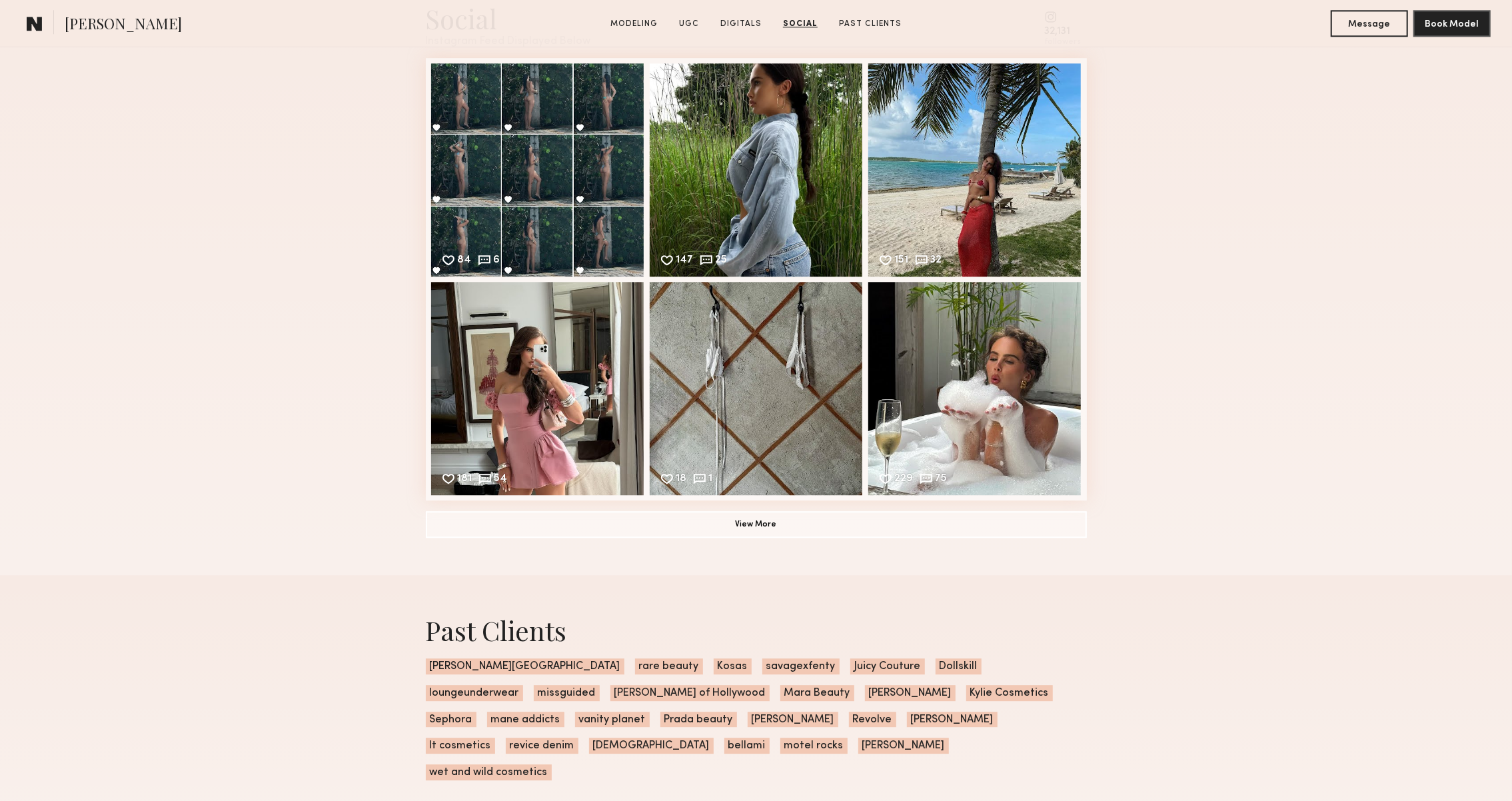
scroll to position [2947, 0]
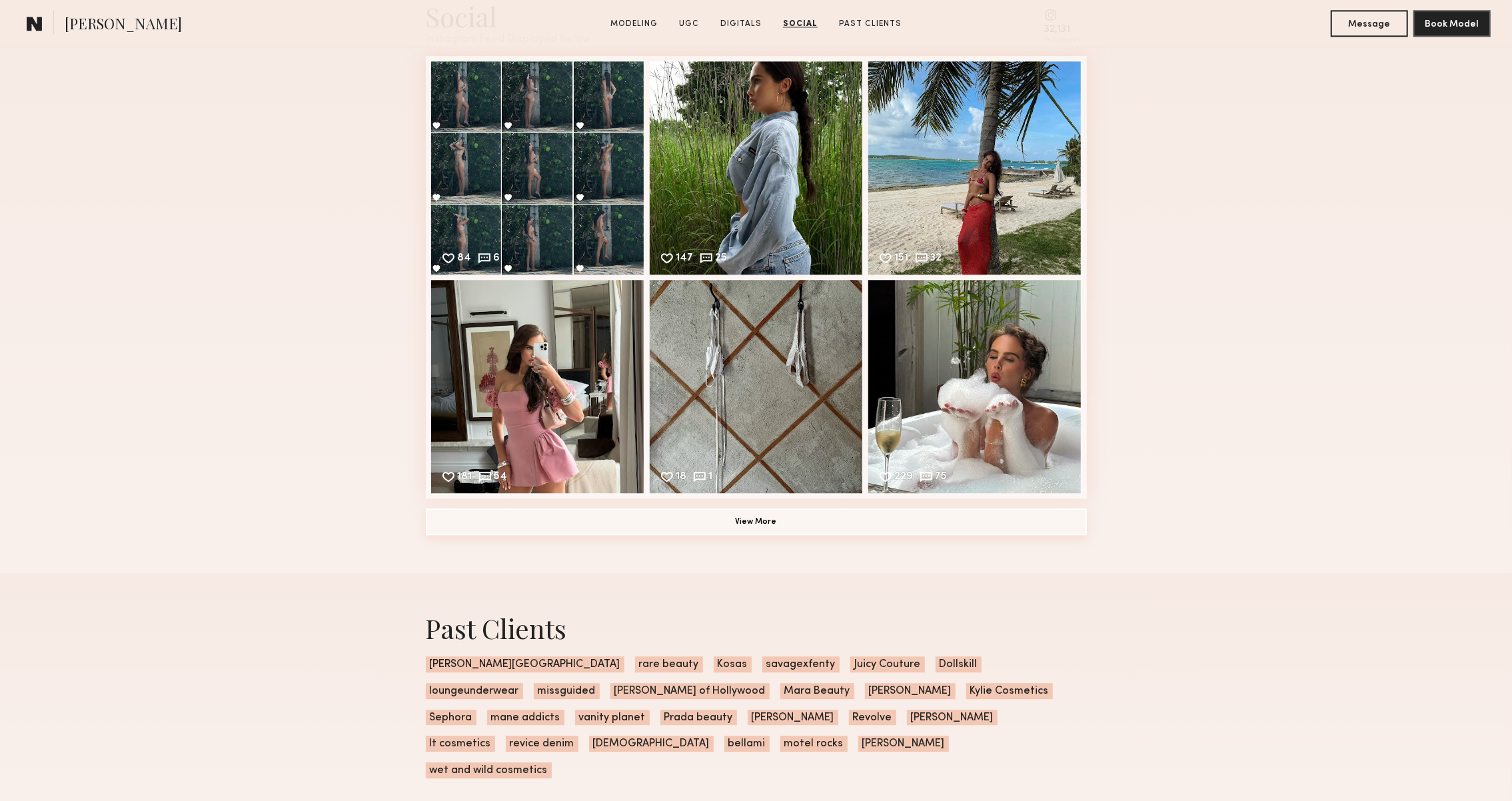
click at [893, 516] on button "View More" at bounding box center [756, 522] width 661 height 27
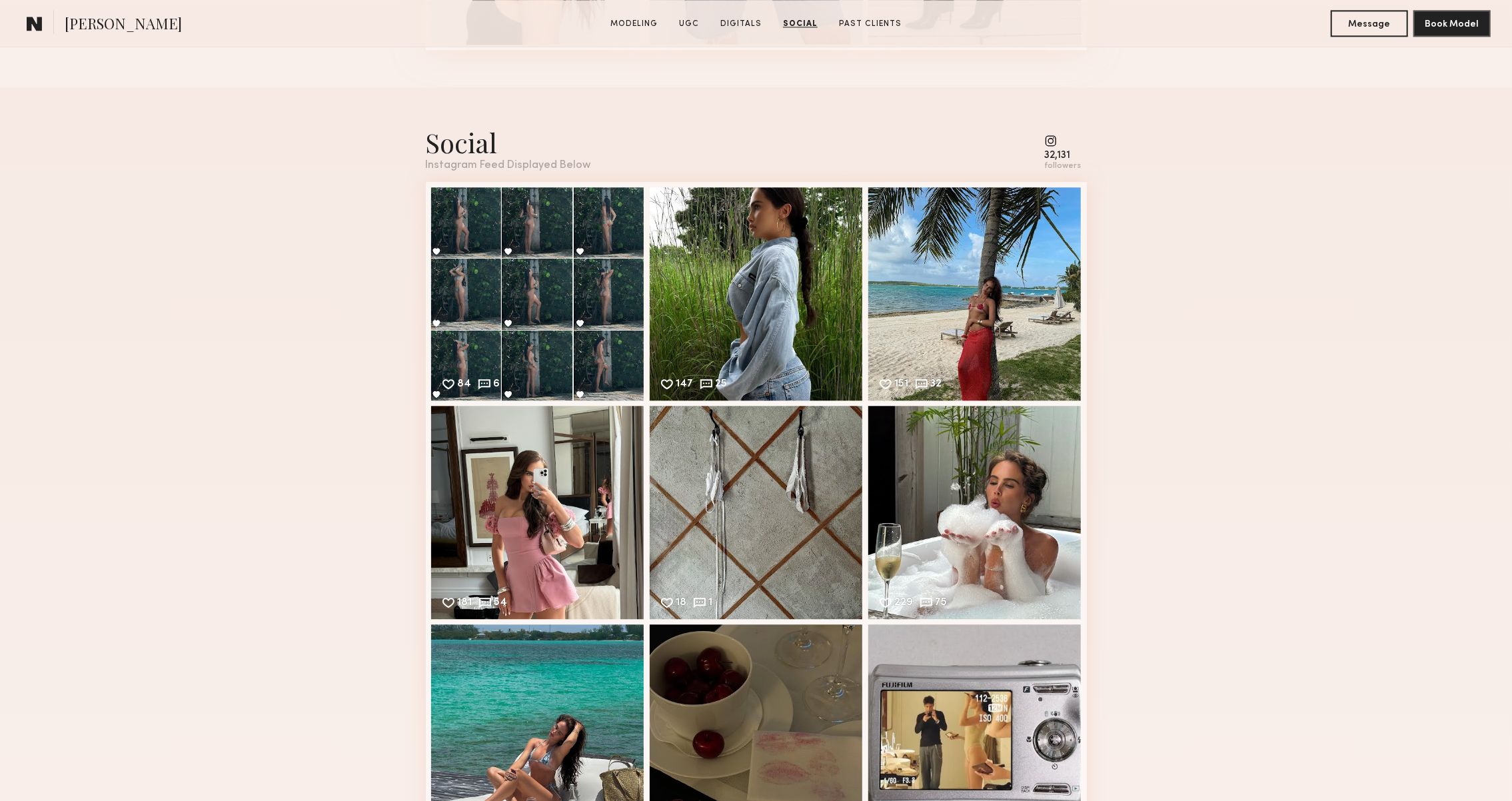
scroll to position [2486, 0]
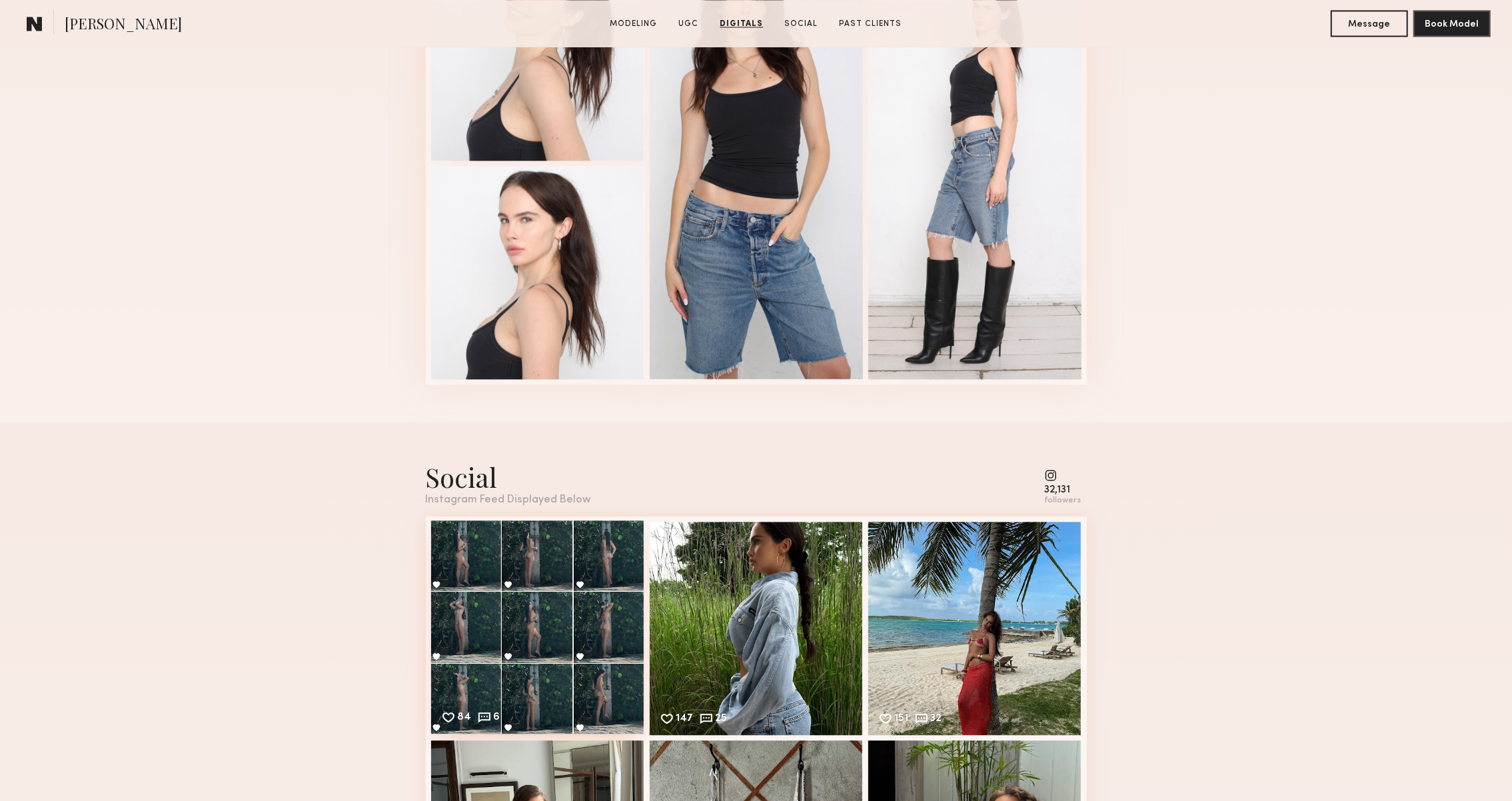
click at [540, 657] on div "84 6 Likes & comments displayed to show model’s engagement" at bounding box center [537, 627] width 213 height 213
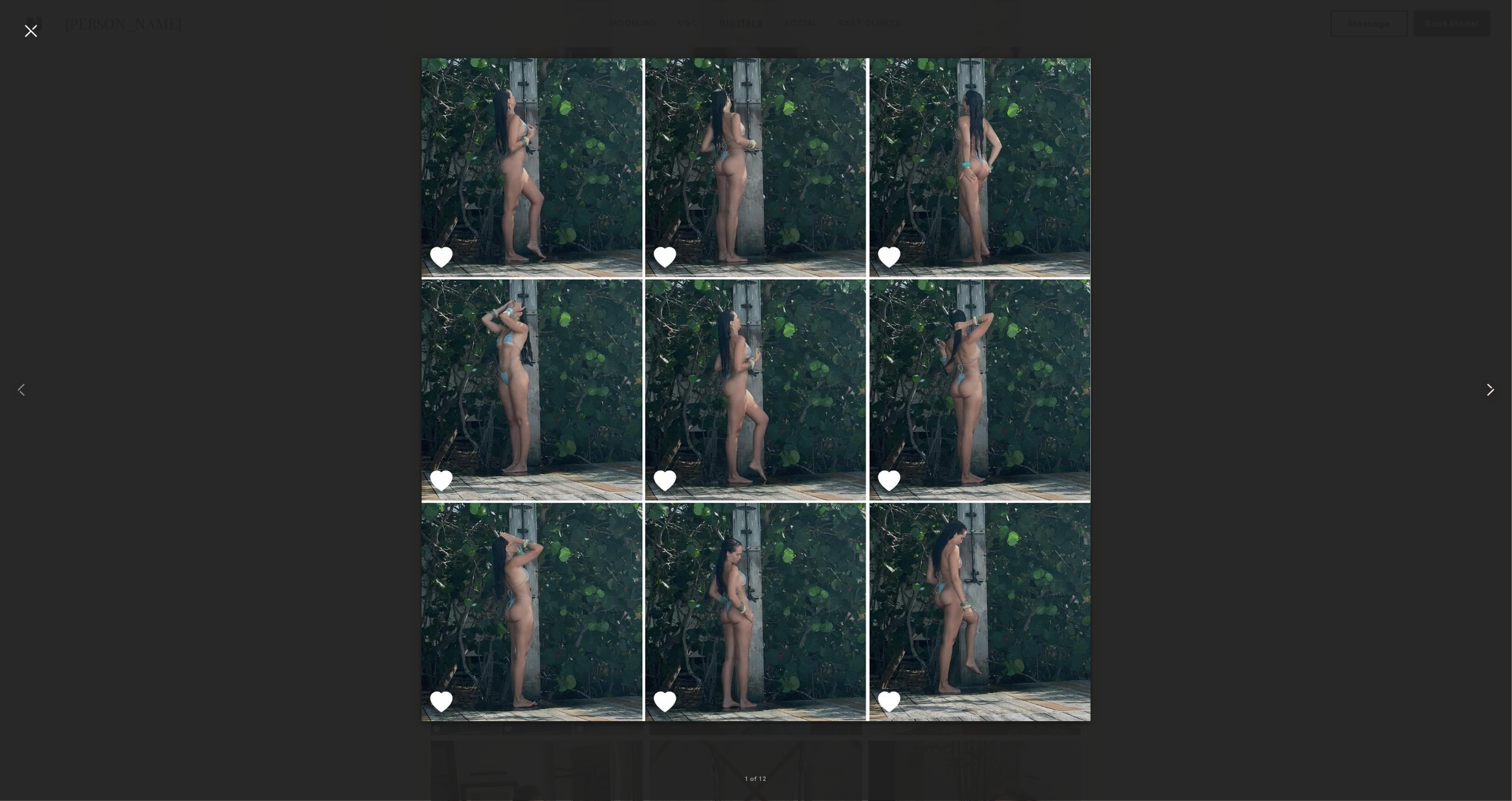
click at [1480, 392] on div at bounding box center [1481, 389] width 61 height 737
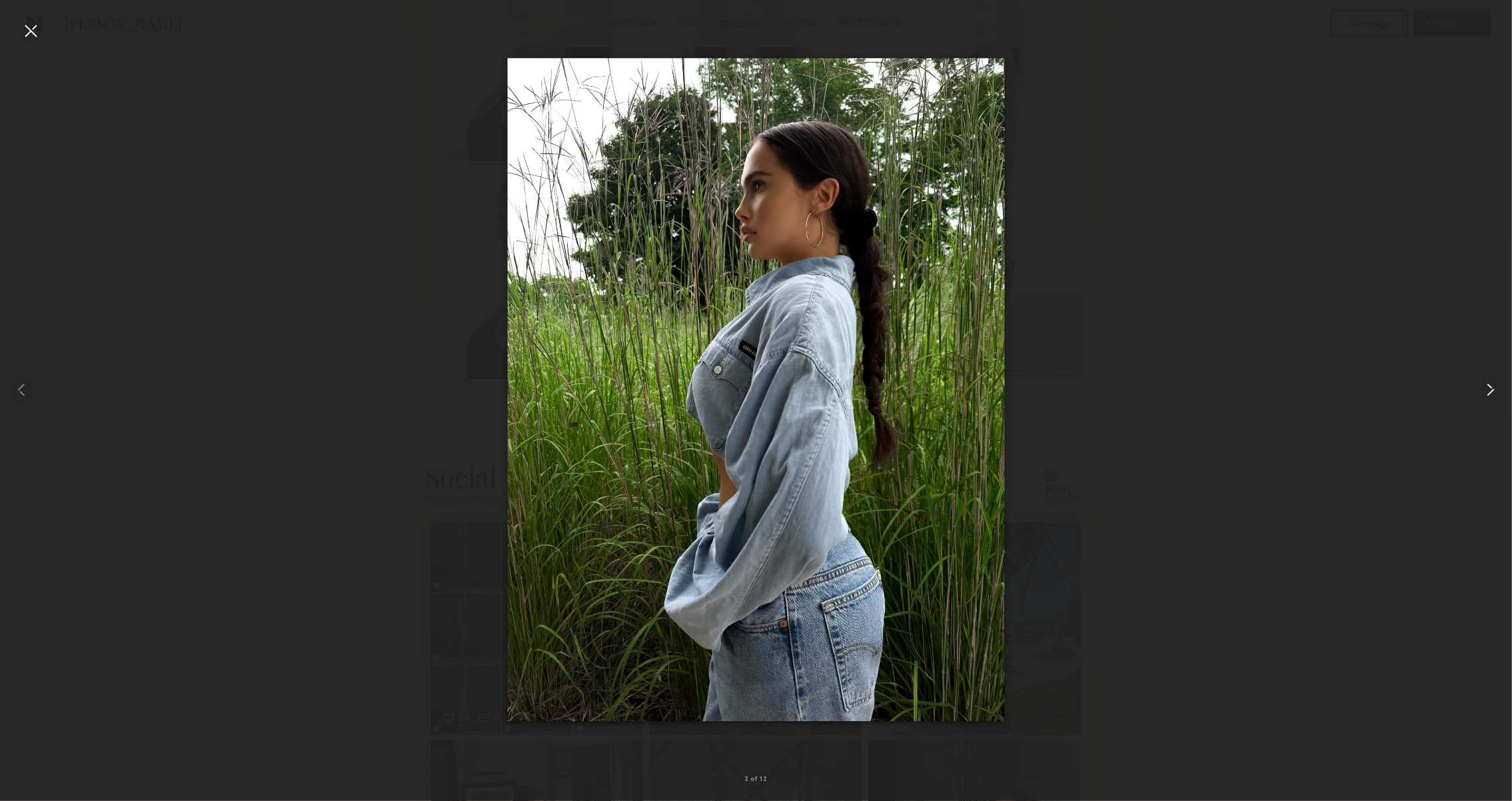
click at [1480, 392] on div at bounding box center [1481, 389] width 61 height 737
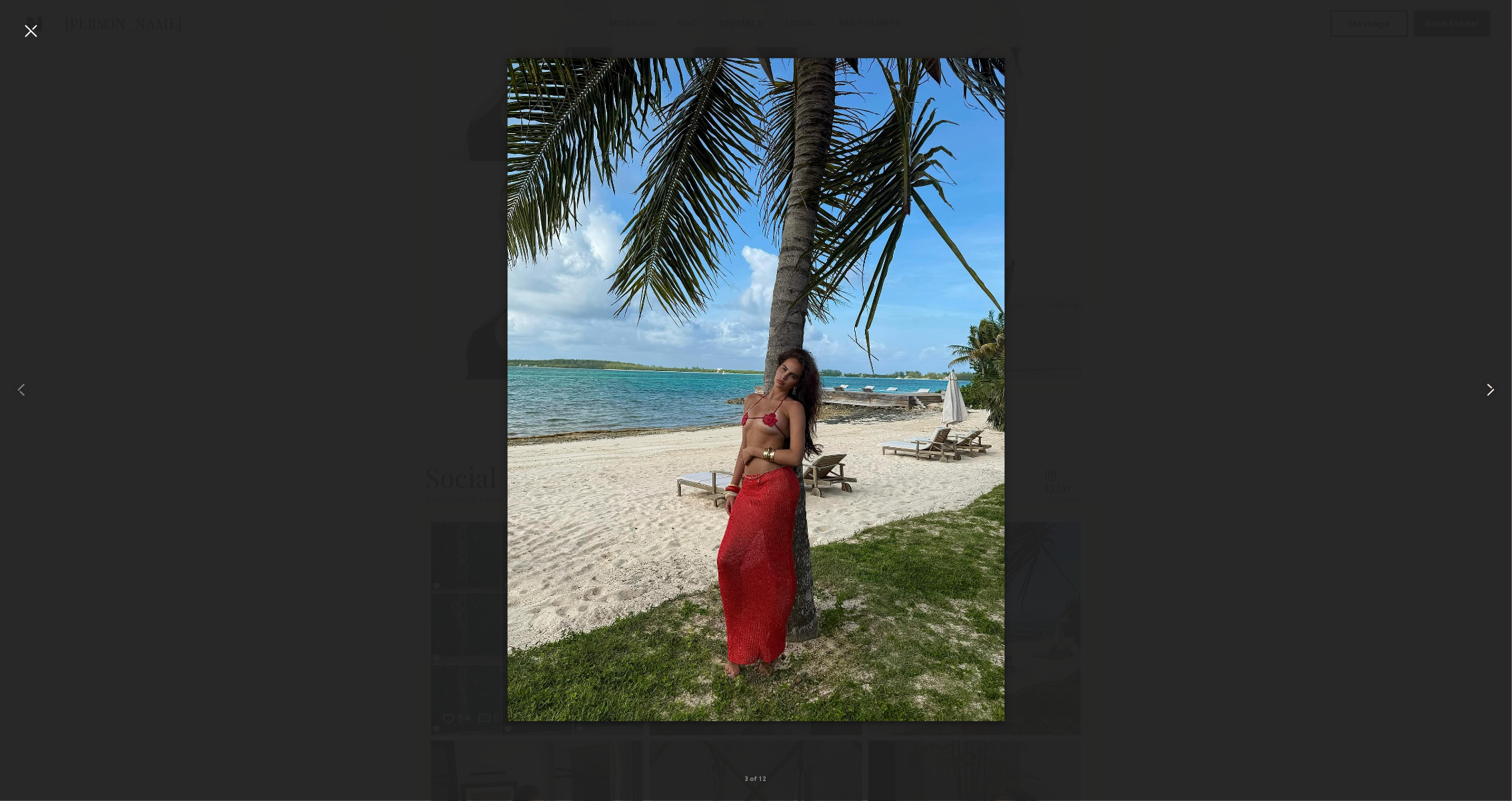
click at [1480, 392] on div at bounding box center [1481, 389] width 61 height 737
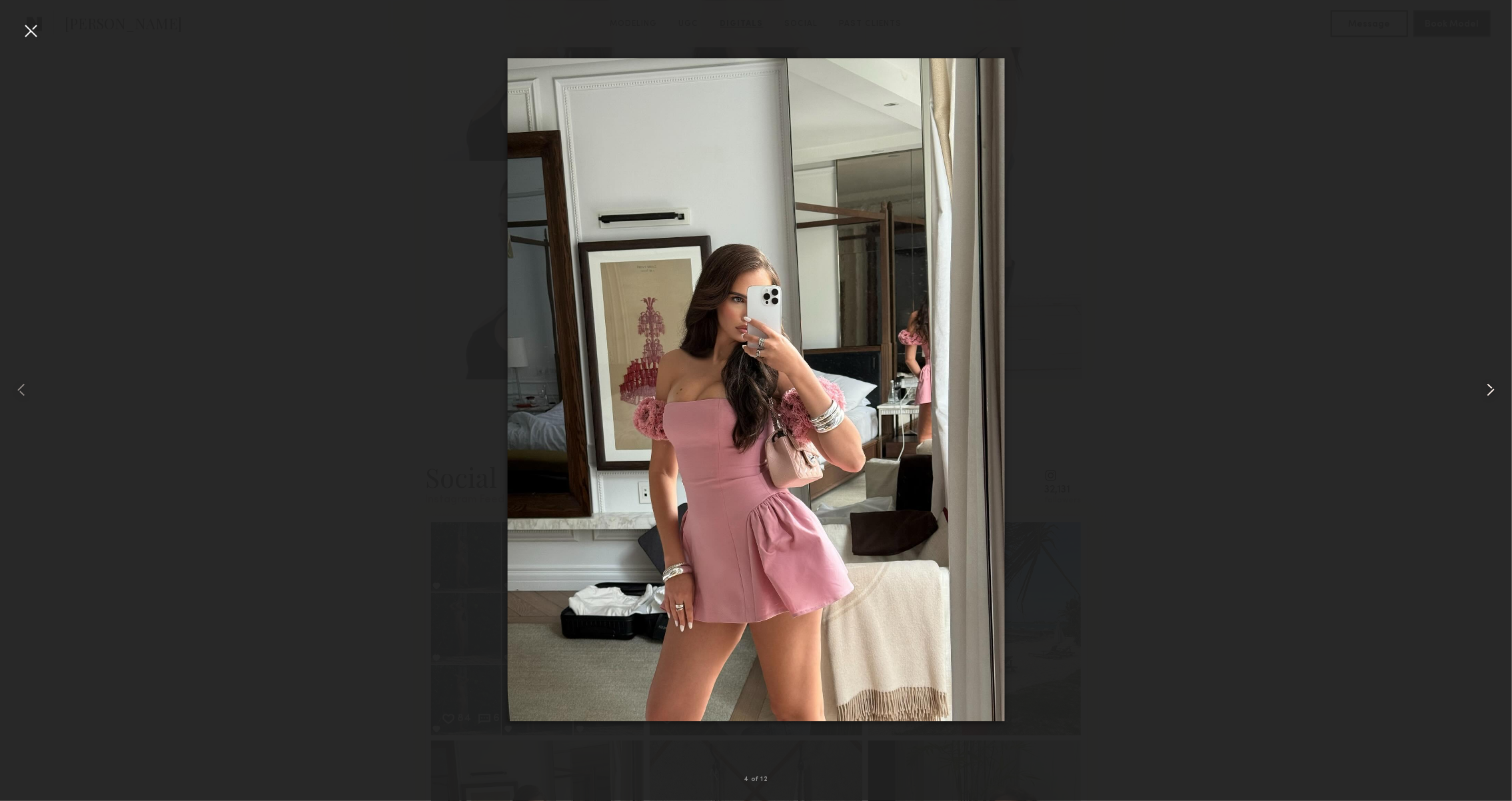
click at [1480, 392] on div at bounding box center [1481, 389] width 61 height 737
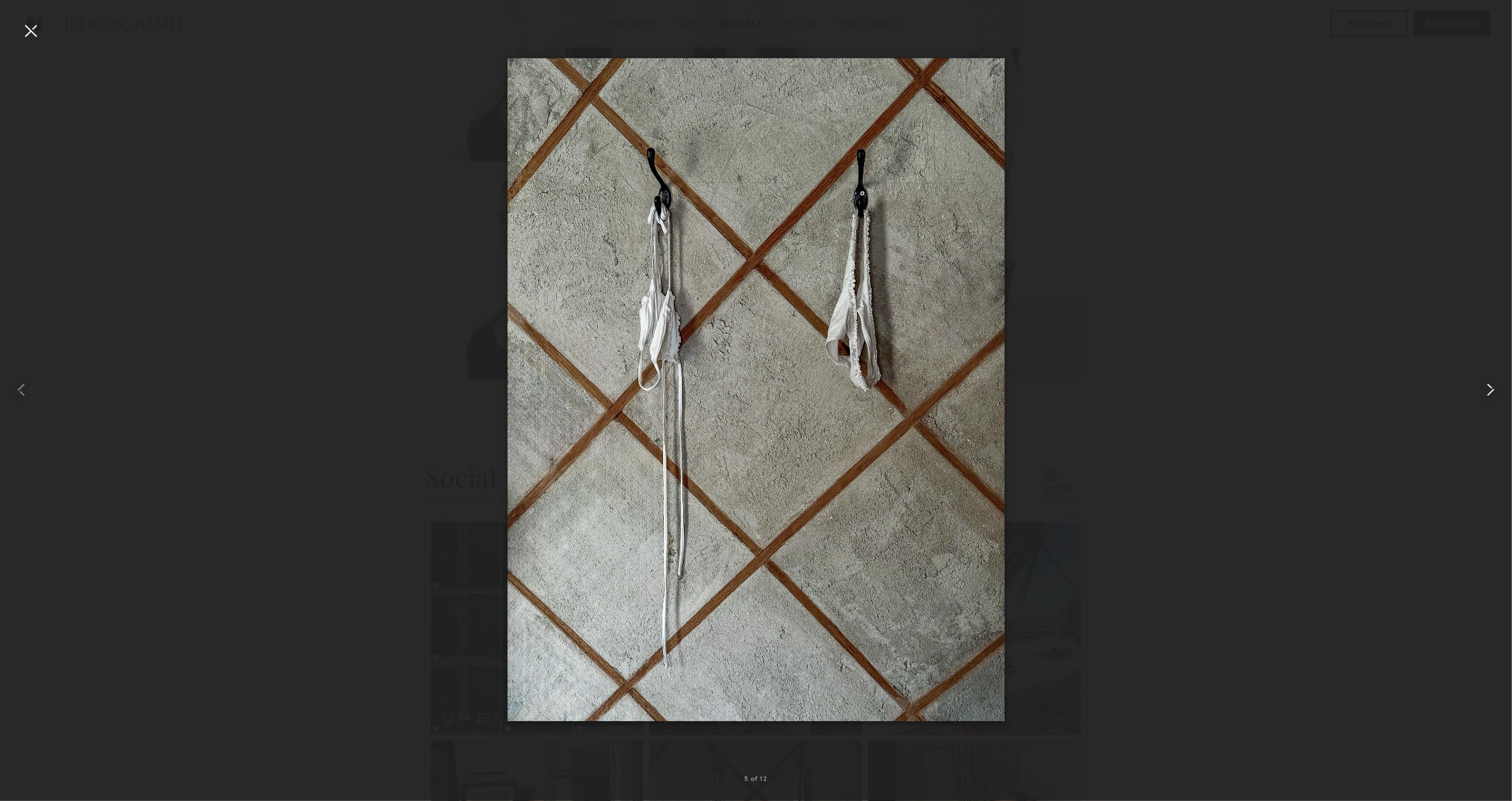
click at [1480, 392] on div at bounding box center [1481, 389] width 61 height 737
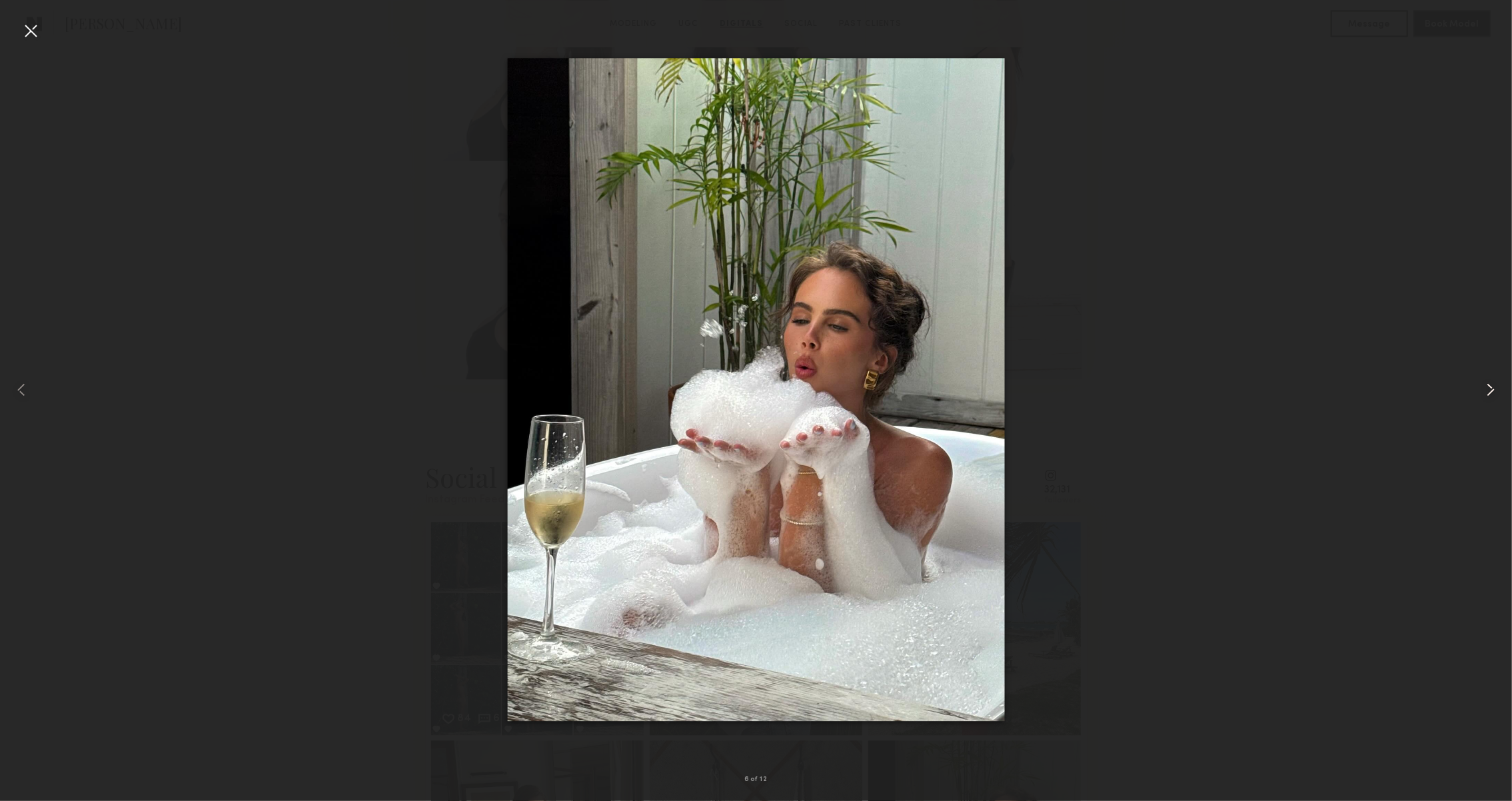
click at [1480, 392] on div at bounding box center [1481, 389] width 61 height 737
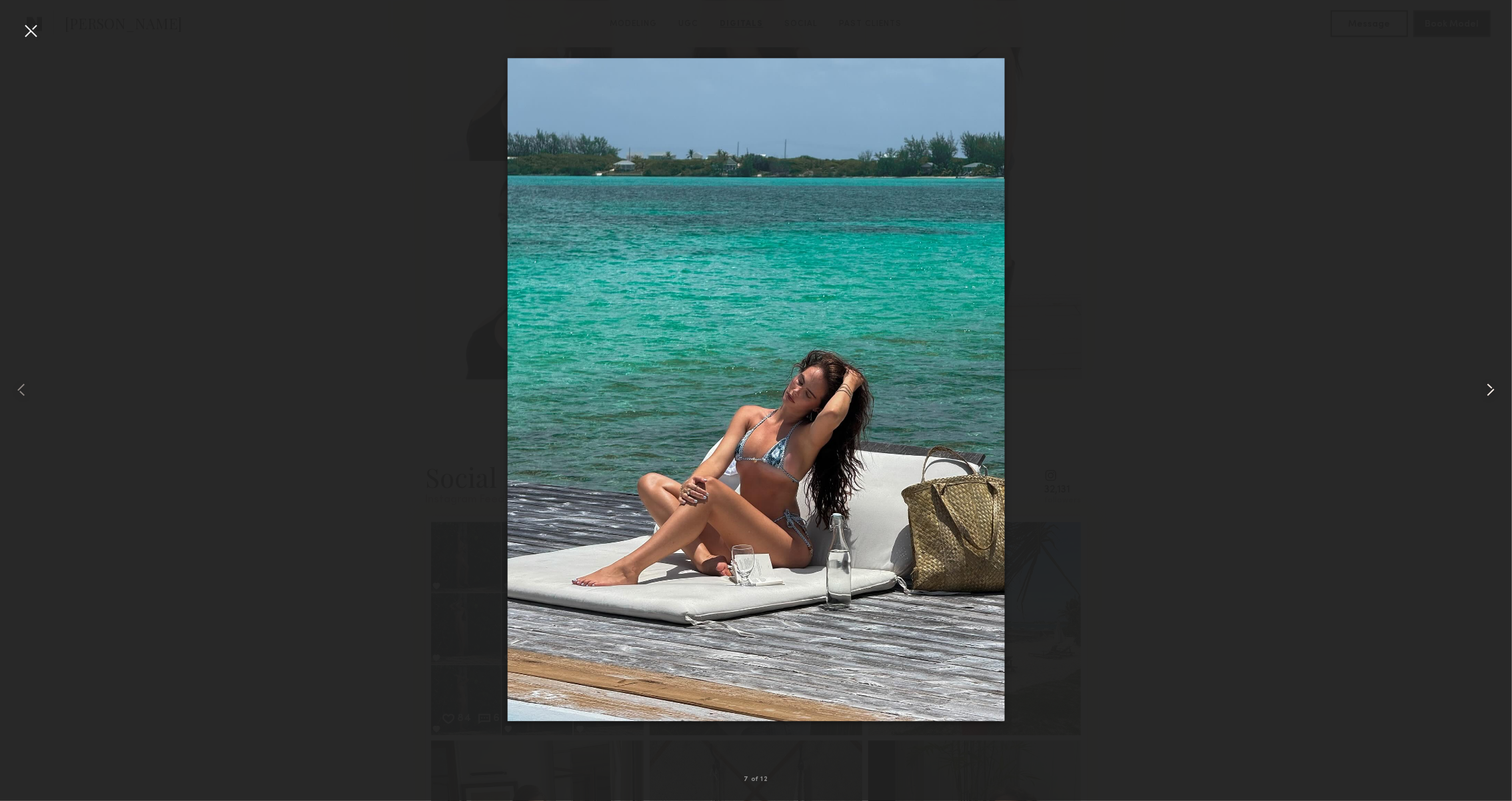
click at [1480, 392] on div at bounding box center [1481, 389] width 61 height 737
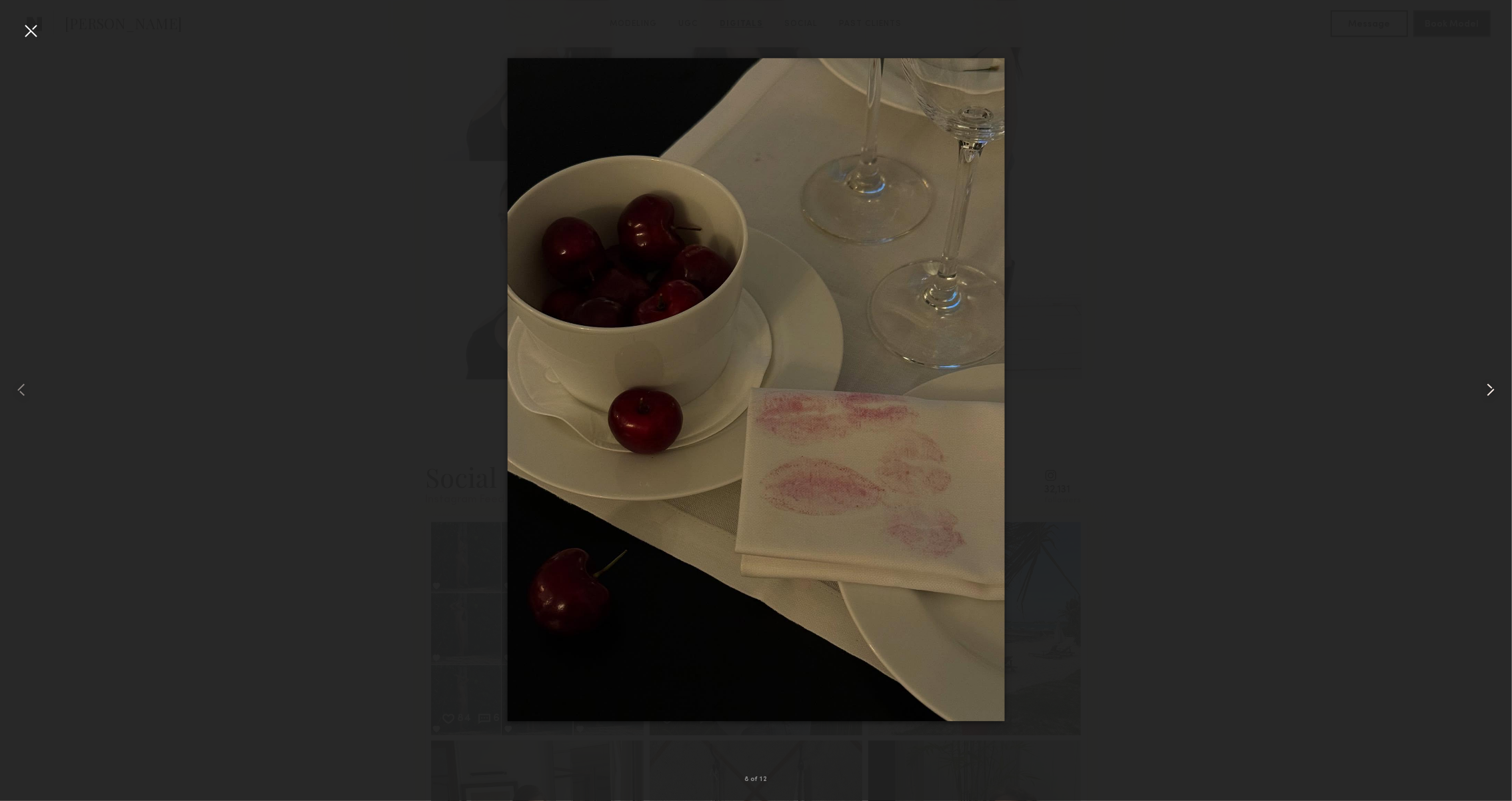
click at [1480, 392] on div at bounding box center [1481, 389] width 61 height 737
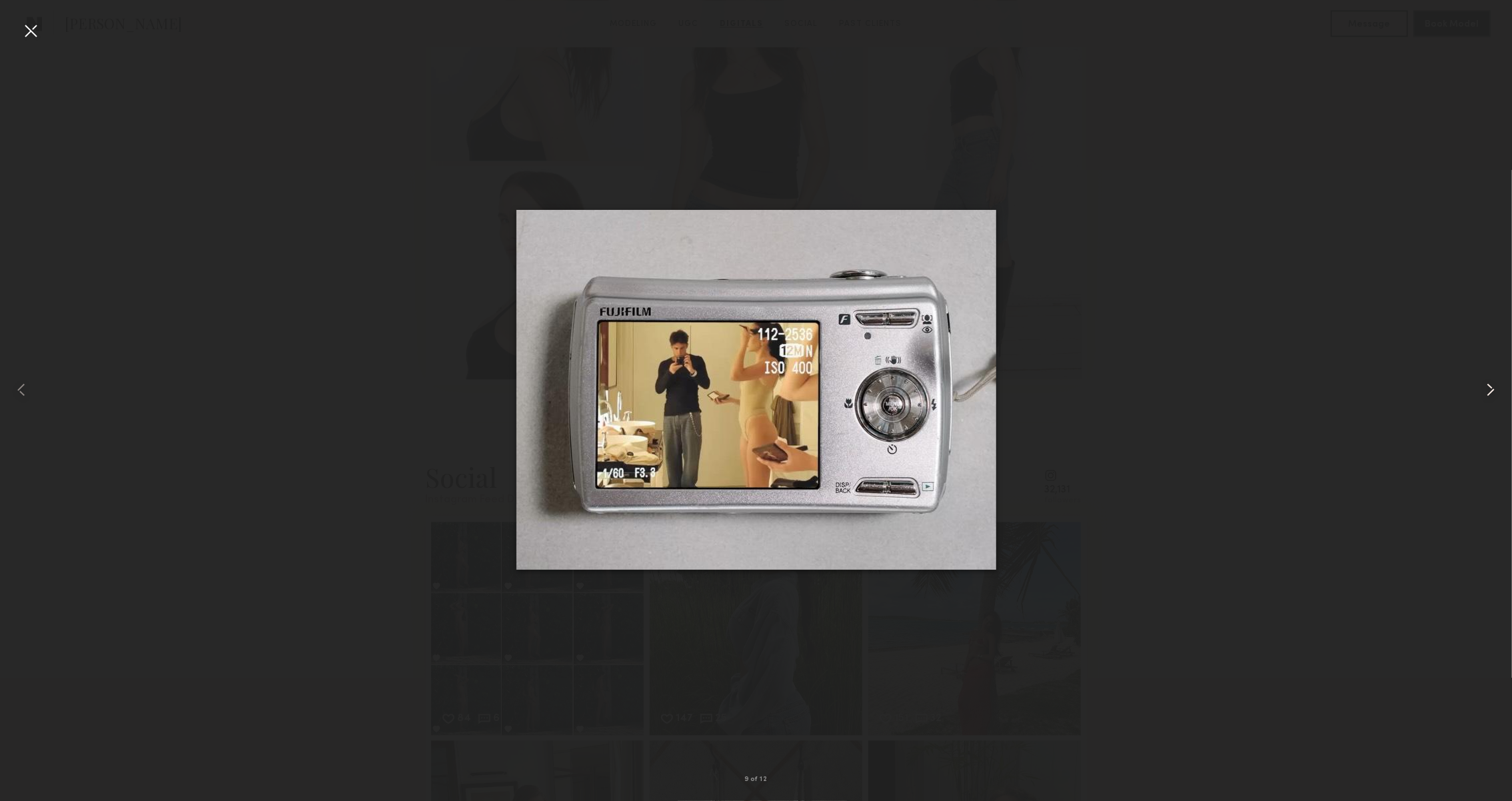
click at [1480, 392] on div at bounding box center [1481, 389] width 61 height 737
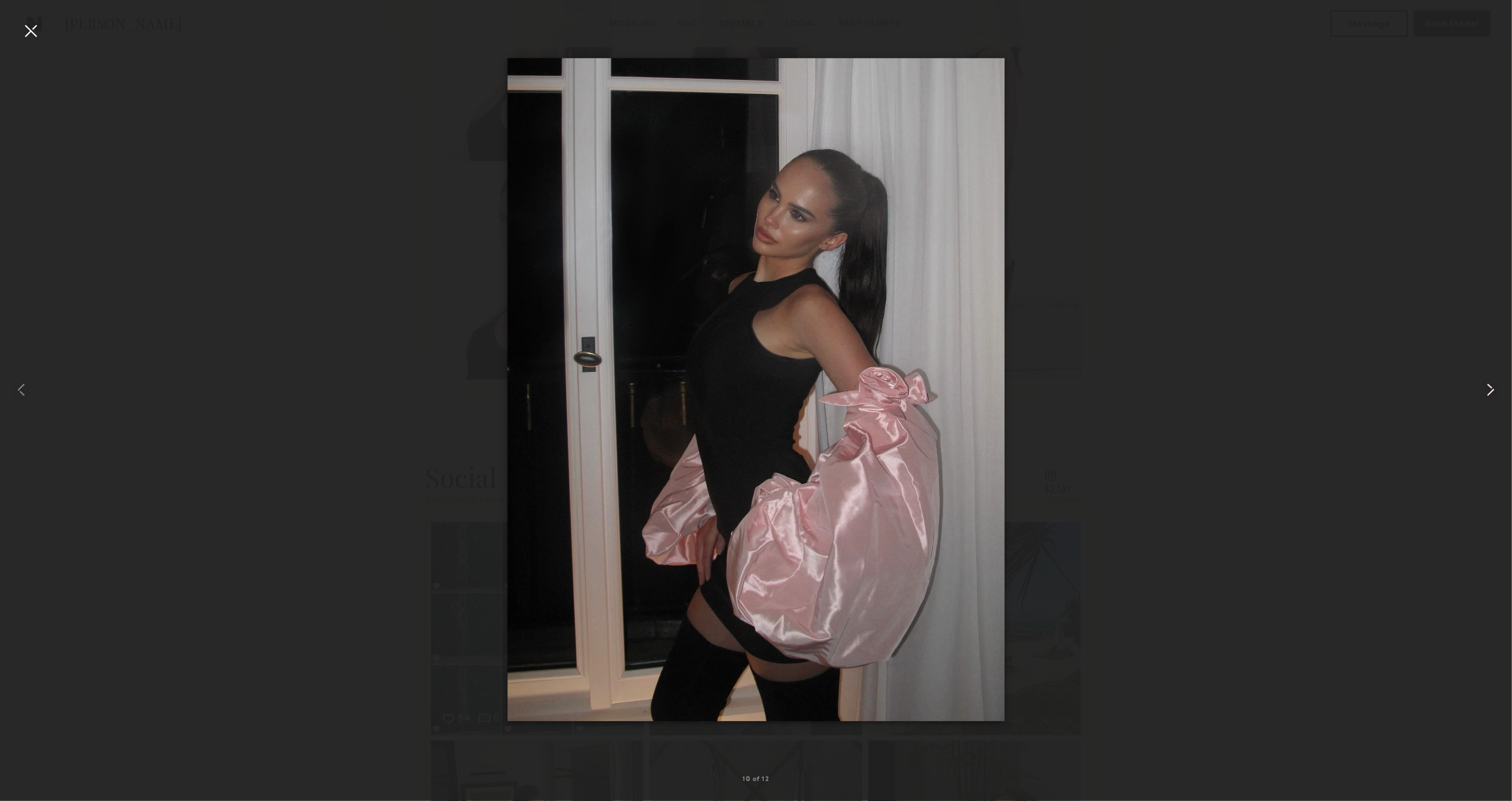
click at [1480, 392] on div at bounding box center [1481, 389] width 61 height 737
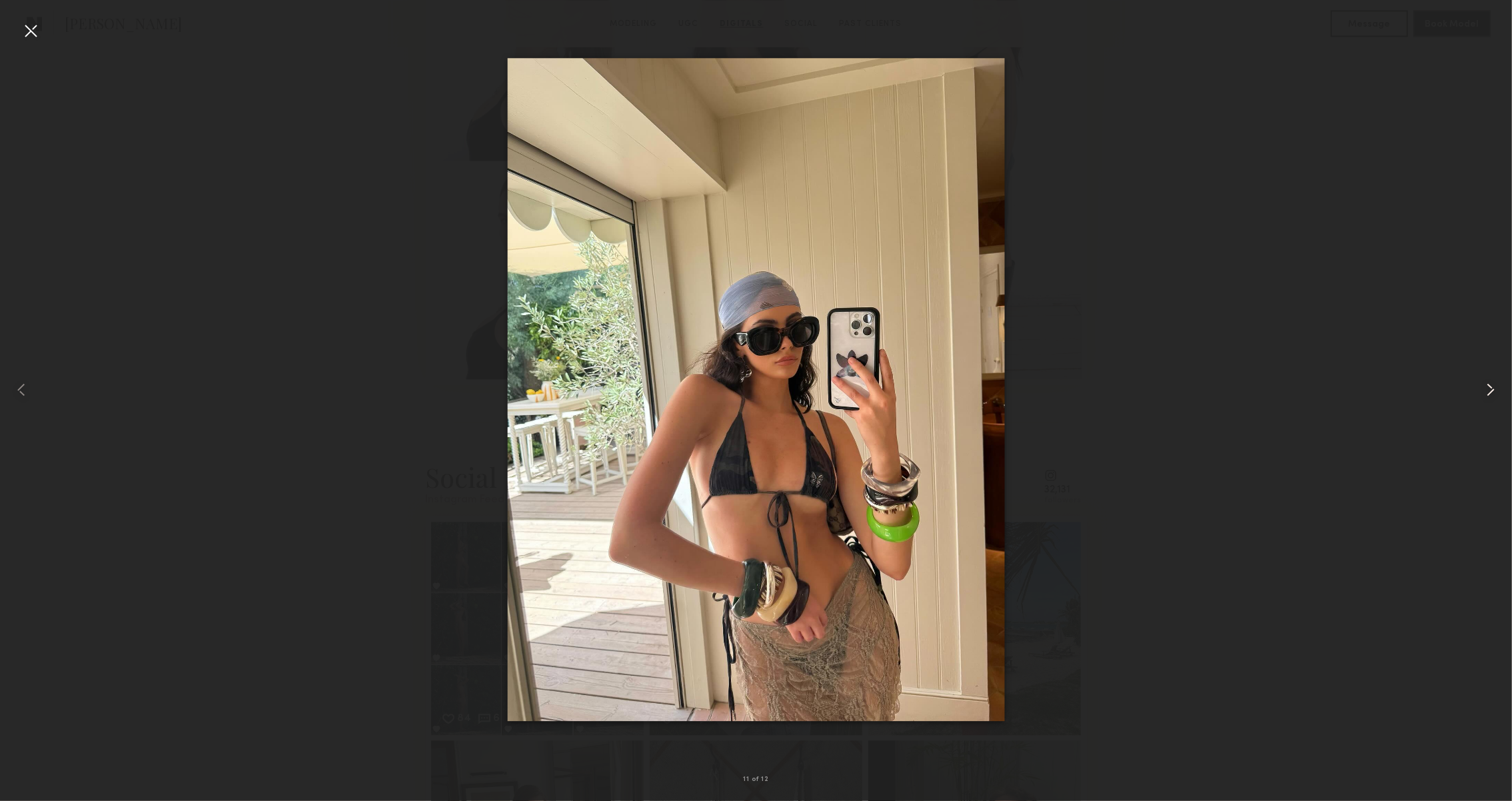
click at [1480, 392] on div at bounding box center [1481, 389] width 61 height 737
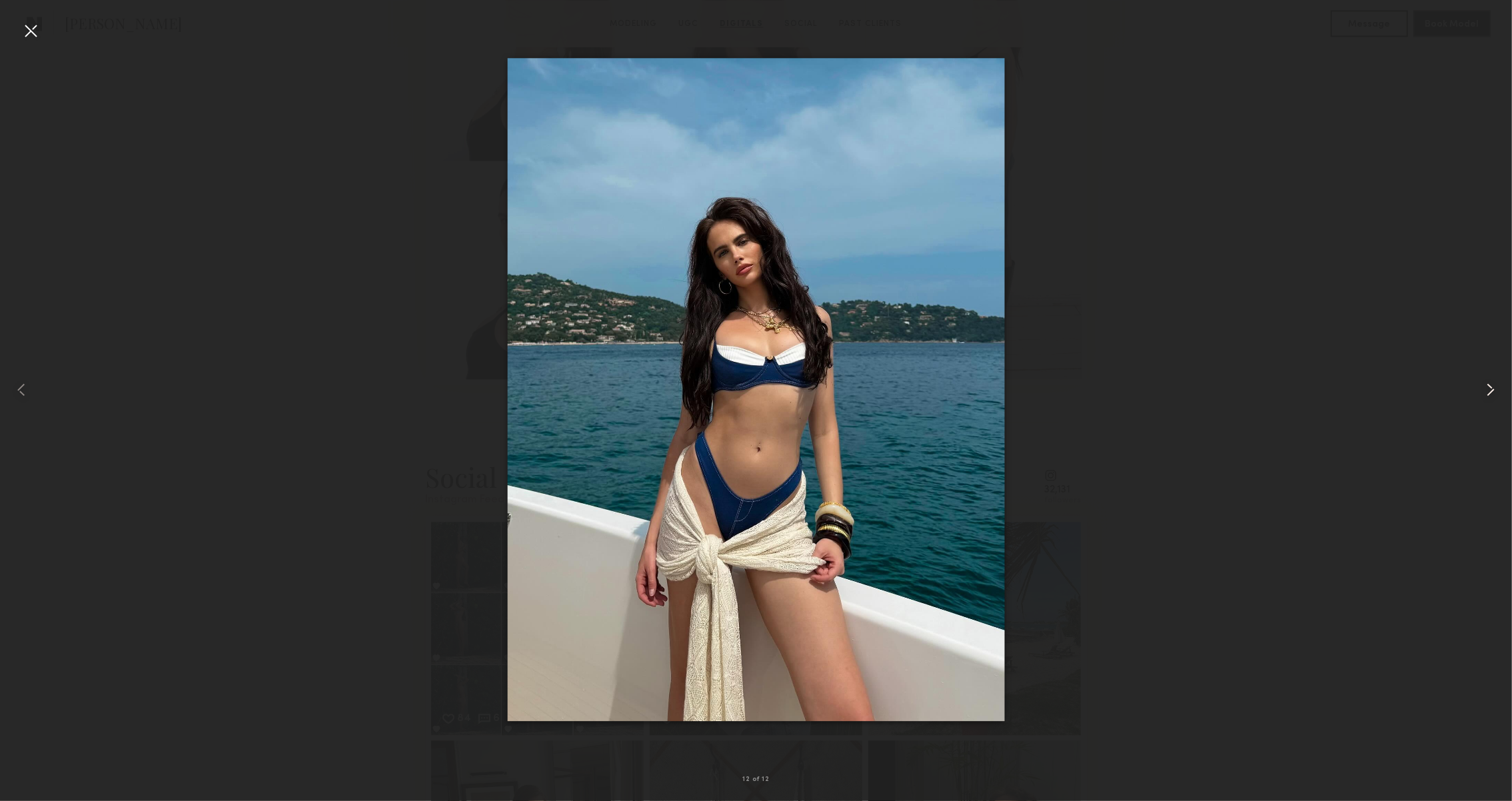
click at [1480, 392] on div at bounding box center [1481, 389] width 61 height 737
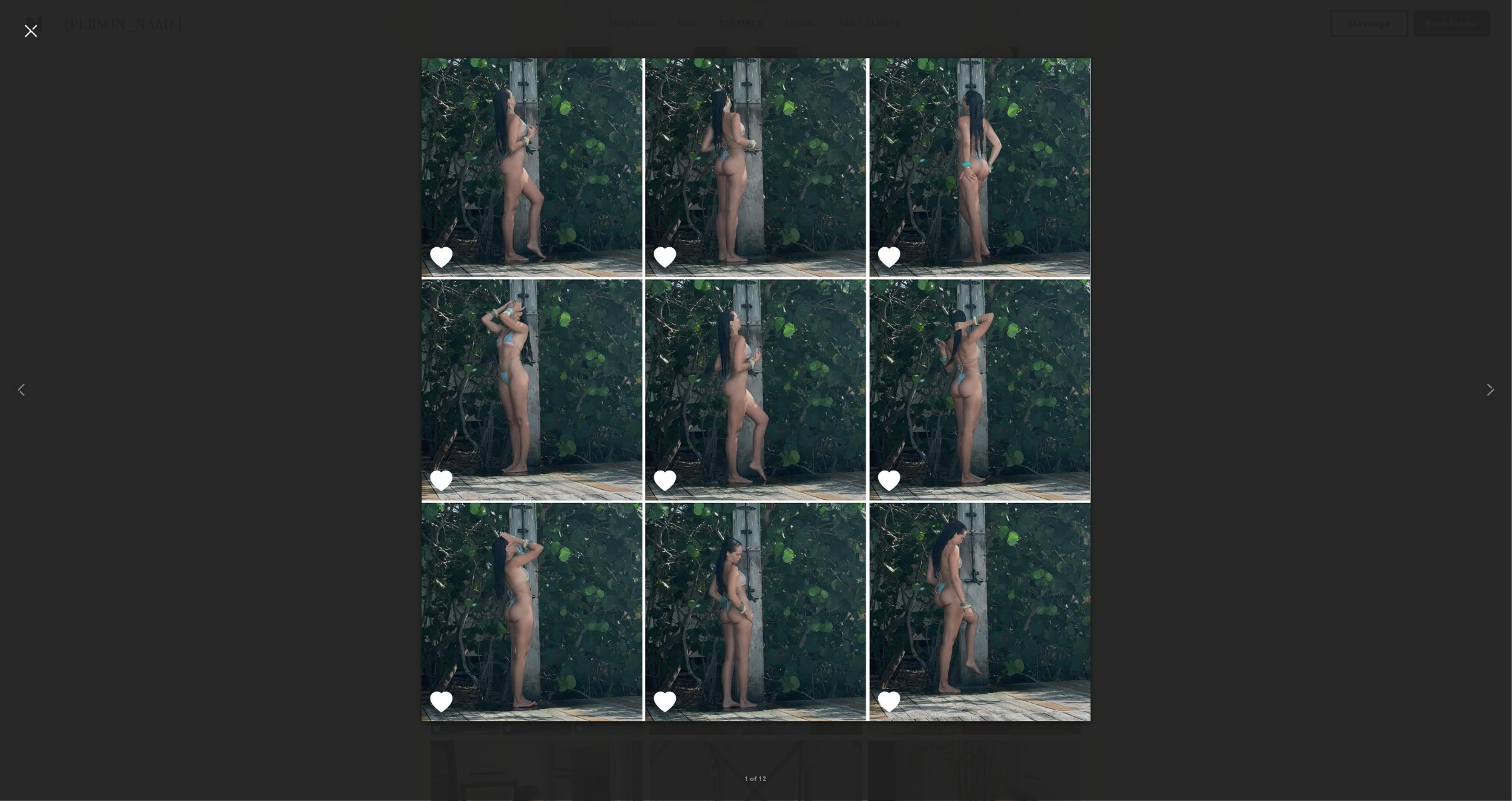
click at [22, 39] on div at bounding box center [31, 31] width 21 height 21
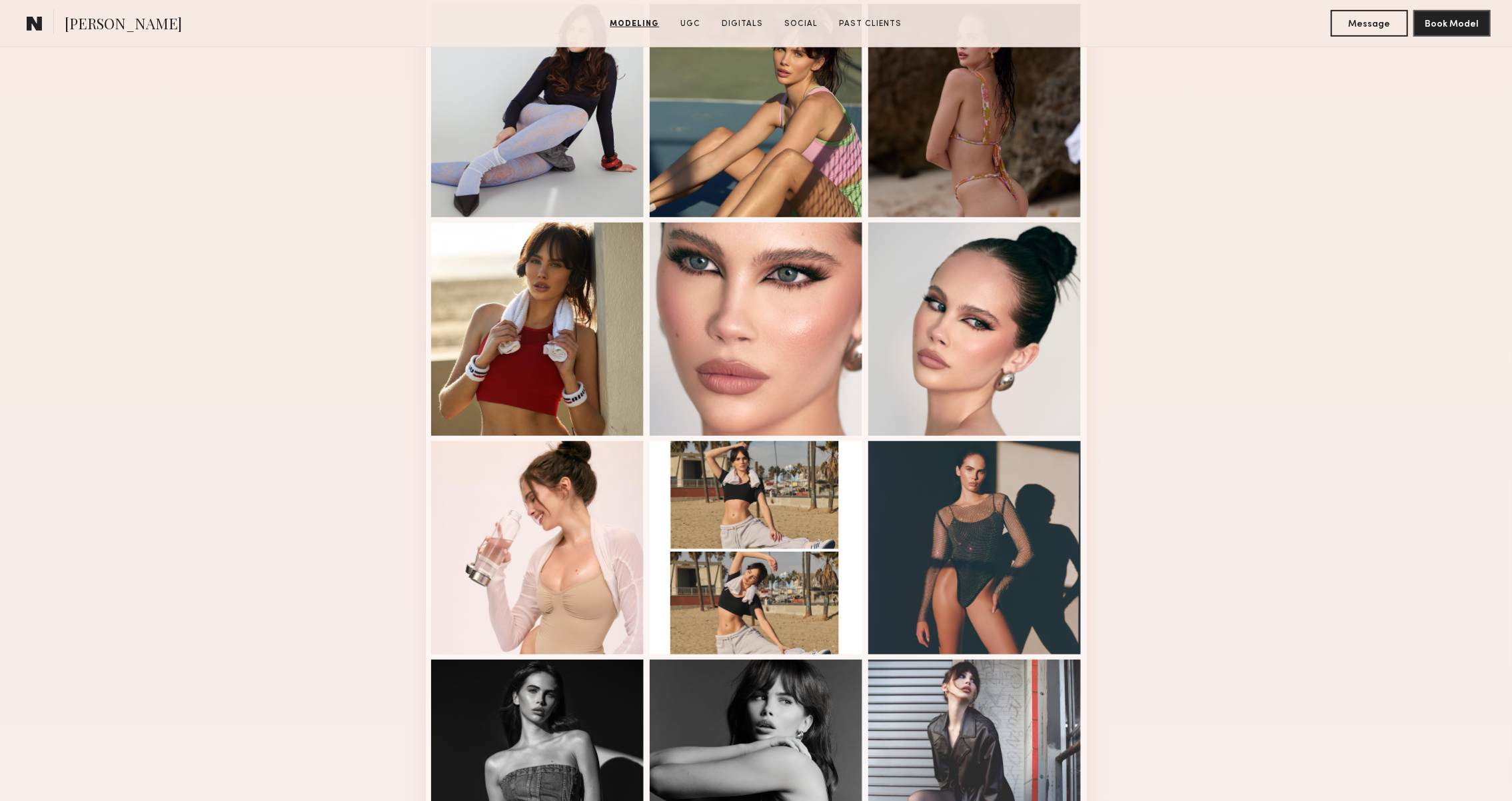
scroll to position [615, 0]
